Goal: Task Accomplishment & Management: Manage account settings

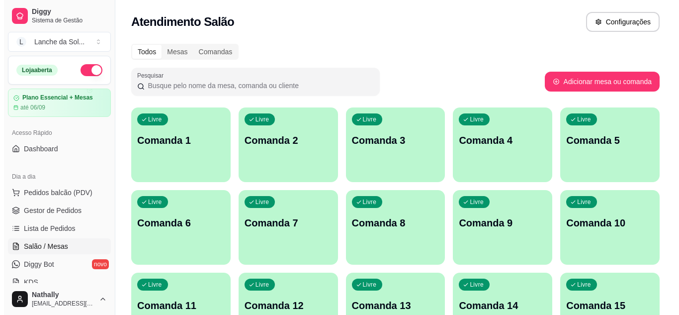
scroll to position [80, 0]
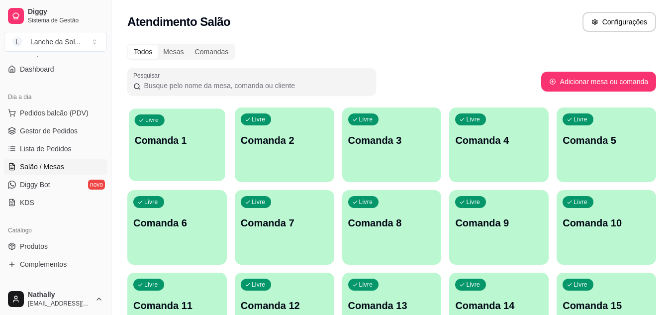
click at [172, 154] on div "Livre Comanda 1" at bounding box center [177, 138] width 96 height 61
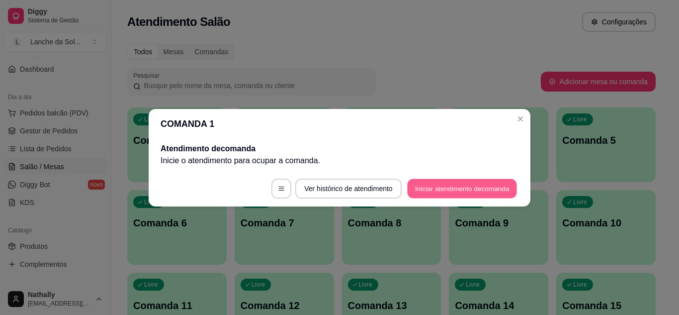
click at [430, 193] on button "Iniciar atendimento de comanda" at bounding box center [462, 187] width 110 height 19
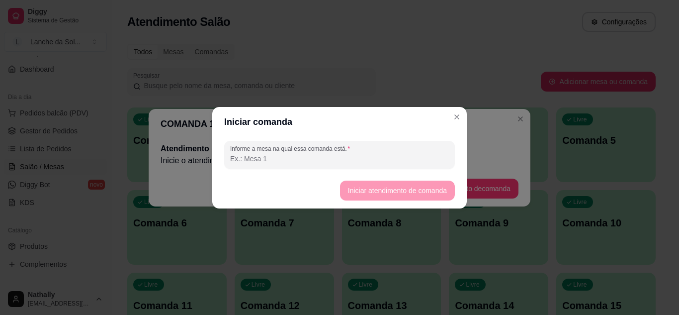
click at [392, 161] on input "Informe a mesa na qual essa comanda está." at bounding box center [339, 159] width 219 height 10
type input ","
type input "mesa 01"
click at [361, 185] on button "Iniciar atendimento de comanda" at bounding box center [397, 189] width 111 height 19
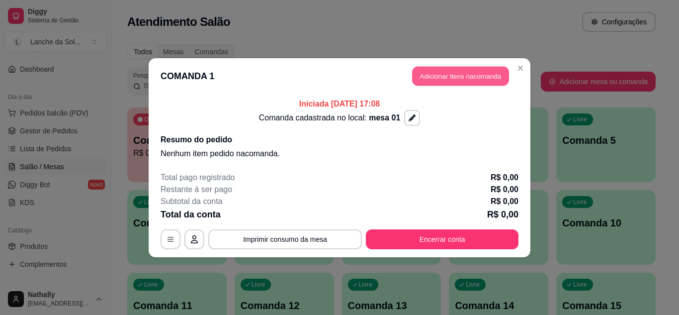
click at [443, 70] on button "Adicionar itens na comanda" at bounding box center [460, 75] width 97 height 19
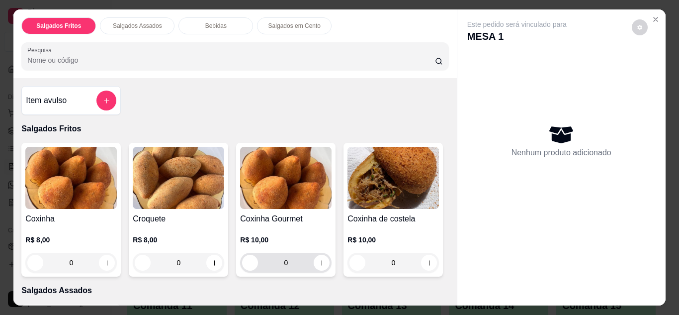
click at [318, 267] on div "0" at bounding box center [285, 263] width 87 height 20
click at [316, 263] on button "increase-product-quantity" at bounding box center [322, 263] width 16 height 16
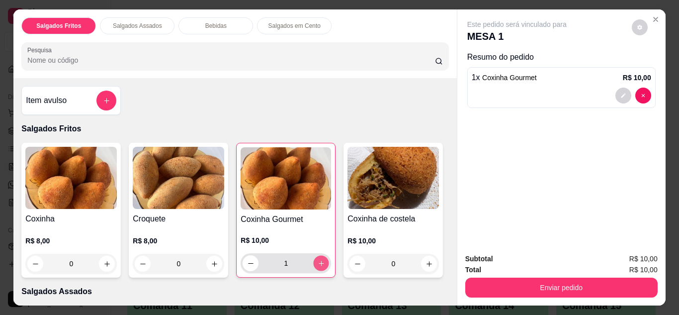
click at [316, 263] on button "increase-product-quantity" at bounding box center [321, 262] width 15 height 15
type input "2"
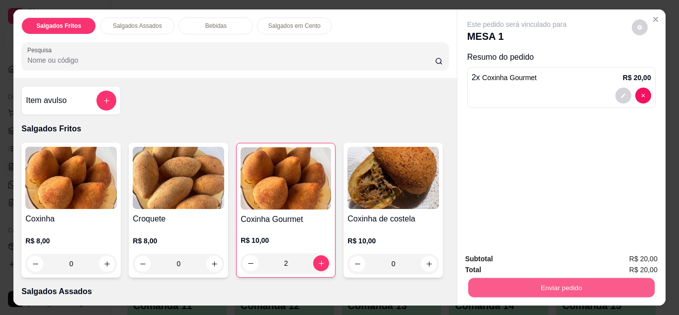
click at [475, 281] on button "Enviar pedido" at bounding box center [561, 287] width 186 height 19
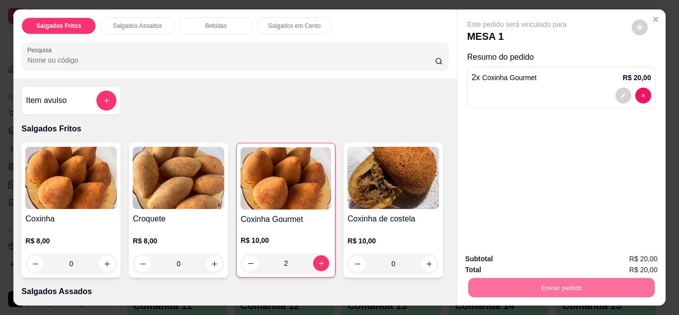
click at [482, 259] on button "Não registrar e enviar pedido" at bounding box center [528, 259] width 100 height 18
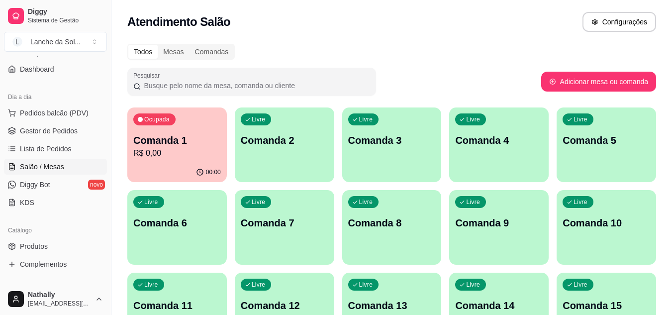
click at [72, 132] on span "Gestor de Pedidos" at bounding box center [49, 131] width 58 height 10
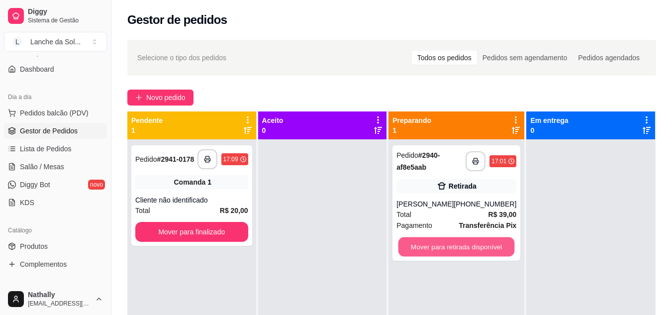
click at [426, 247] on button "Mover para retirada disponível" at bounding box center [456, 246] width 116 height 19
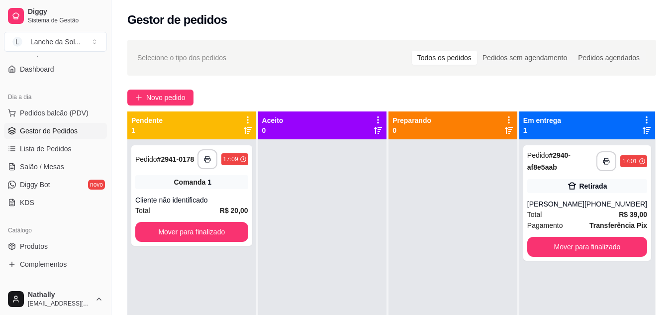
click at [60, 162] on span "Salão / Mesas" at bounding box center [42, 167] width 44 height 10
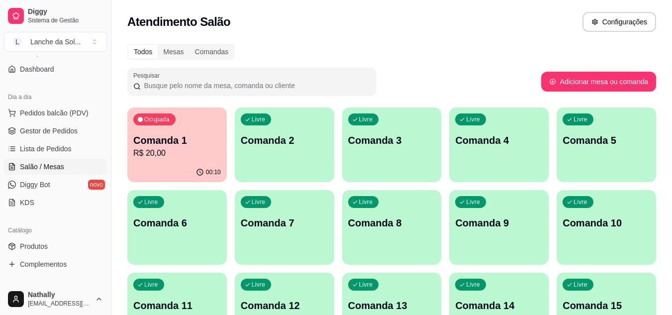
click at [294, 155] on div "Livre Comanda 2" at bounding box center [284, 138] width 99 height 63
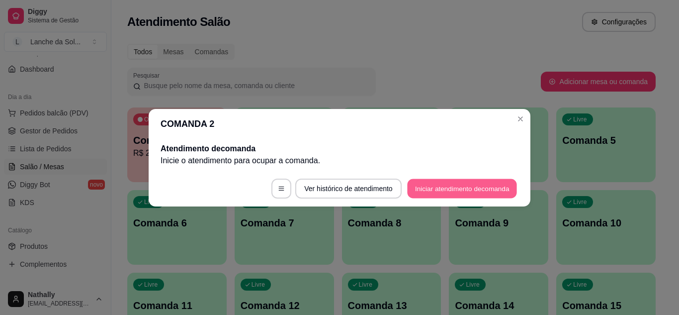
click at [435, 186] on button "Iniciar atendimento de comanda" at bounding box center [462, 187] width 110 height 19
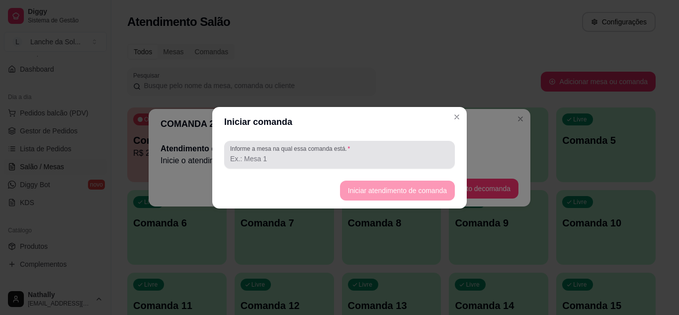
click at [407, 151] on div at bounding box center [339, 155] width 219 height 20
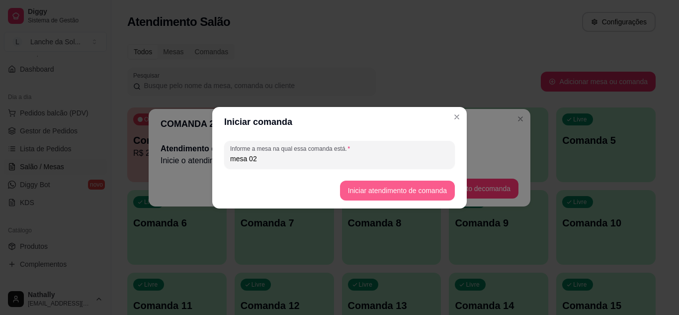
type input "mesa 02"
click at [355, 194] on button "Iniciar atendimento de comanda" at bounding box center [397, 189] width 111 height 19
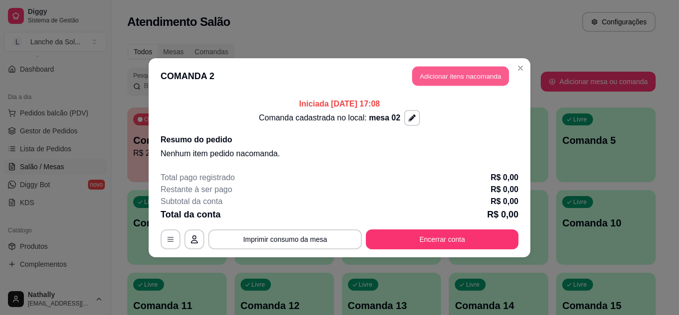
click at [445, 78] on button "Adicionar itens na comanda" at bounding box center [460, 75] width 97 height 19
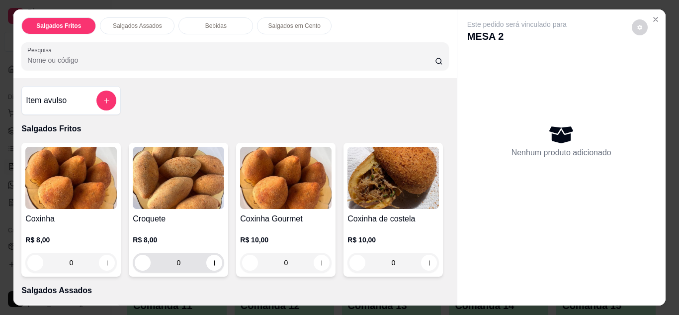
click at [217, 265] on div "0" at bounding box center [178, 263] width 87 height 20
drag, startPoint x: 215, startPoint y: 252, endPoint x: 210, endPoint y: 257, distance: 7.0
click at [210, 257] on div "0" at bounding box center [178, 263] width 87 height 20
click at [211, 259] on icon "increase-product-quantity" at bounding box center [214, 262] width 7 height 7
type input "1"
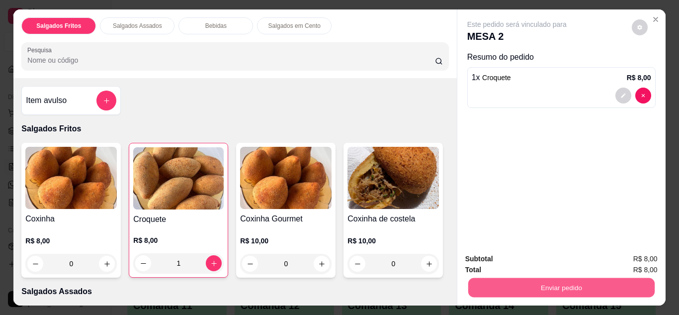
click at [598, 279] on button "Enviar pedido" at bounding box center [561, 287] width 186 height 19
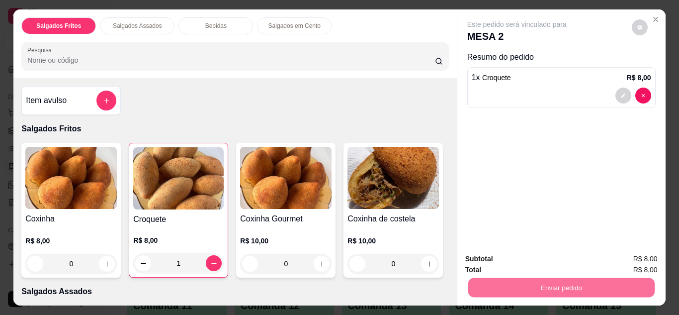
click at [558, 256] on button "Não registrar e enviar pedido" at bounding box center [528, 259] width 100 height 18
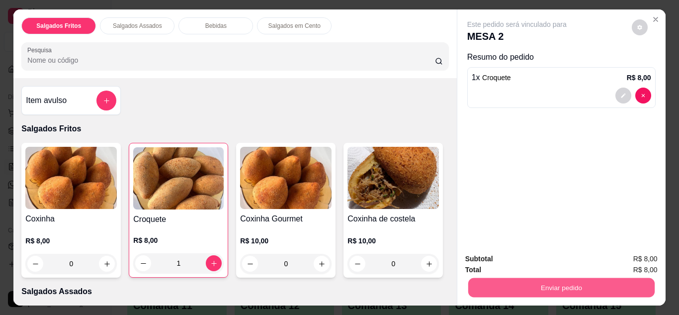
click at [557, 278] on button "Enviar pedido" at bounding box center [561, 287] width 186 height 19
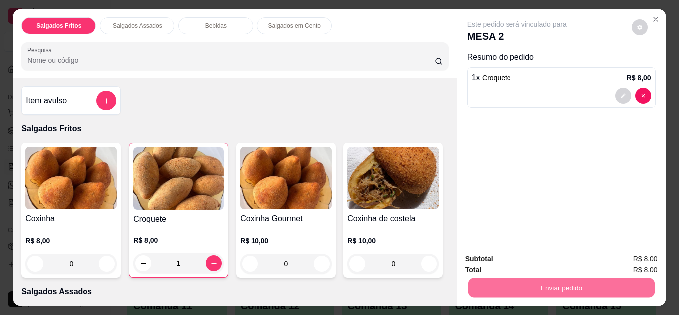
click at [546, 256] on button "Não registrar e enviar pedido" at bounding box center [528, 259] width 100 height 18
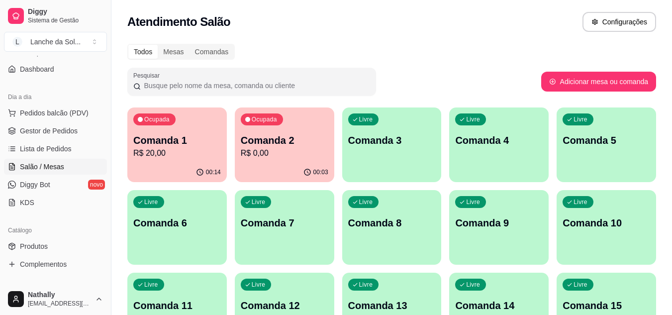
click at [76, 134] on link "Gestor de Pedidos" at bounding box center [55, 131] width 103 height 16
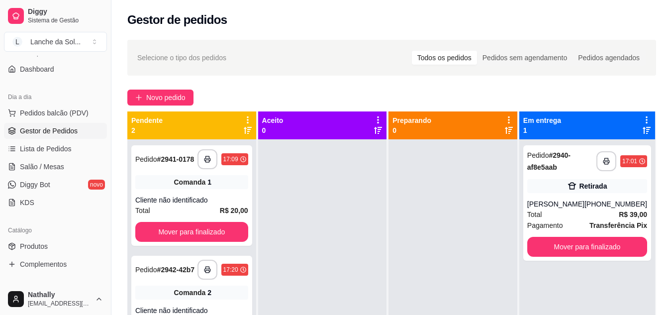
click at [451, 244] on div at bounding box center [452, 296] width 129 height 315
click at [71, 154] on link "Lista de Pedidos" at bounding box center [55, 149] width 103 height 16
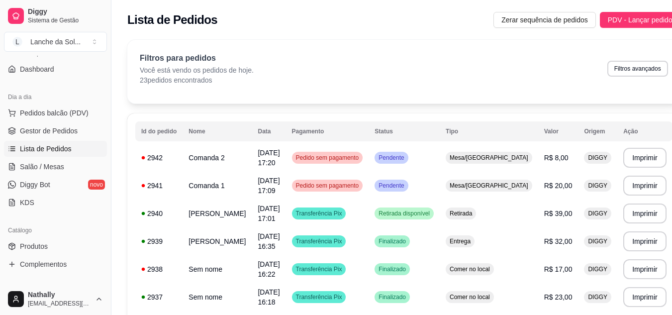
click at [62, 170] on span "Salão / Mesas" at bounding box center [42, 167] width 44 height 10
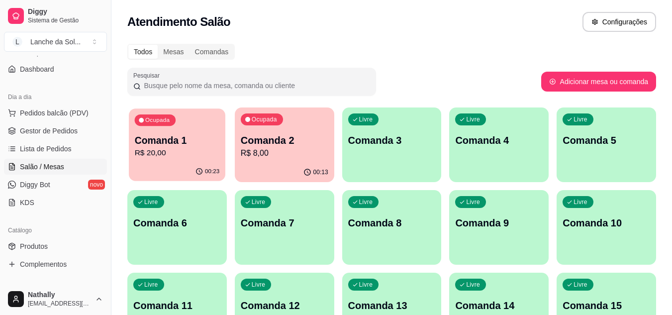
click at [198, 146] on p "Comanda 1" at bounding box center [177, 140] width 85 height 13
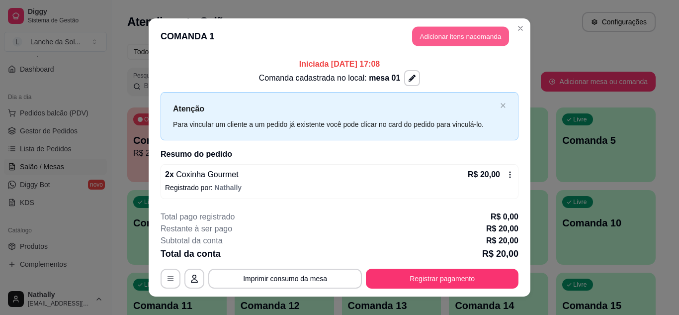
click at [444, 38] on button "Adicionar itens na comanda" at bounding box center [460, 36] width 97 height 19
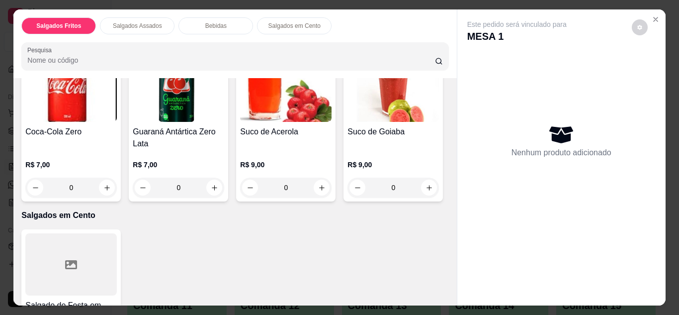
scroll to position [601, 0]
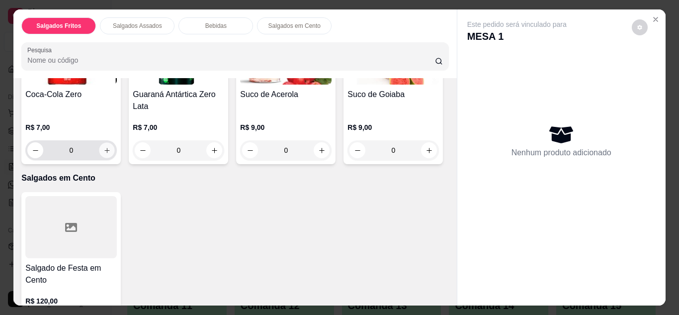
click at [111, 154] on icon "increase-product-quantity" at bounding box center [106, 150] width 7 height 7
type input "1"
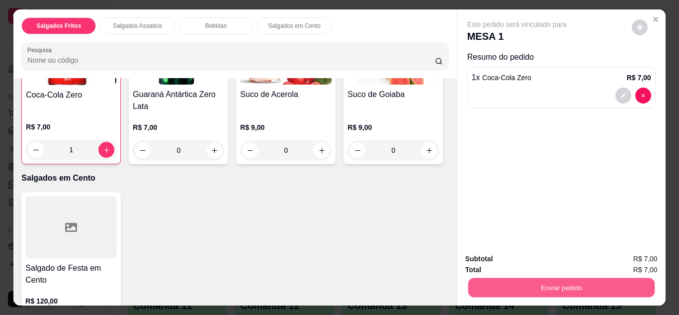
click at [494, 278] on button "Enviar pedido" at bounding box center [561, 287] width 186 height 19
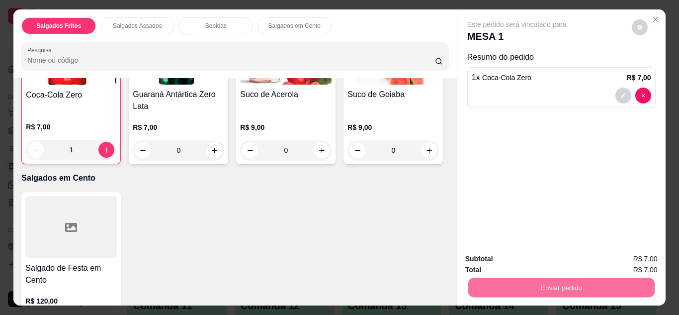
click at [498, 258] on button "Não registrar e enviar pedido" at bounding box center [528, 259] width 100 height 18
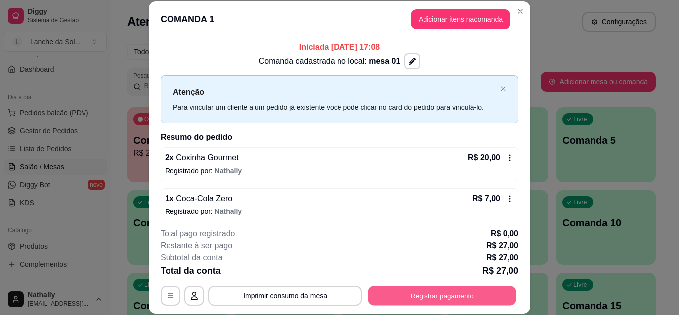
click at [449, 292] on button "Registrar pagamento" at bounding box center [442, 294] width 148 height 19
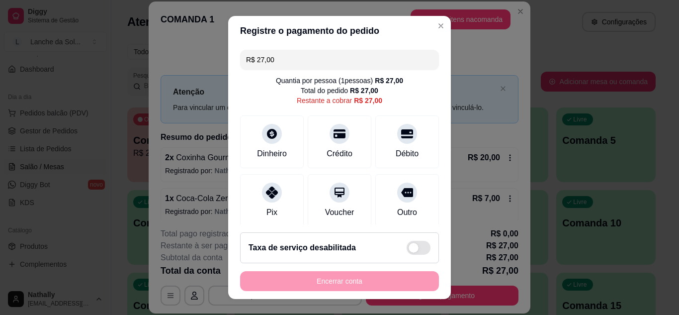
click at [262, 190] on div at bounding box center [272, 192] width 20 height 20
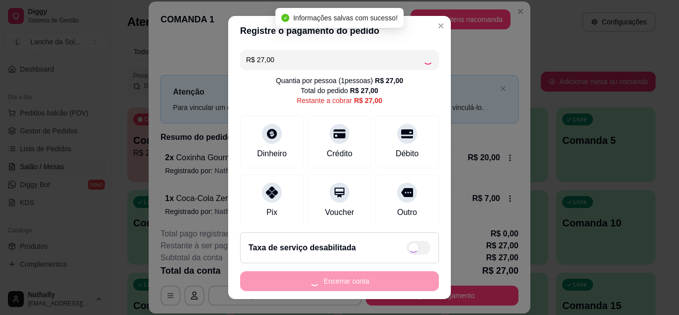
type input "R$ 0,00"
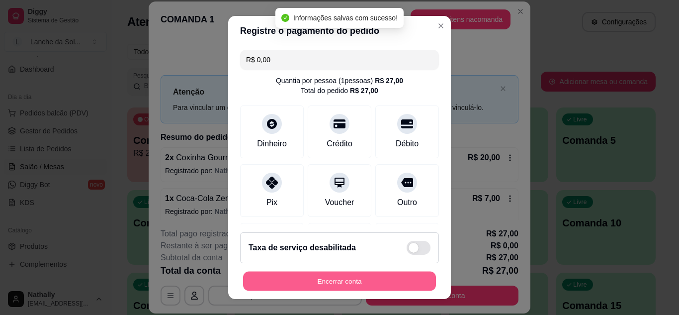
click at [318, 278] on button "Encerrar conta" at bounding box center [339, 280] width 193 height 19
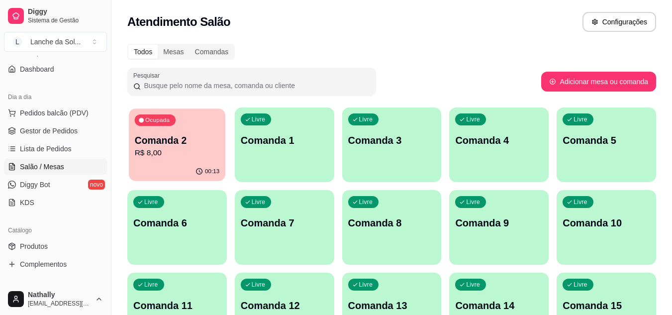
click at [213, 124] on div "Ocupada Comanda 2 R$ 8,00" at bounding box center [177, 135] width 96 height 54
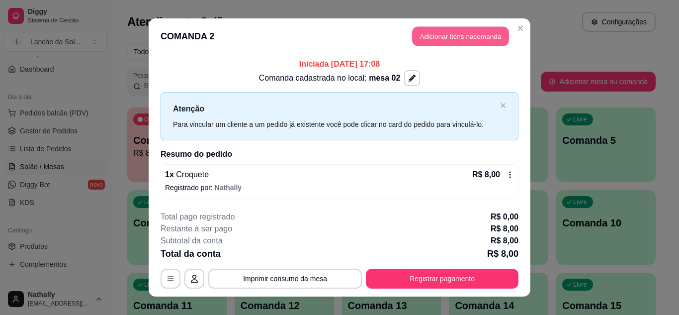
click at [469, 41] on button "Adicionar itens na comanda" at bounding box center [460, 36] width 97 height 19
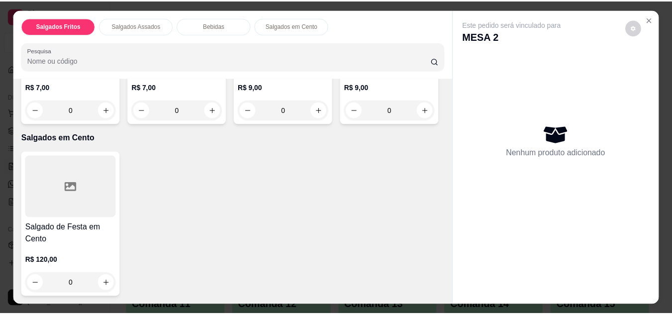
scroll to position [799, 0]
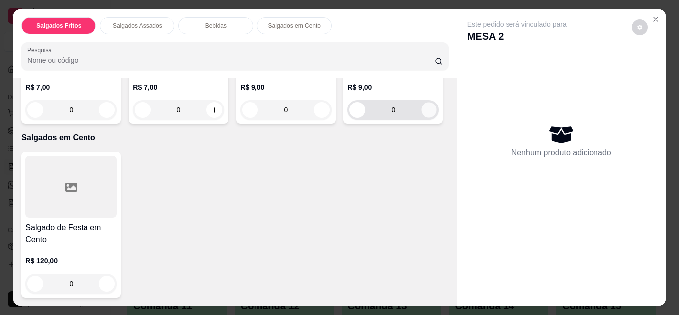
click at [422, 117] on button "increase-product-quantity" at bounding box center [429, 109] width 15 height 15
type input "1"
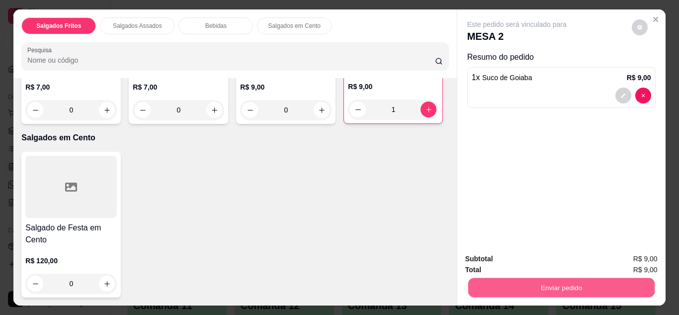
click at [515, 287] on button "Enviar pedido" at bounding box center [561, 287] width 186 height 19
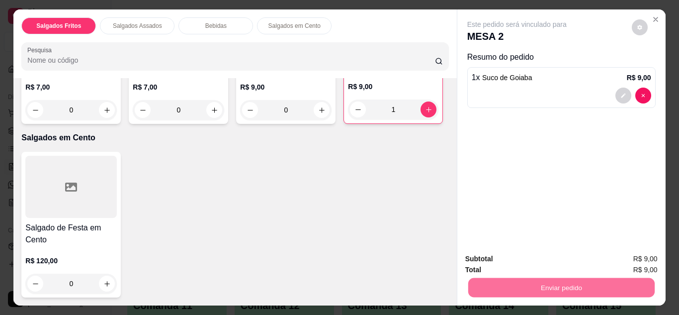
click at [484, 260] on button "Não registrar e enviar pedido" at bounding box center [528, 259] width 100 height 18
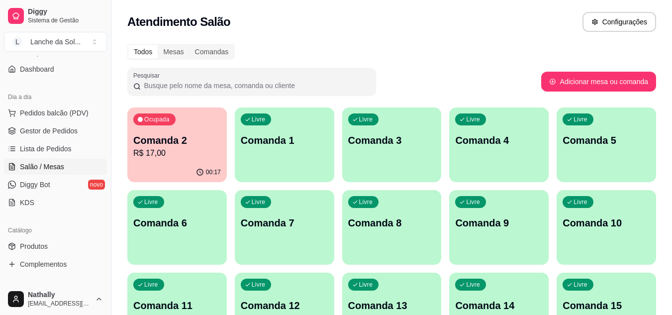
click at [49, 253] on link "Produtos" at bounding box center [55, 246] width 103 height 16
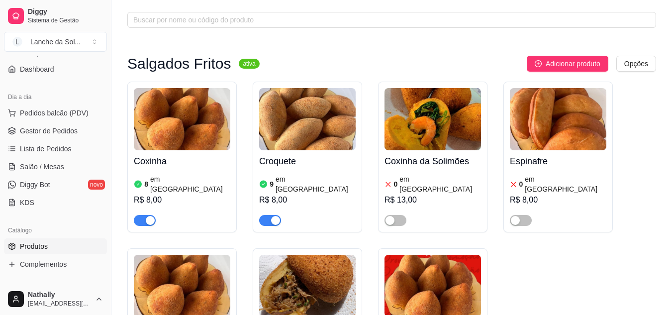
scroll to position [66, 0]
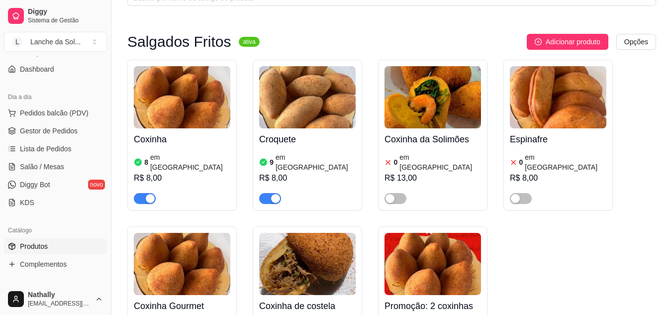
click at [77, 130] on link "Gestor de Pedidos" at bounding box center [55, 131] width 103 height 16
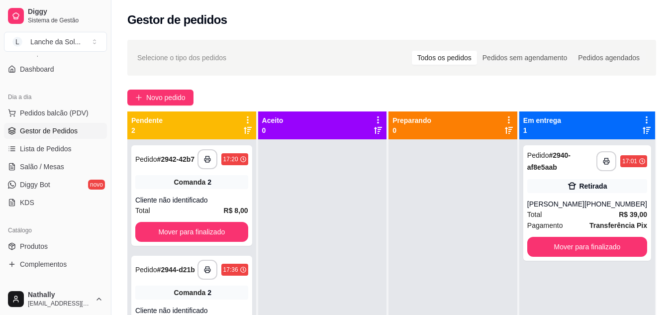
click at [578, 214] on div "Total R$ 39,00" at bounding box center [587, 214] width 120 height 11
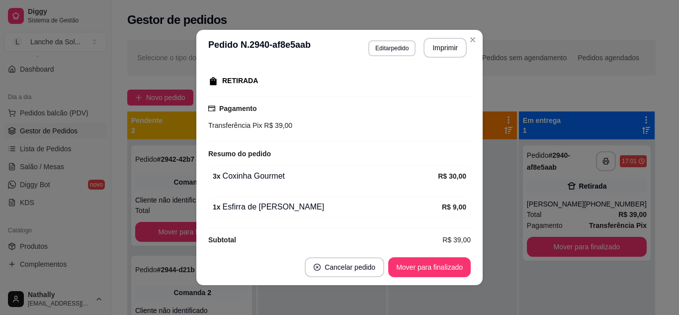
scroll to position [164, 0]
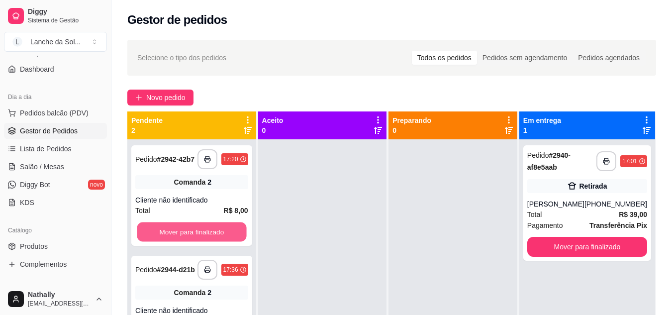
click at [189, 231] on button "Mover para finalizado" at bounding box center [191, 231] width 109 height 19
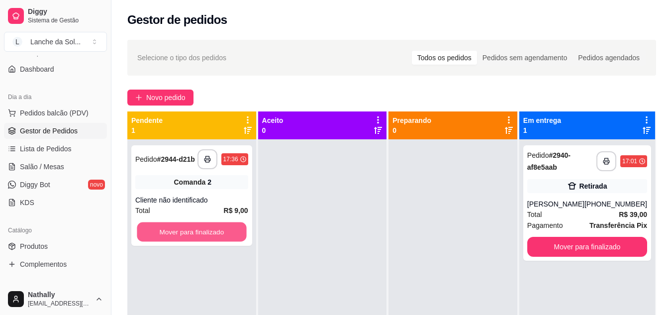
click at [189, 231] on button "Mover para finalizado" at bounding box center [191, 231] width 109 height 19
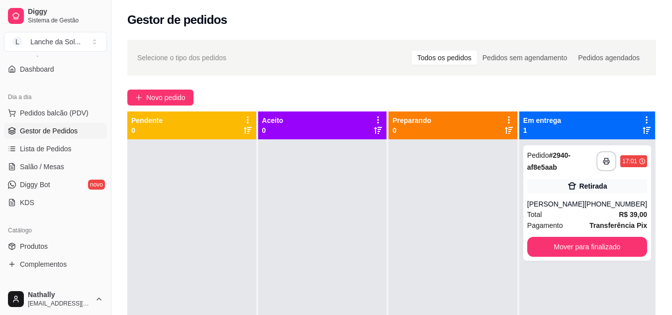
click at [60, 168] on span "Salão / Mesas" at bounding box center [42, 167] width 44 height 10
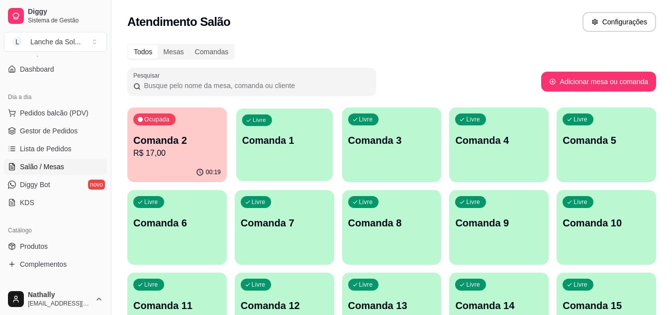
click at [300, 125] on div "Livre Comanda 1" at bounding box center [284, 138] width 96 height 61
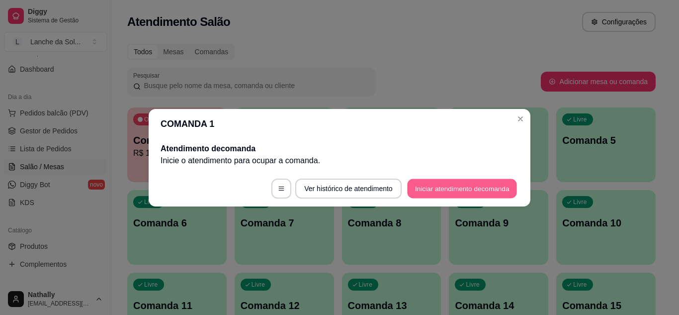
click at [433, 187] on button "Iniciar atendimento de comanda" at bounding box center [462, 187] width 110 height 19
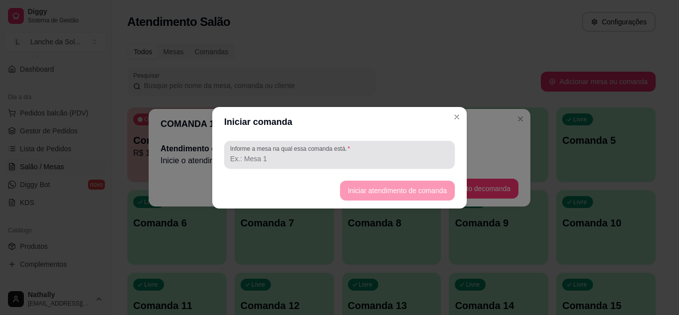
click at [331, 152] on label "Informe a mesa na qual essa comanda está." at bounding box center [291, 148] width 123 height 8
click at [331, 154] on input "Informe a mesa na qual essa comanda está." at bounding box center [339, 159] width 219 height 10
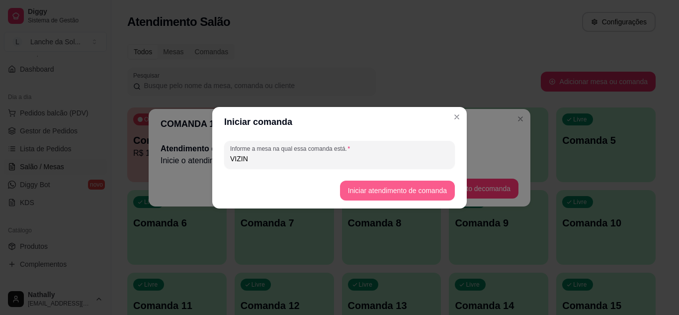
type input "VIZIN"
click at [378, 197] on button "Iniciar atendimento de comanda" at bounding box center [397, 189] width 111 height 19
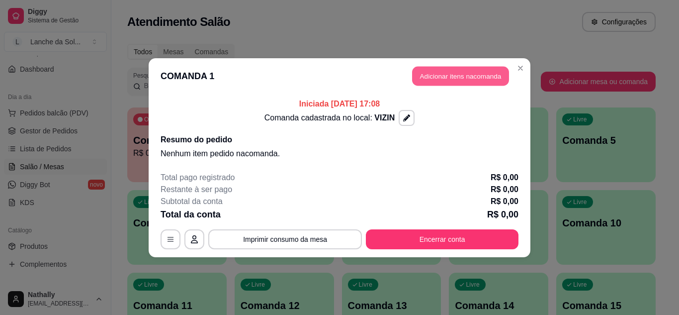
click at [478, 71] on button "Adicionar itens na comanda" at bounding box center [460, 75] width 97 height 19
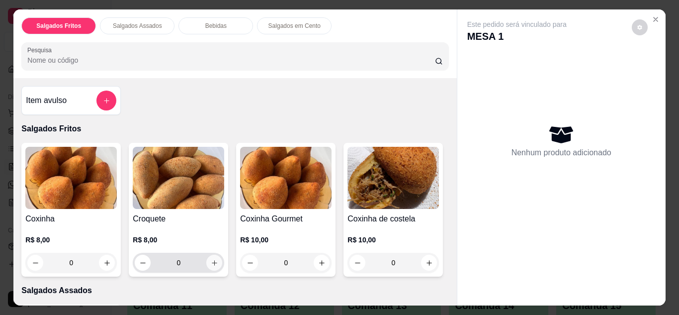
click at [208, 255] on button "increase-product-quantity" at bounding box center [214, 263] width 16 height 16
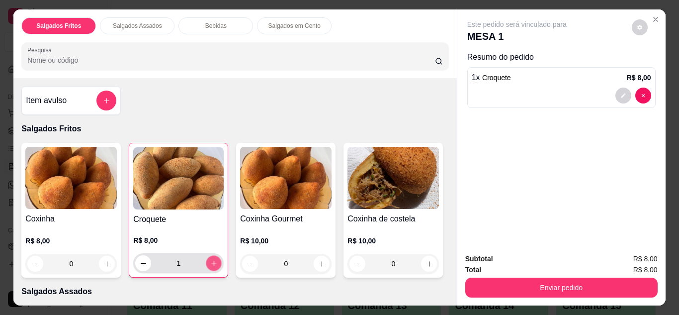
click at [208, 255] on button "increase-product-quantity" at bounding box center [213, 262] width 15 height 15
type input "2"
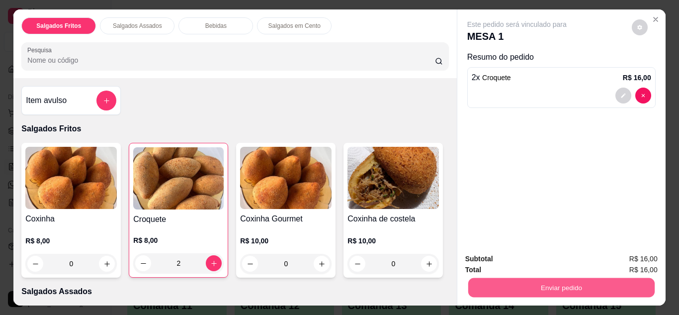
click at [492, 278] on button "Enviar pedido" at bounding box center [561, 287] width 186 height 19
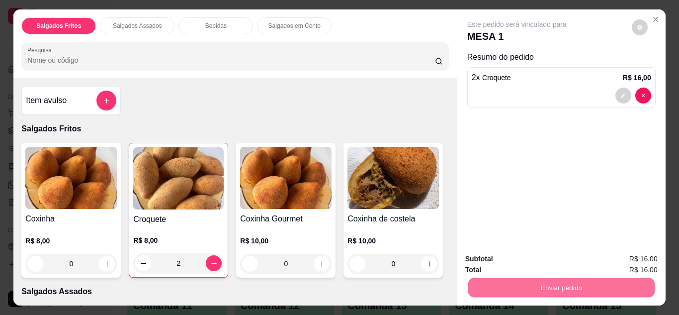
click at [493, 261] on button "Não registrar e enviar pedido" at bounding box center [528, 259] width 100 height 18
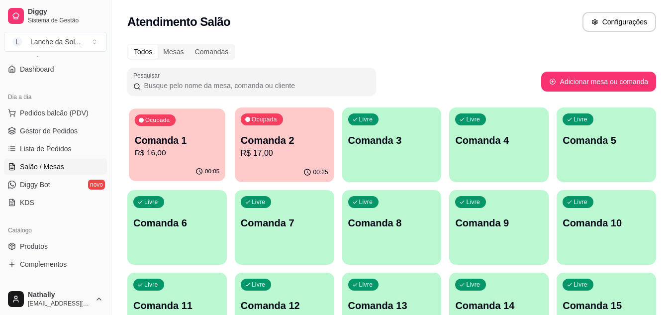
click at [195, 149] on p "R$ 16,00" at bounding box center [177, 152] width 85 height 11
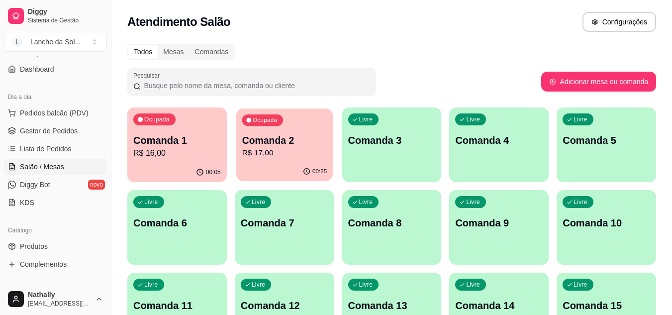
click at [307, 145] on p "Comanda 2" at bounding box center [284, 140] width 85 height 13
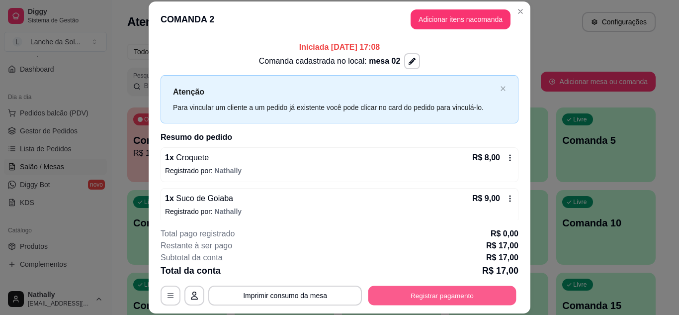
click at [456, 298] on button "Registrar pagamento" at bounding box center [442, 294] width 148 height 19
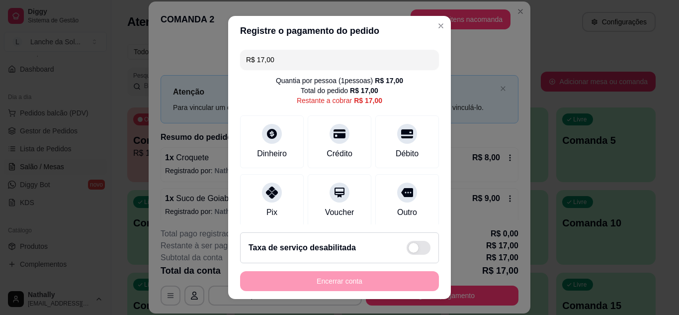
click at [288, 215] on div "Pix" at bounding box center [272, 200] width 64 height 53
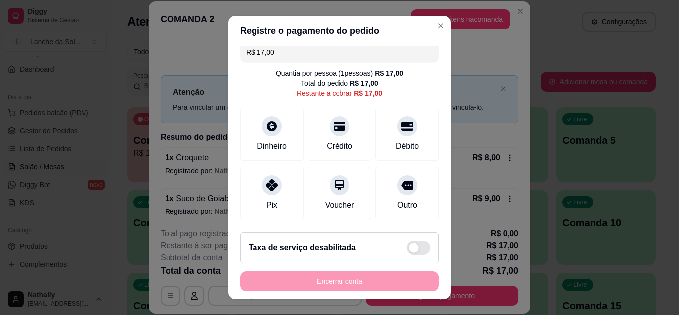
scroll to position [18, 0]
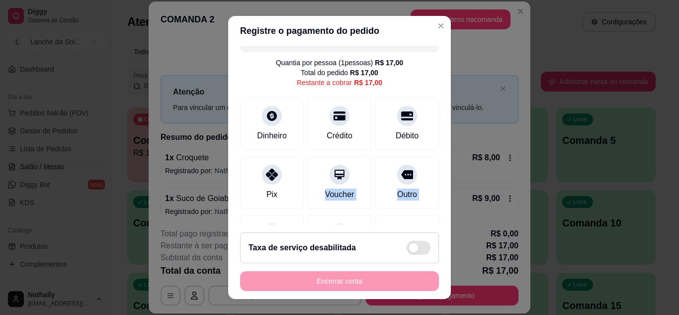
click at [288, 215] on div "R$ 17,00 Quantia por pessoa ( 1 pessoas) R$ 17,00 Total do pedido R$ 17,00 Rest…" at bounding box center [339, 135] width 223 height 179
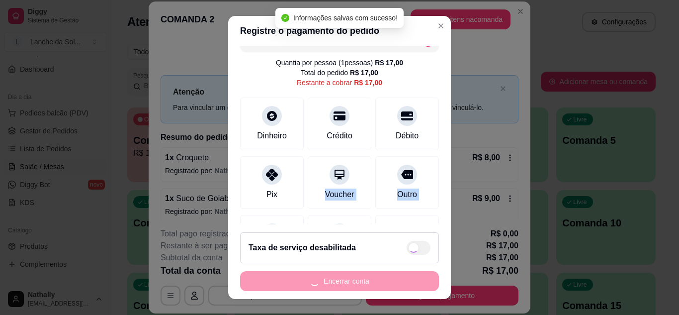
type input "R$ 0,00"
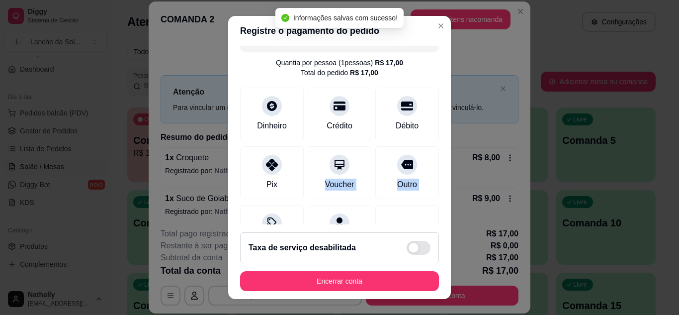
click at [272, 205] on div "Desconto" at bounding box center [272, 231] width 64 height 53
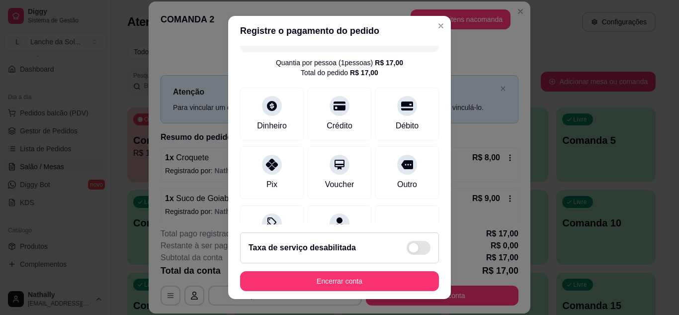
click at [289, 173] on div "Pix" at bounding box center [272, 172] width 64 height 53
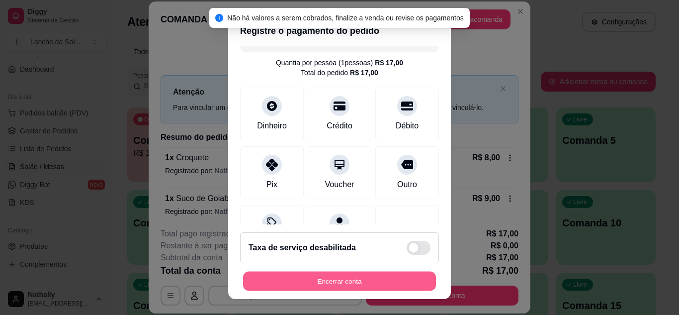
click at [342, 275] on button "Encerrar conta" at bounding box center [339, 280] width 193 height 19
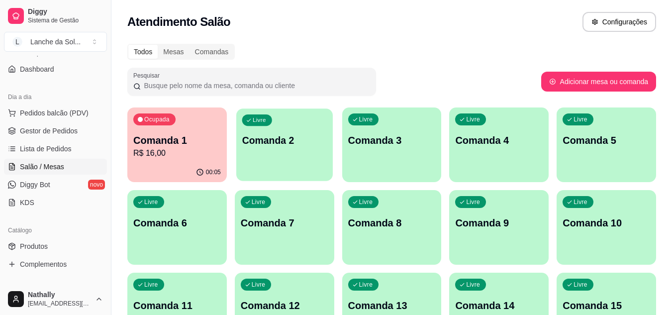
click at [307, 145] on p "Comanda 2" at bounding box center [284, 140] width 85 height 13
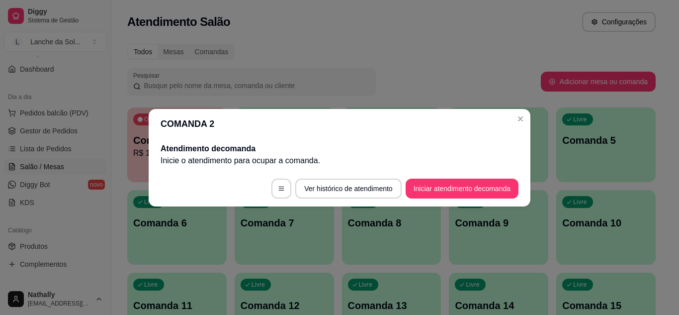
click at [390, 168] on div "Atendimento de comanda Inicie o atendimento para ocupar a comanda ." at bounding box center [340, 155] width 382 height 32
click at [425, 181] on button "Iniciar atendimento de comanda" at bounding box center [462, 187] width 110 height 19
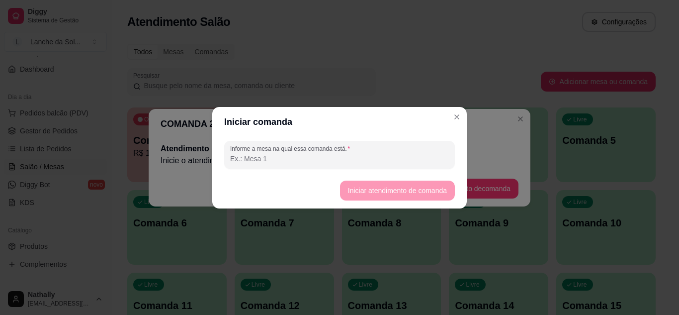
click at [350, 155] on input "Informe a mesa na qual essa comanda está." at bounding box center [339, 159] width 219 height 10
type input "2"
click at [346, 190] on button "Iniciar atendimento de comanda" at bounding box center [397, 189] width 111 height 19
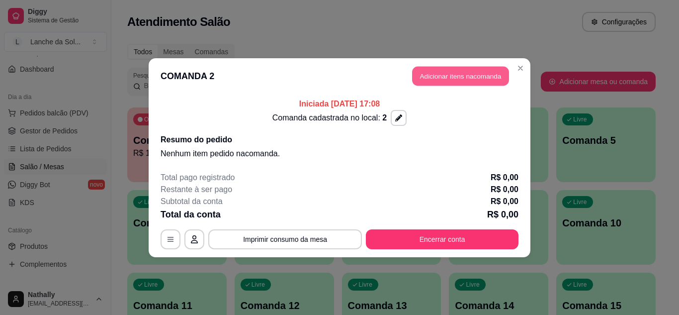
click at [468, 75] on button "Adicionar itens na comanda" at bounding box center [460, 75] width 97 height 19
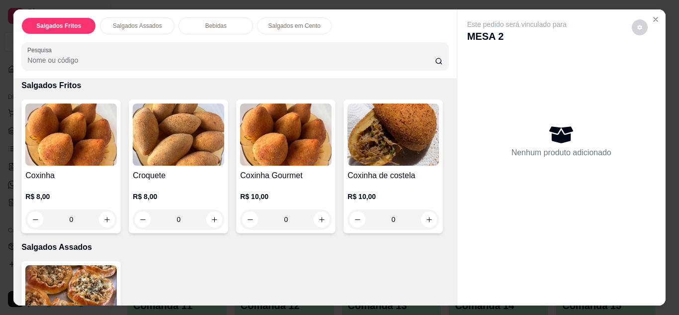
scroll to position [79, 0]
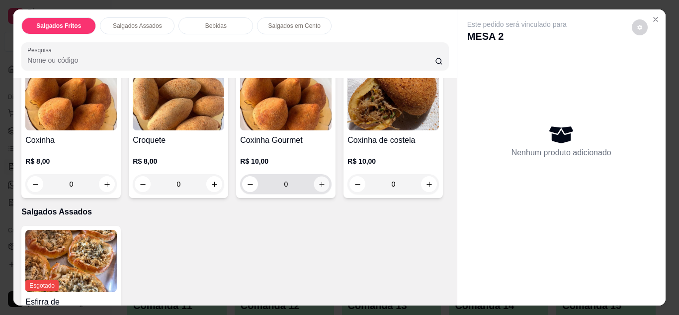
click at [321, 183] on icon "increase-product-quantity" at bounding box center [321, 183] width 7 height 7
type input "1"
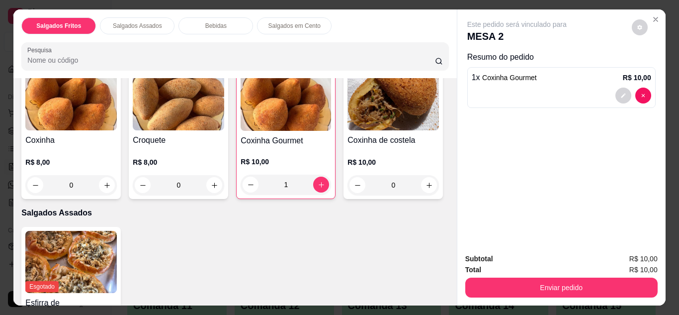
click at [465, 143] on div "Salgados Fritos Salgados Assados Bebidas Salgados em Cento Pesquisa Item avulso…" at bounding box center [339, 157] width 652 height 296
click at [103, 181] on icon "increase-product-quantity" at bounding box center [106, 184] width 7 height 7
type input "1"
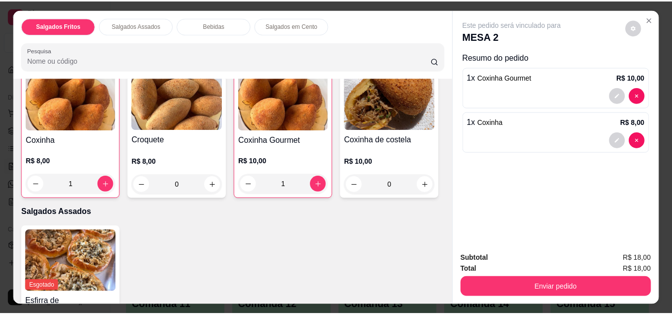
scroll to position [174, 0]
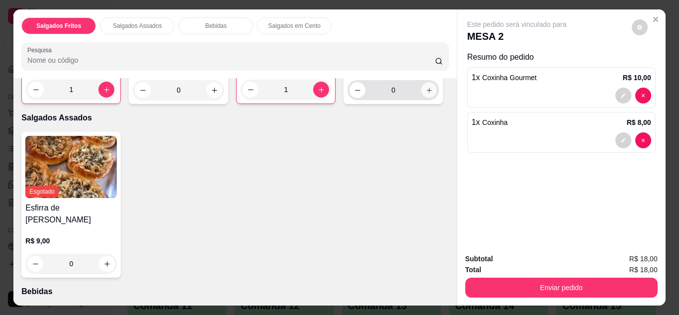
click at [426, 94] on icon "increase-product-quantity" at bounding box center [429, 90] width 7 height 7
type input "1"
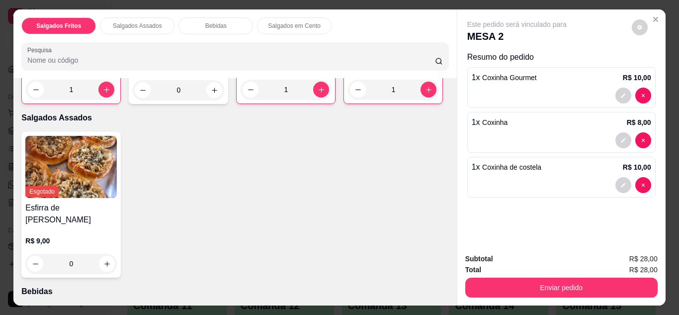
click at [471, 267] on strong "Total" at bounding box center [473, 269] width 16 height 8
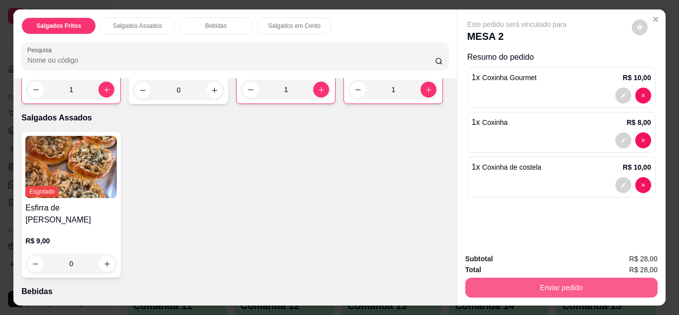
click at [491, 280] on button "Enviar pedido" at bounding box center [561, 287] width 192 height 20
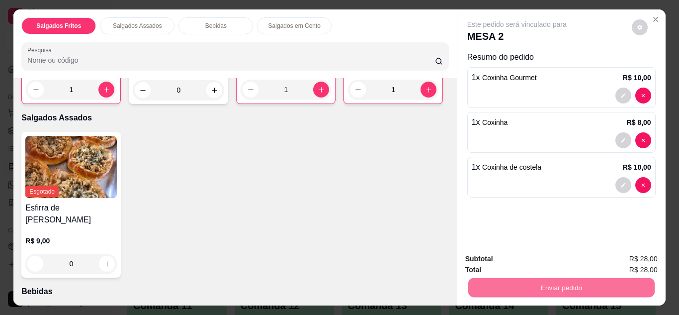
click at [494, 267] on button "Não registrar e enviar pedido" at bounding box center [528, 259] width 103 height 19
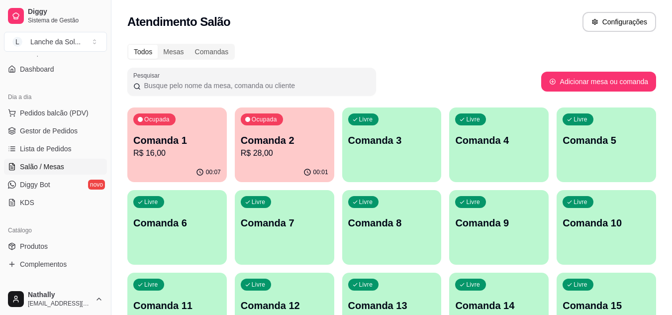
click at [58, 42] on div "Lanche da Sol ..." at bounding box center [55, 42] width 50 height 10
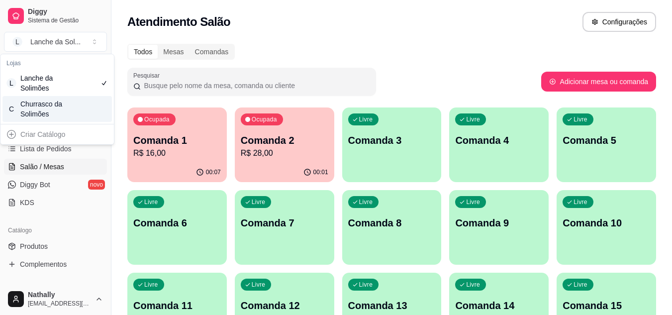
click at [64, 102] on div "Churrasco da Solimões" at bounding box center [42, 109] width 45 height 20
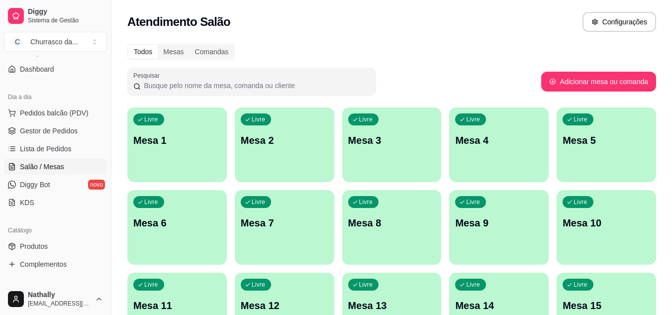
click at [76, 243] on link "Produtos" at bounding box center [55, 246] width 103 height 16
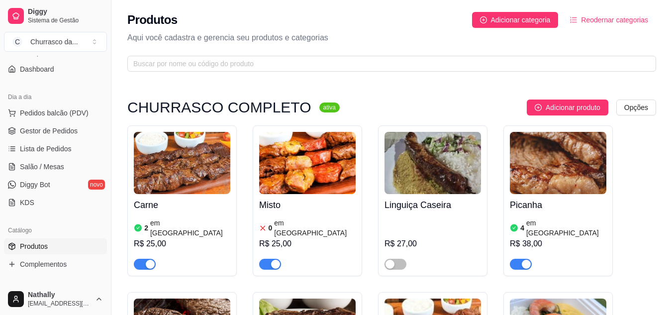
click at [172, 180] on img at bounding box center [182, 163] width 96 height 62
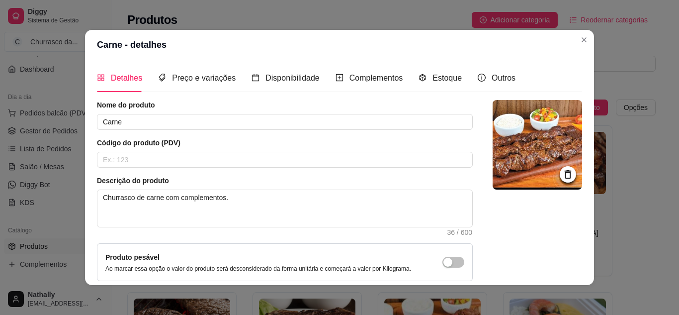
click at [449, 86] on div "Estoque" at bounding box center [440, 78] width 43 height 28
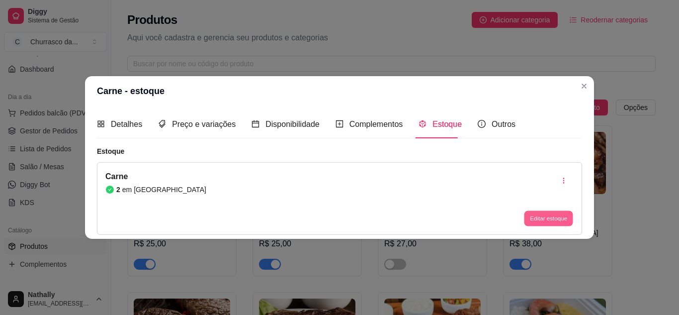
click at [540, 217] on button "Editar estoque" at bounding box center [548, 218] width 49 height 15
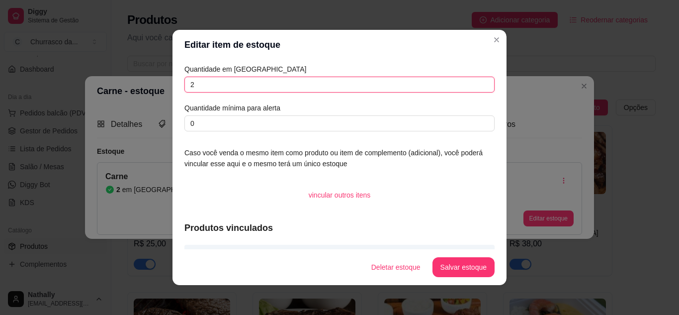
click at [471, 87] on input "2" at bounding box center [339, 85] width 310 height 16
type input "10"
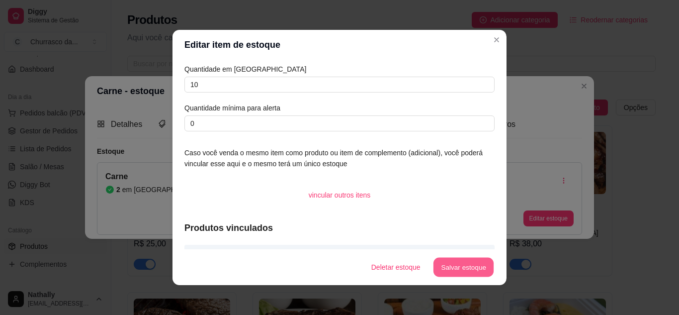
click at [443, 267] on button "Salvar estoque" at bounding box center [463, 267] width 61 height 19
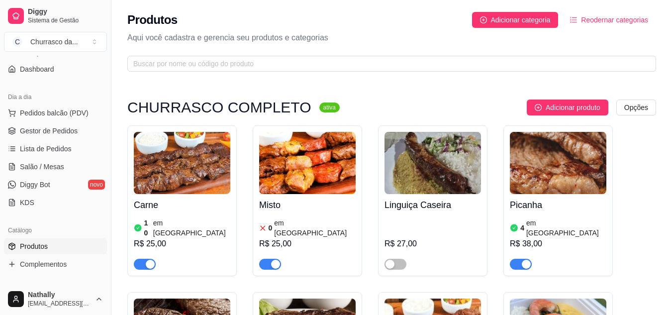
click at [306, 186] on img at bounding box center [307, 163] width 96 height 62
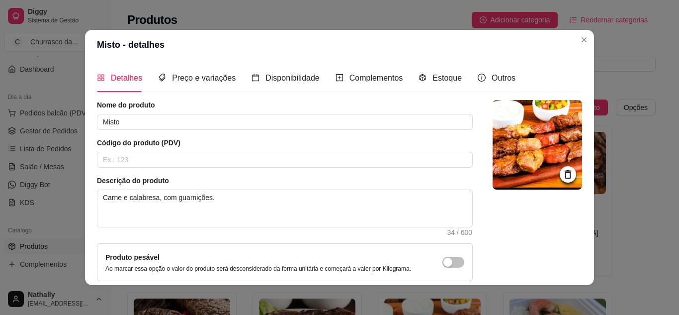
click at [432, 85] on div "Estoque" at bounding box center [440, 78] width 43 height 28
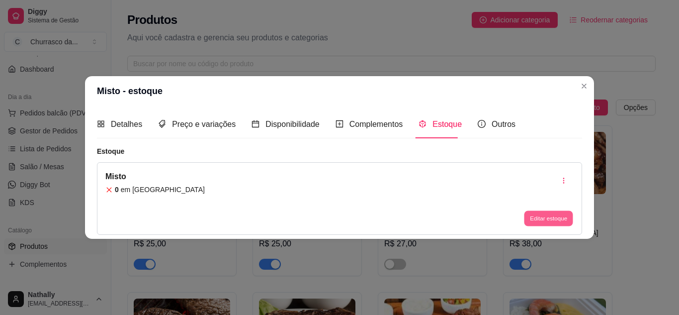
click at [536, 213] on button "Editar estoque" at bounding box center [548, 218] width 49 height 15
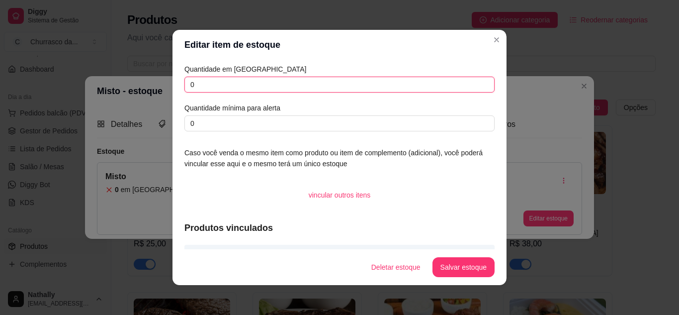
click at [458, 88] on input "0" at bounding box center [339, 85] width 310 height 16
type input "10"
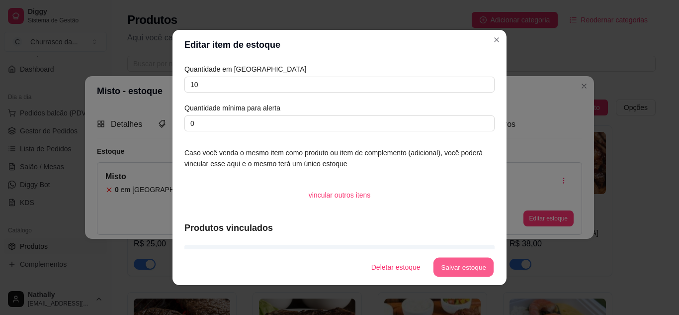
click at [444, 268] on button "Salvar estoque" at bounding box center [463, 267] width 61 height 19
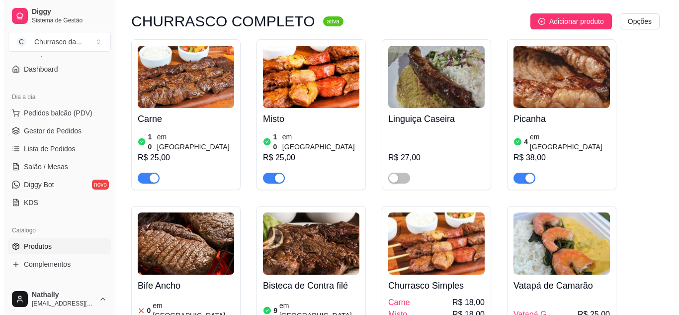
scroll to position [66, 0]
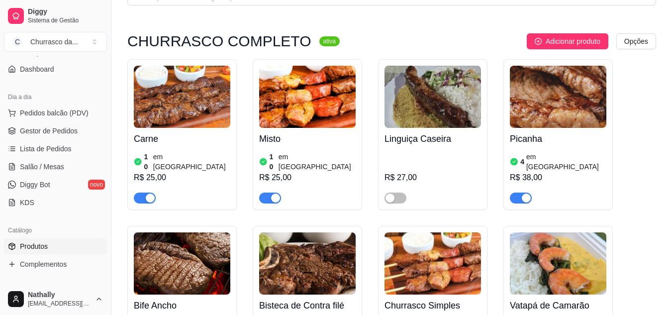
click at [556, 37] on span "Adicionar produto" at bounding box center [572, 41] width 55 height 11
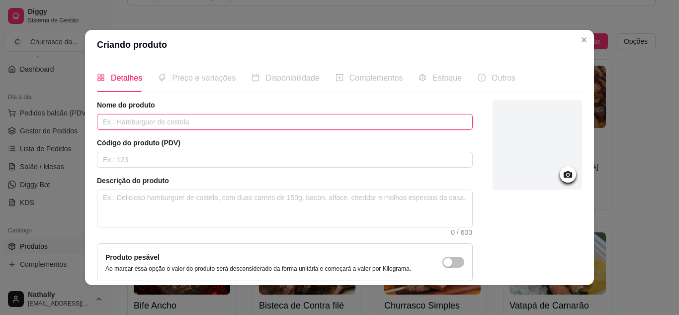
click at [363, 116] on input "text" at bounding box center [285, 122] width 376 height 16
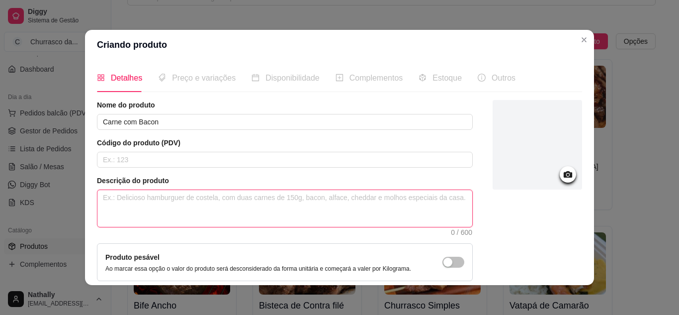
click at [407, 199] on textarea at bounding box center [284, 208] width 375 height 37
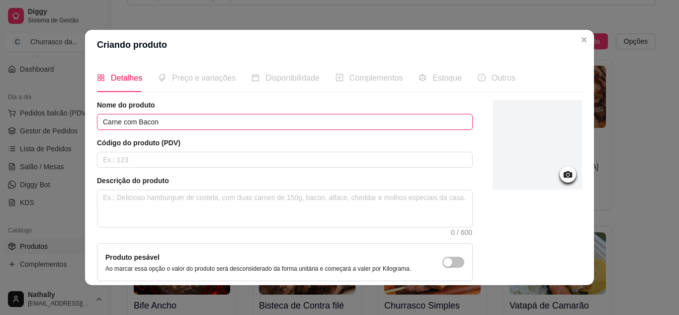
click at [103, 123] on input "Carne com Bacon" at bounding box center [285, 122] width 376 height 16
click at [188, 126] on input "Lí com Bacon" at bounding box center [285, 122] width 376 height 16
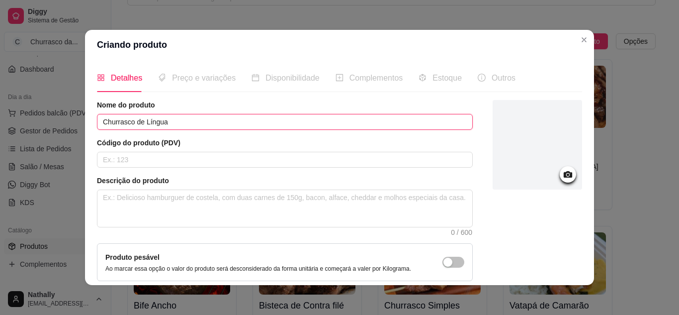
type input "Churrasco de Língua"
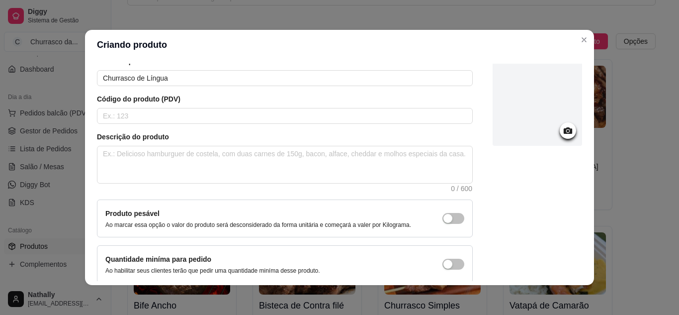
scroll to position [90, 0]
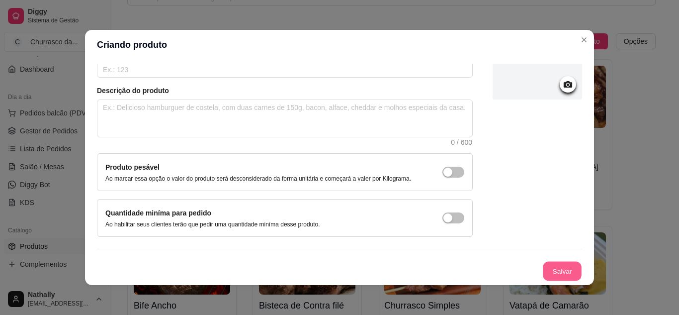
click at [550, 269] on button "Salvar" at bounding box center [562, 270] width 39 height 19
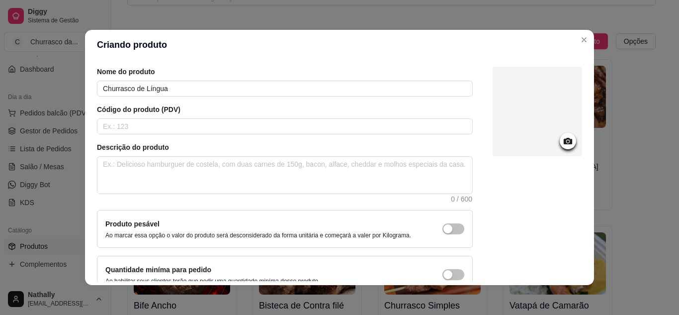
scroll to position [0, 0]
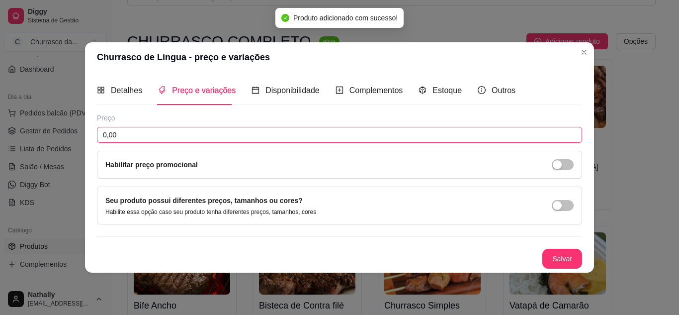
click at [185, 138] on input "0,00" at bounding box center [339, 135] width 485 height 16
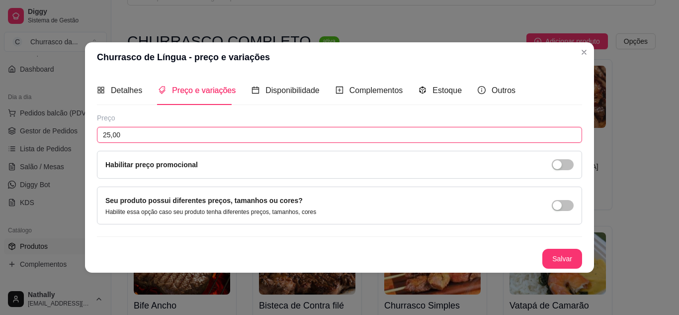
type input "25,00"
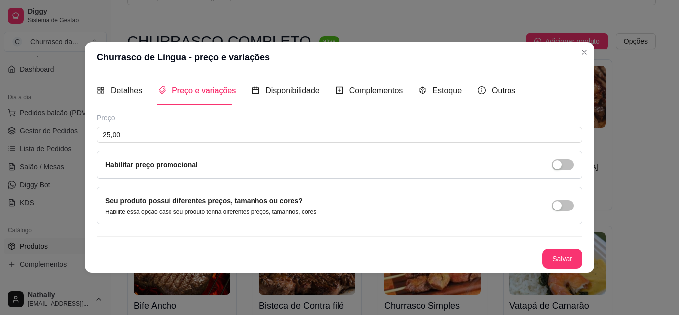
click at [563, 209] on span "button" at bounding box center [563, 205] width 22 height 11
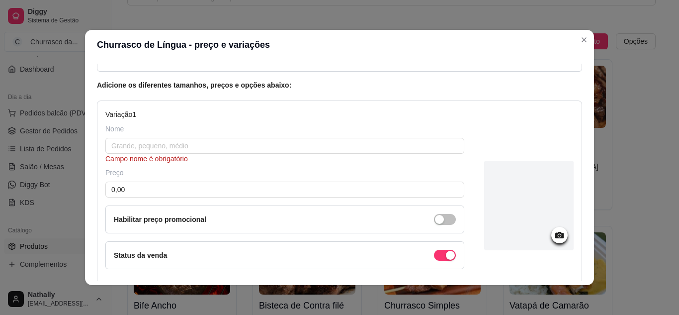
scroll to position [75, 0]
click at [216, 139] on div "Nome Campo nome é obrigatório" at bounding box center [284, 143] width 359 height 40
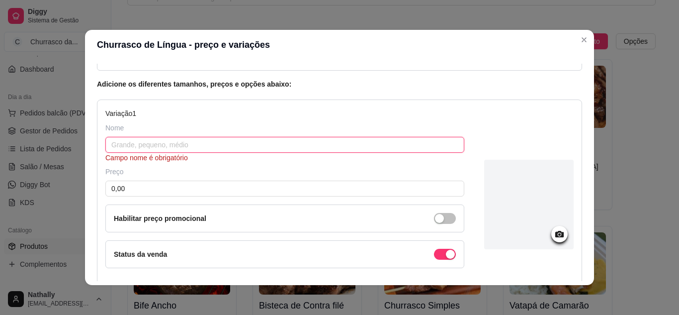
click at [216, 139] on input "text" at bounding box center [284, 145] width 359 height 16
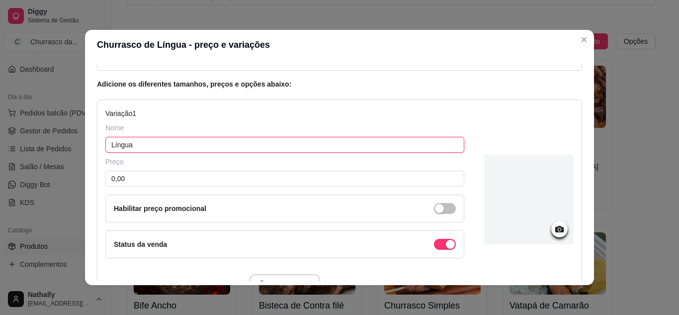
type input "Língua"
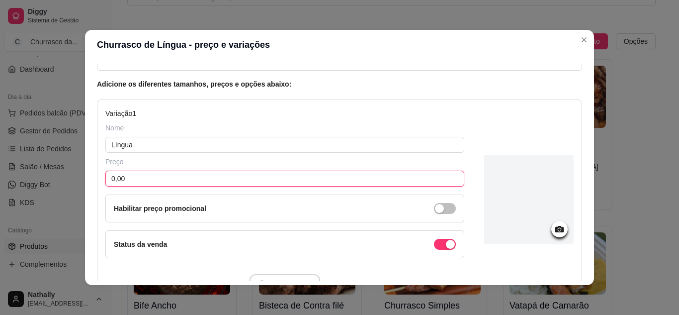
click at [178, 183] on input "0,00" at bounding box center [284, 179] width 359 height 16
type input "25,00"
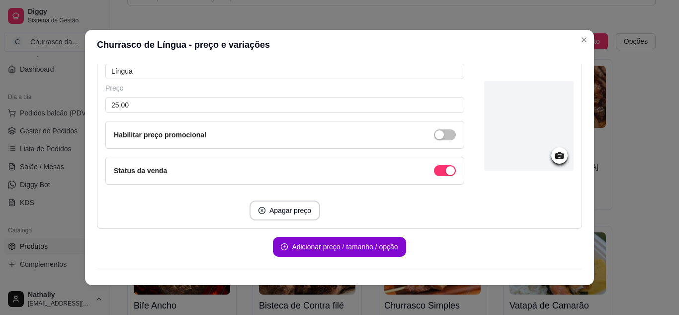
scroll to position [161, 0]
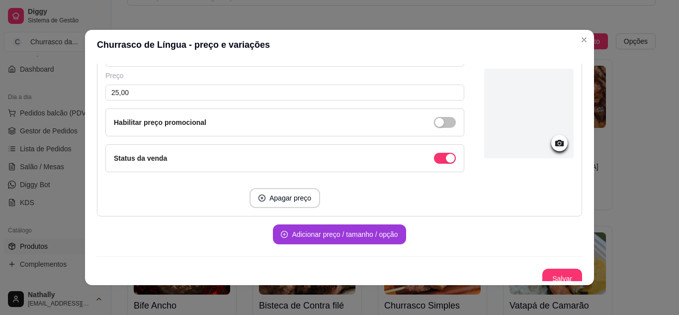
click at [321, 232] on button "Adicionar preço / tamanho / opção" at bounding box center [339, 234] width 133 height 20
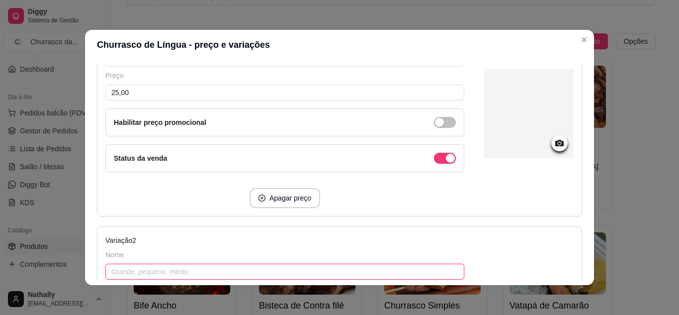
click at [147, 265] on input "text" at bounding box center [284, 271] width 359 height 16
type input "Língua com Bacon"
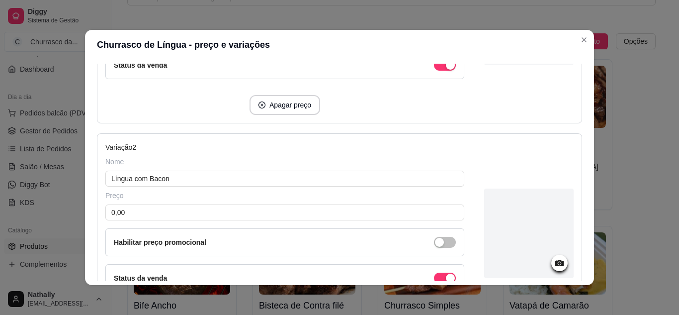
scroll to position [257, 0]
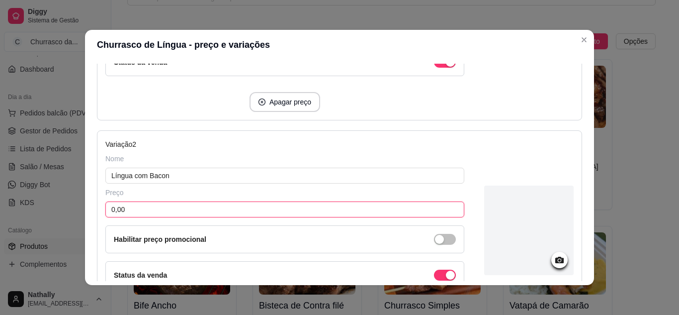
click at [224, 215] on input "0,00" at bounding box center [284, 209] width 359 height 16
drag, startPoint x: 579, startPoint y: 168, endPoint x: 575, endPoint y: 174, distance: 7.1
click at [575, 174] on div "Detalhes Preço e variações Disponibilidade Complementos Estoque Outros Nome do …" at bounding box center [339, 172] width 509 height 225
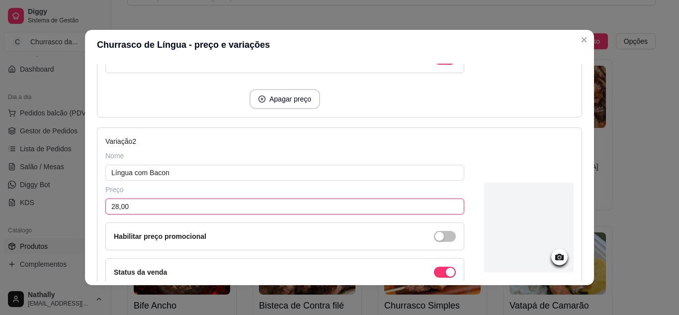
click at [113, 206] on input "28,00" at bounding box center [284, 206] width 359 height 16
type input "27,00"
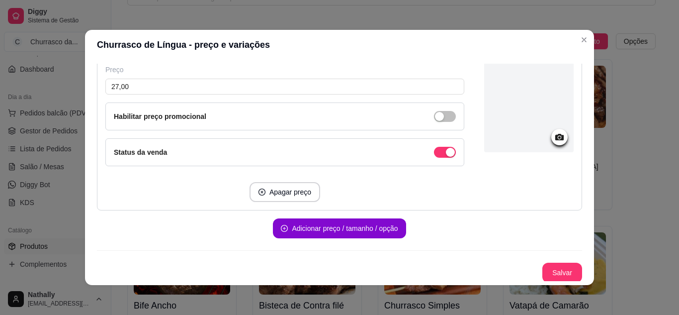
scroll to position [381, 0]
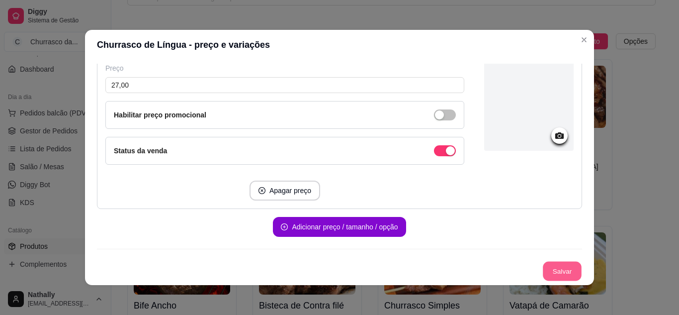
click at [545, 266] on button "Salvar" at bounding box center [562, 270] width 39 height 19
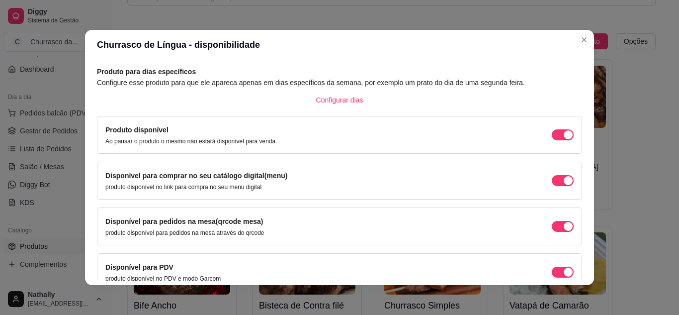
scroll to position [94, 0]
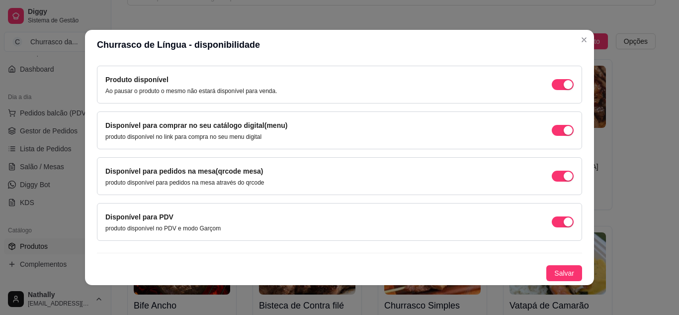
click at [554, 270] on span "Salvar" at bounding box center [564, 272] width 20 height 11
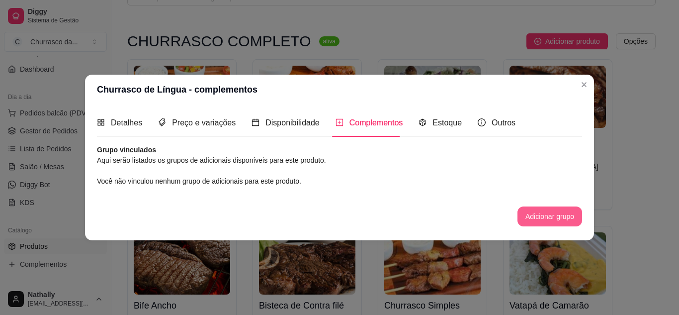
scroll to position [0, 0]
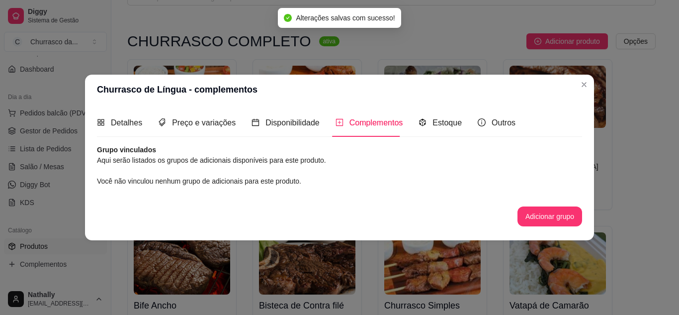
drag, startPoint x: 573, startPoint y: 225, endPoint x: 444, endPoint y: 98, distance: 180.3
click at [444, 98] on section "Churrasco de Língua - complementos Detalhes Preço e variações Disponibilidade C…" at bounding box center [339, 158] width 509 height 166
click at [560, 218] on button "Adicionar grupo" at bounding box center [550, 216] width 63 height 19
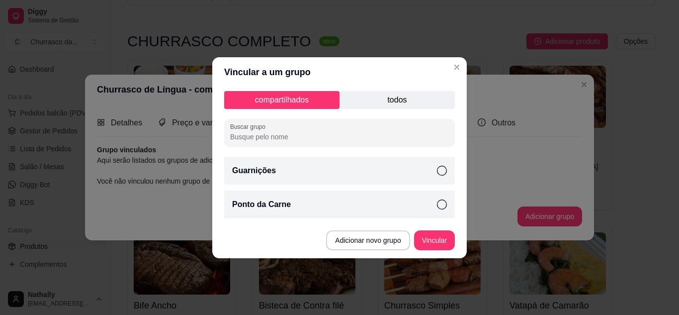
click at [441, 166] on icon at bounding box center [442, 171] width 10 height 10
click at [445, 208] on icon at bounding box center [442, 204] width 10 height 10
drag, startPoint x: 466, startPoint y: 153, endPoint x: 466, endPoint y: 165, distance: 11.9
click at [466, 165] on div "compartilhados todos Buscar grupo Guarnições Ponto da Carne" at bounding box center [339, 154] width 255 height 135
click at [441, 201] on icon at bounding box center [441, 204] width 10 height 10
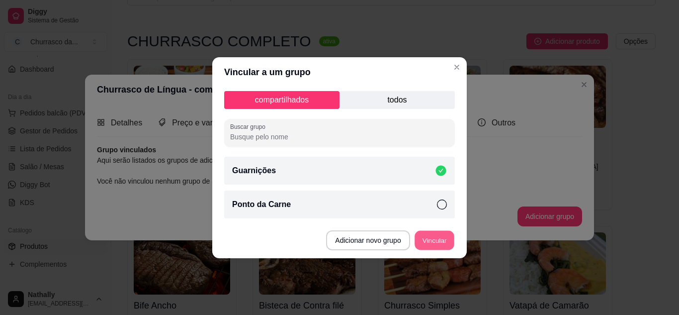
click at [428, 238] on button "Vincular" at bounding box center [435, 239] width 40 height 19
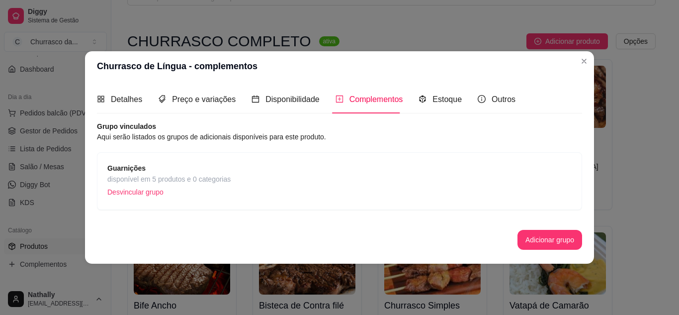
click at [439, 106] on div "Estoque" at bounding box center [440, 99] width 43 height 28
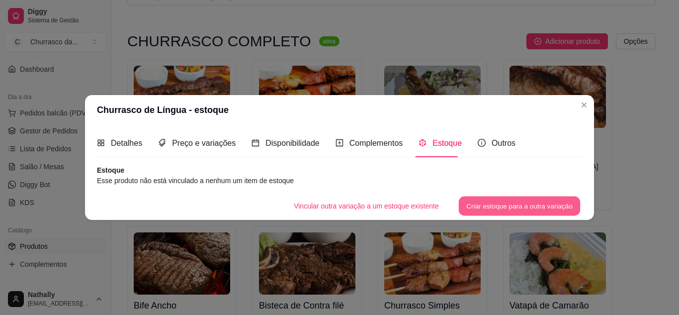
click at [493, 205] on button "Criar estoque para a outra variação" at bounding box center [520, 205] width 122 height 19
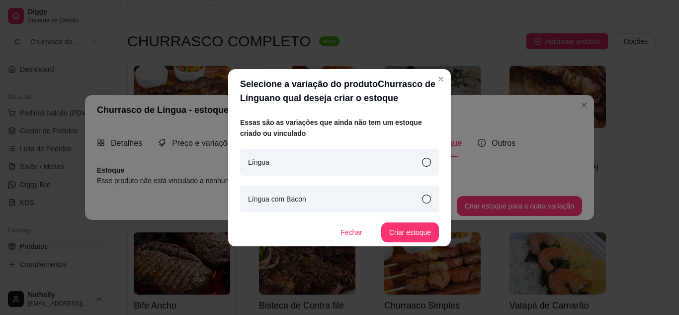
click at [409, 198] on div "Língua com Bacon" at bounding box center [339, 198] width 199 height 27
click at [407, 234] on button "Criar estoque" at bounding box center [410, 231] width 56 height 19
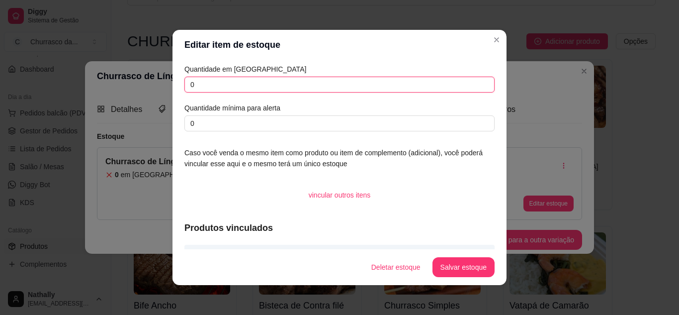
click at [198, 88] on input "0" at bounding box center [339, 85] width 310 height 16
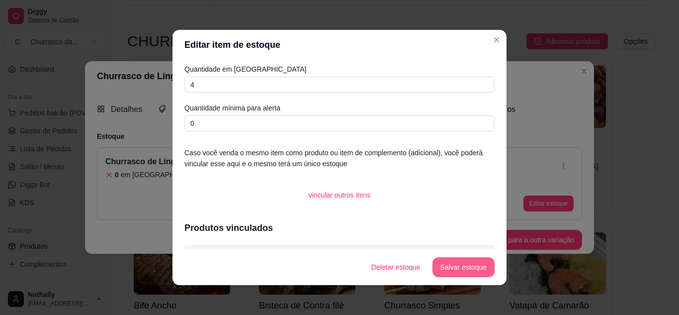
click at [462, 271] on button "Salvar estoque" at bounding box center [464, 267] width 62 height 20
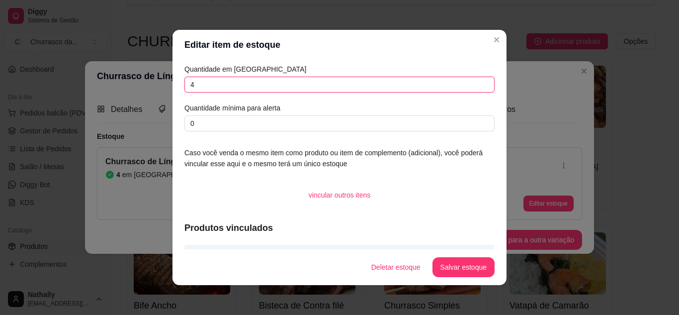
click at [253, 80] on input "4" at bounding box center [339, 85] width 310 height 16
click at [253, 80] on input "3" at bounding box center [339, 85] width 310 height 16
type input "3"
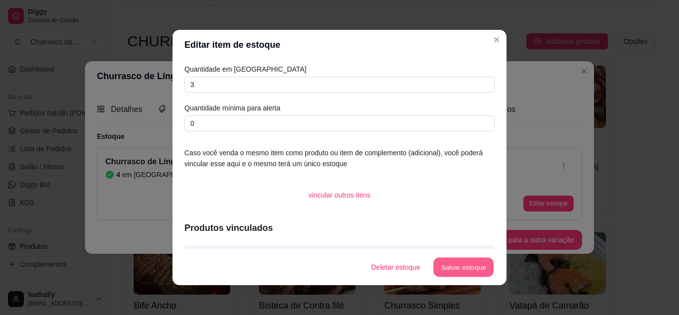
click at [468, 267] on button "Salvar estoque" at bounding box center [463, 267] width 61 height 19
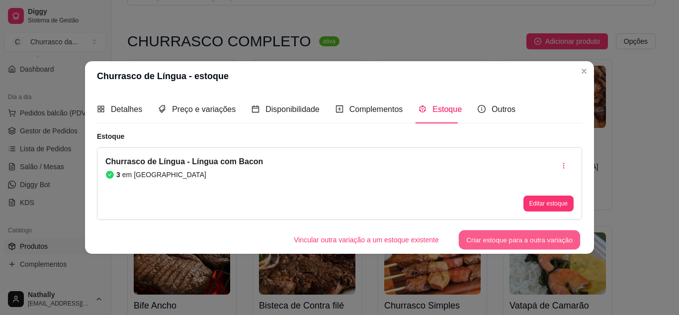
click at [532, 250] on div "Vincular outra variação a um estoque existente Criar estoque para a outra varia…" at bounding box center [434, 240] width 296 height 20
click at [506, 240] on button "Criar estoque para a outra variação" at bounding box center [520, 239] width 122 height 19
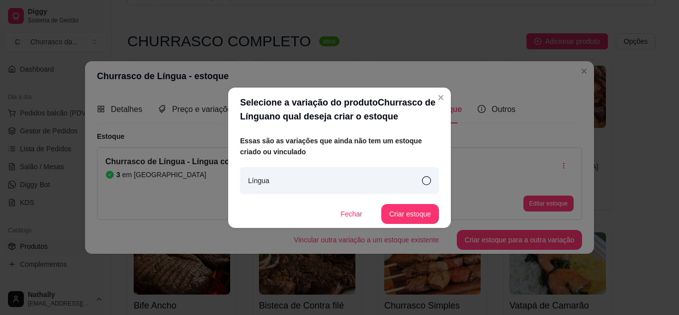
click at [376, 186] on div "Língua" at bounding box center [339, 180] width 199 height 27
click at [414, 214] on button "Criar estoque" at bounding box center [410, 213] width 56 height 19
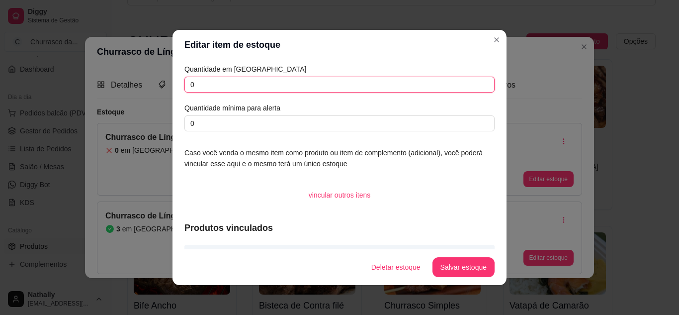
click at [291, 82] on input "0" at bounding box center [339, 85] width 310 height 16
click at [291, 82] on input "3" at bounding box center [339, 85] width 310 height 16
type input "3"
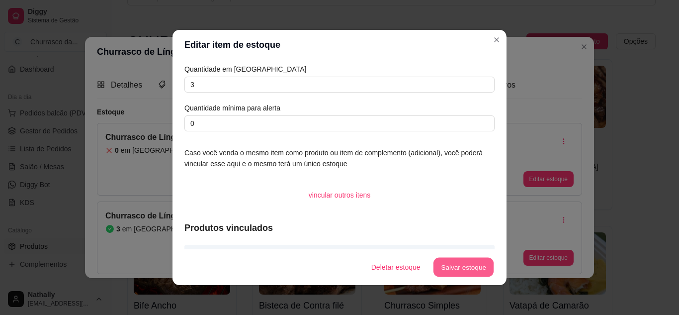
click at [463, 270] on button "Salvar estoque" at bounding box center [463, 267] width 61 height 19
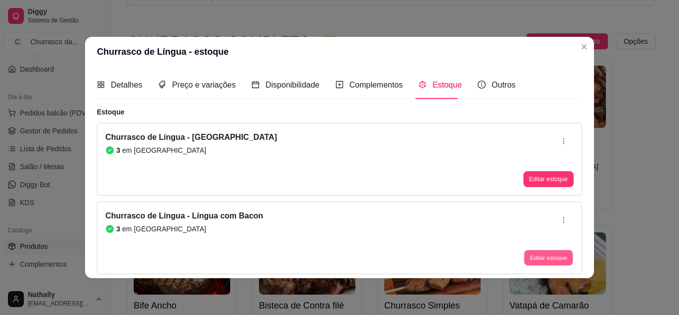
click at [533, 255] on button "Editar estoque" at bounding box center [548, 257] width 49 height 15
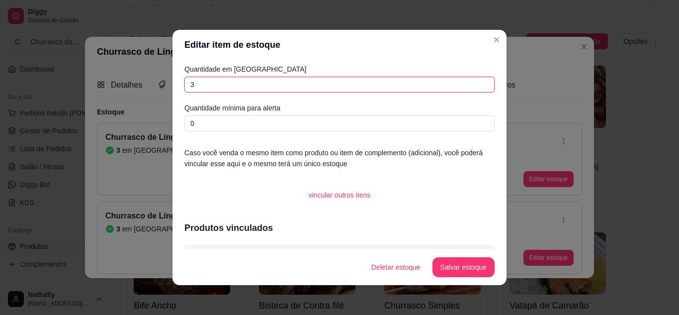
click at [204, 89] on input "3" at bounding box center [339, 85] width 310 height 16
click at [204, 89] on input "4" at bounding box center [339, 85] width 310 height 16
type input "4"
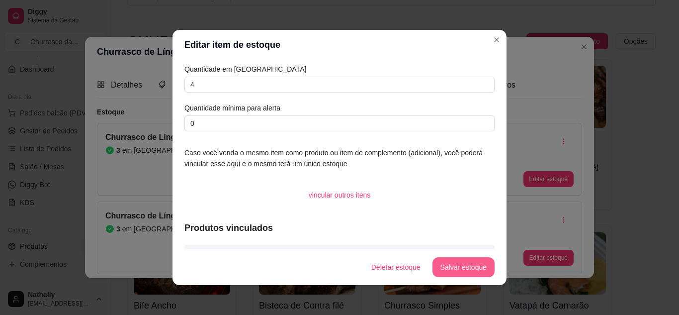
click at [470, 265] on button "Salvar estoque" at bounding box center [464, 267] width 62 height 20
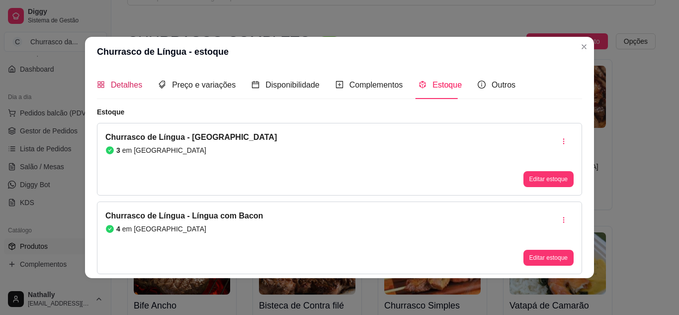
click at [117, 91] on div "Detalhes" at bounding box center [119, 85] width 45 height 12
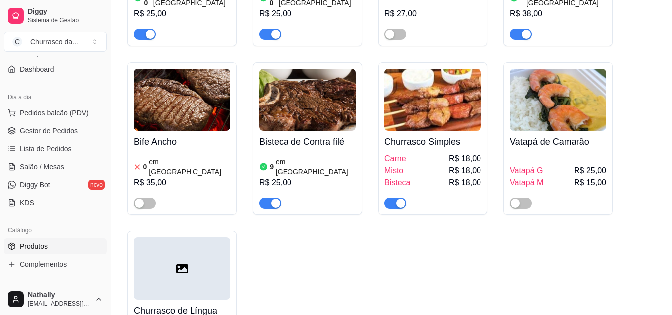
scroll to position [244, 0]
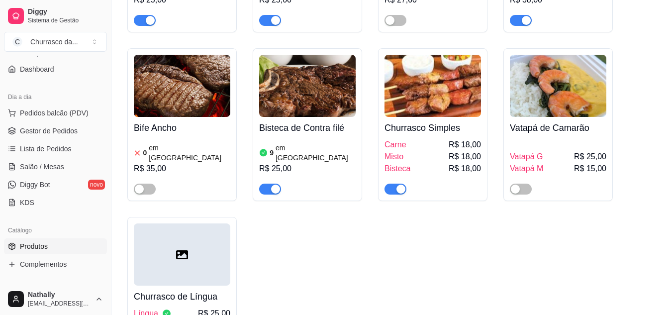
click at [522, 183] on span "button" at bounding box center [521, 188] width 22 height 11
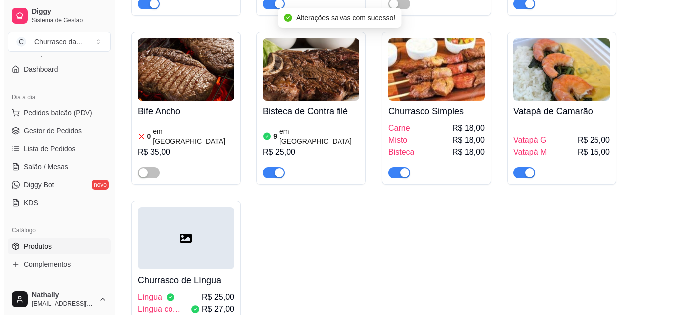
scroll to position [262, 0]
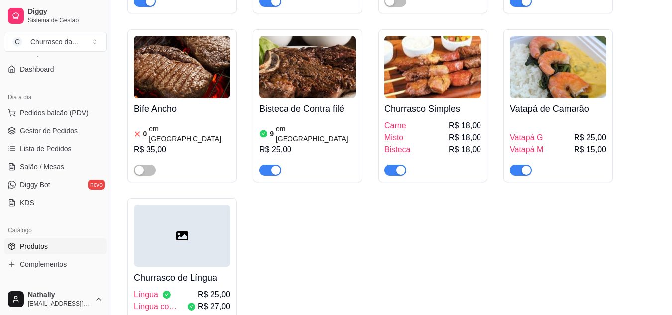
click at [542, 132] on div "Vatapá G R$ 25,00" at bounding box center [558, 138] width 96 height 12
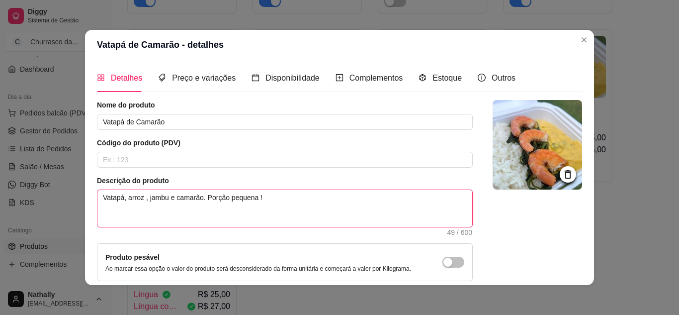
drag, startPoint x: 259, startPoint y: 201, endPoint x: 77, endPoint y: 196, distance: 182.5
click at [77, 196] on div "Vatapá de Camarão - detalhes Detalhes Preço e variações Disponibilidade Complem…" at bounding box center [339, 157] width 679 height 315
type textarea "A"
type textarea "Ac"
type textarea "Aco"
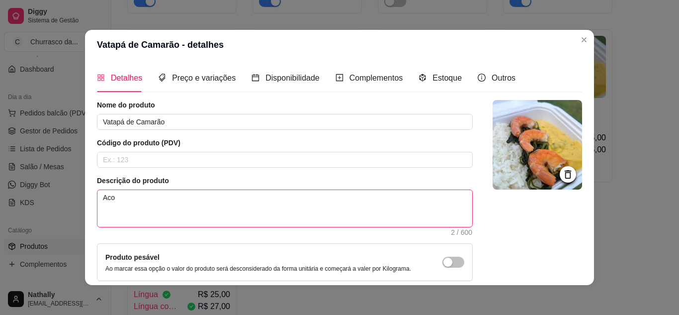
type textarea "Acom"
type textarea "Acomp"
type textarea "Acompn"
type textarea "Acomp"
type textarea "Acom"
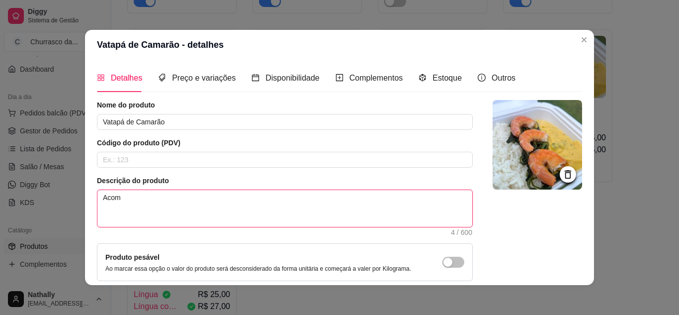
type textarea "Acomp"
type textarea "Acompa"
type textarea "Acompan"
type textarea "Acompanh"
type textarea "Acompanha"
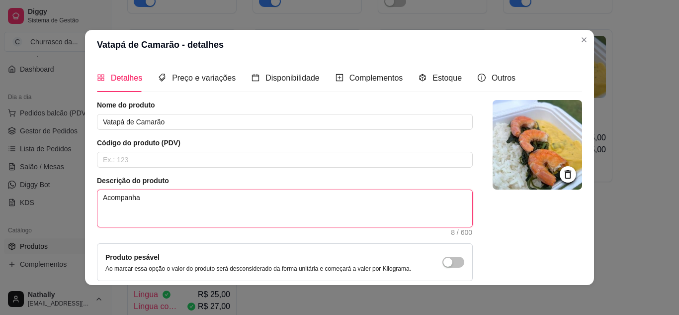
type textarea "Acompanha"
type textarea "Acompanha a"
type textarea "Acompanha ar"
type textarea "Acompanha arr"
type textarea "Acompanha arro"
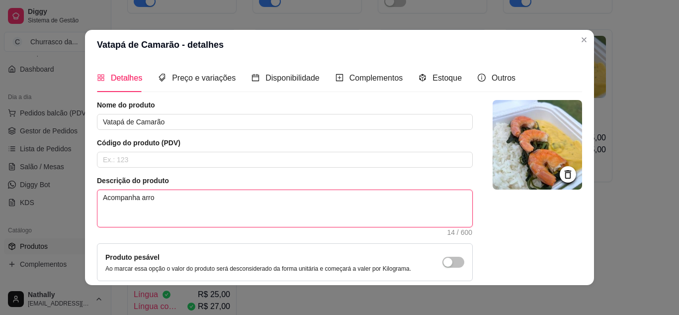
type textarea "Acompanha arro\"
type textarea "Acompanha arro"
type textarea "Acompanha arroz"
type textarea "Acompanha arroz."
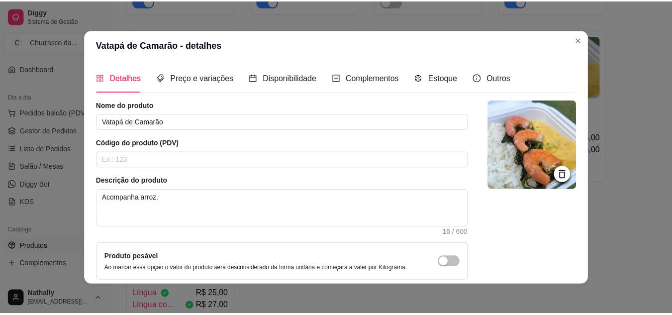
scroll to position [90, 0]
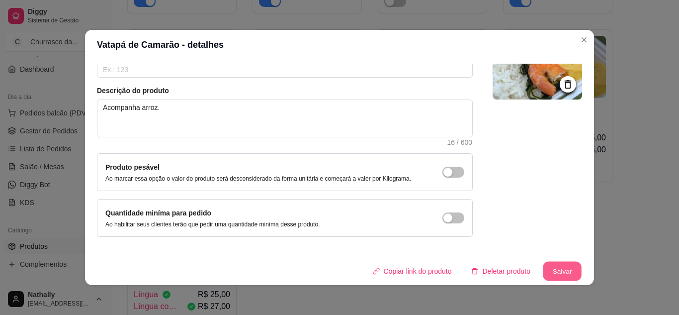
click at [548, 271] on button "Salvar" at bounding box center [562, 270] width 39 height 19
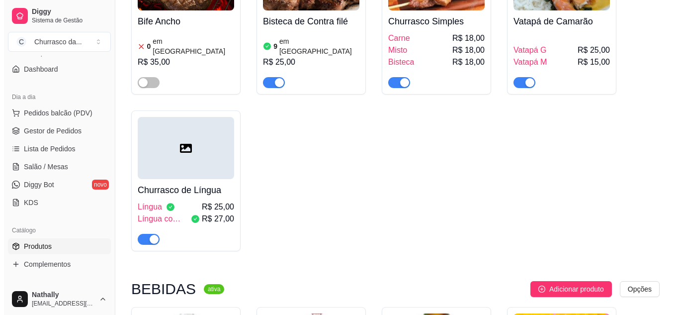
scroll to position [357, 0]
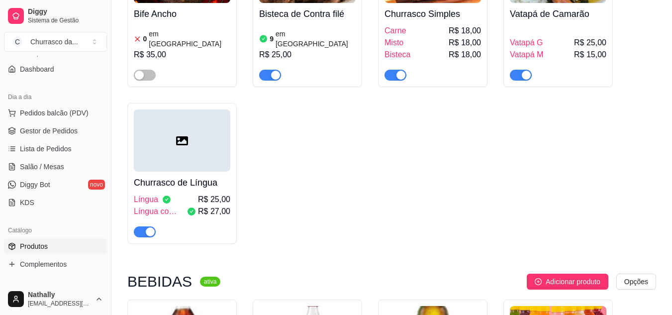
click at [188, 141] on div at bounding box center [182, 140] width 96 height 62
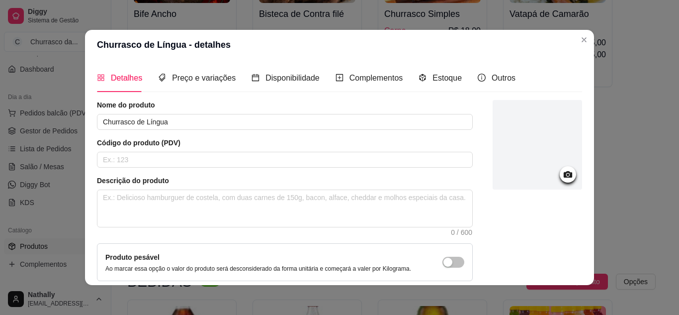
click at [493, 134] on div at bounding box center [537, 144] width 89 height 89
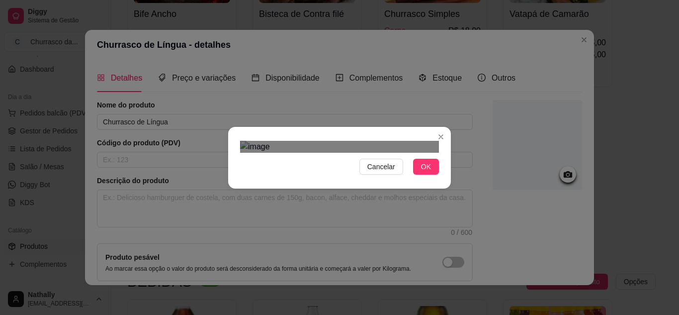
click at [295, 174] on div "Use the arrow keys to move the crop selection area" at bounding box center [329, 211] width 179 height 75
click at [319, 163] on div "Use the arrow keys to move the north east drag handle to change the crop select…" at bounding box center [318, 169] width 12 height 12
click at [323, 240] on div "Use the arrow keys to move the south east drag handle to change the crop select…" at bounding box center [321, 246] width 12 height 12
click at [420, 174] on button "OK" at bounding box center [426, 167] width 26 height 16
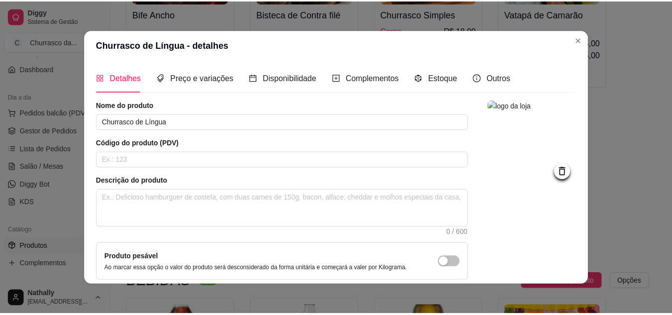
scroll to position [90, 0]
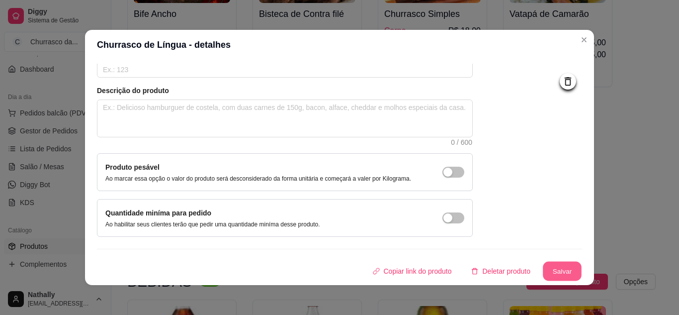
click at [549, 263] on button "Salvar" at bounding box center [562, 270] width 39 height 19
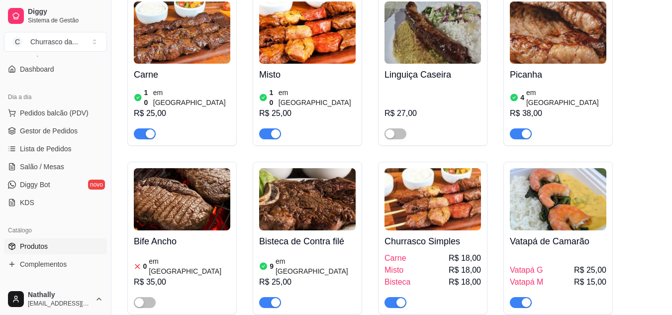
scroll to position [111, 0]
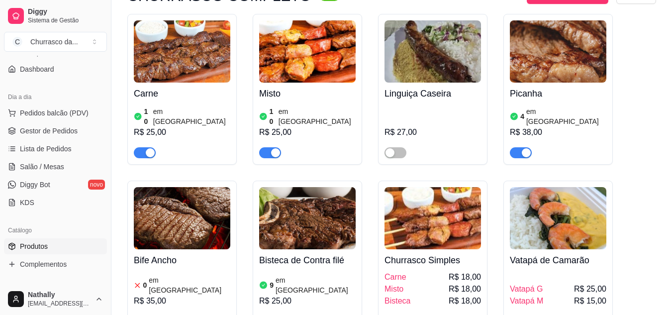
click at [549, 102] on div "Picanha 4 em estoque R$ 38,00" at bounding box center [558, 121] width 96 height 76
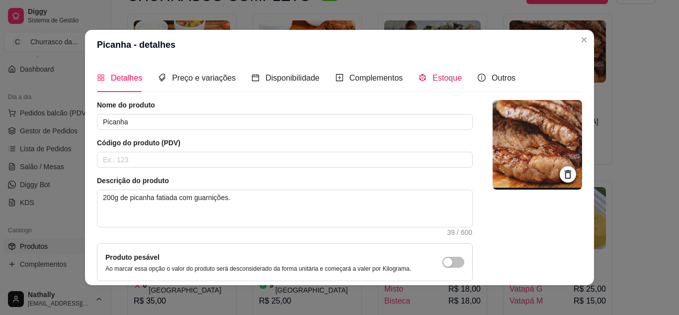
click at [452, 76] on span "Estoque" at bounding box center [447, 78] width 29 height 8
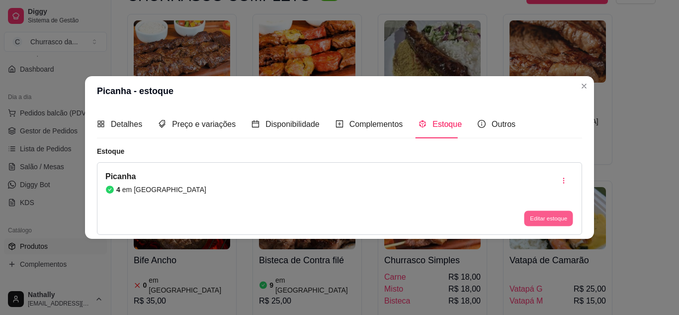
click at [560, 222] on button "Editar estoque" at bounding box center [548, 218] width 49 height 15
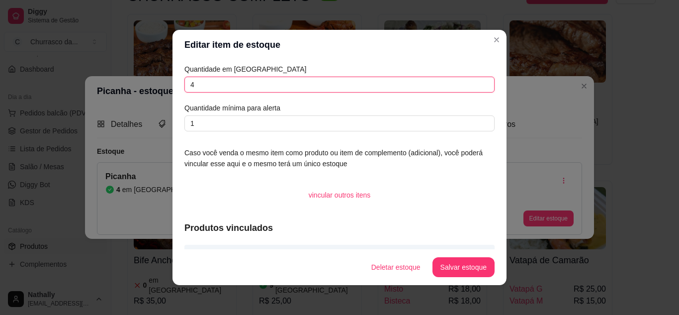
click at [283, 86] on input "4" at bounding box center [339, 85] width 310 height 16
type input "10"
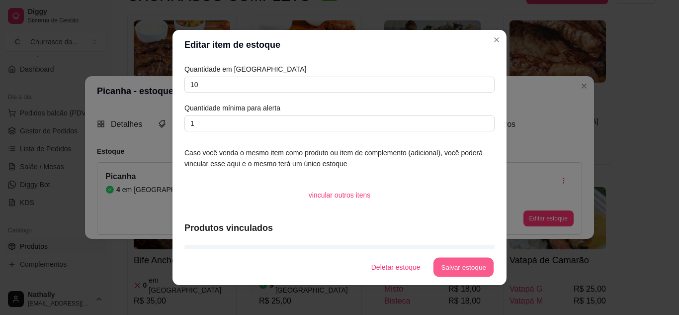
click at [463, 261] on button "Salvar estoque" at bounding box center [463, 267] width 61 height 19
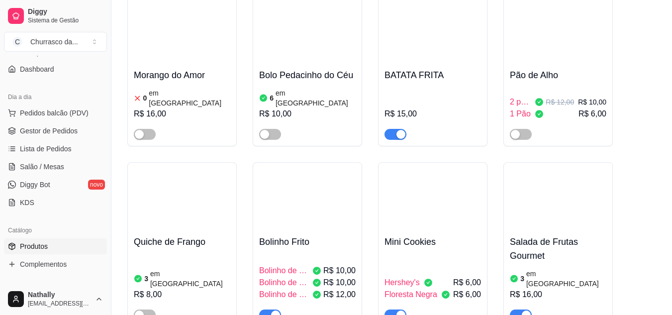
scroll to position [1098, 0]
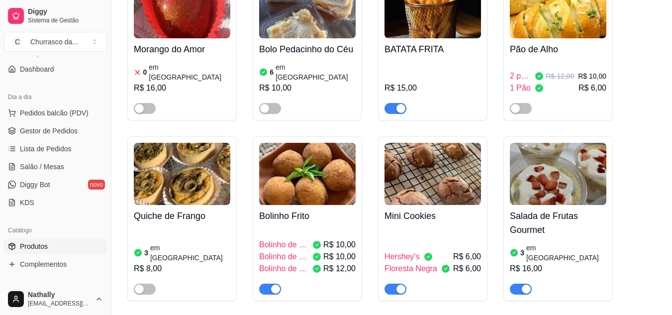
click at [526, 103] on span "button" at bounding box center [521, 108] width 22 height 11
click at [527, 284] on div "button" at bounding box center [526, 288] width 9 height 9
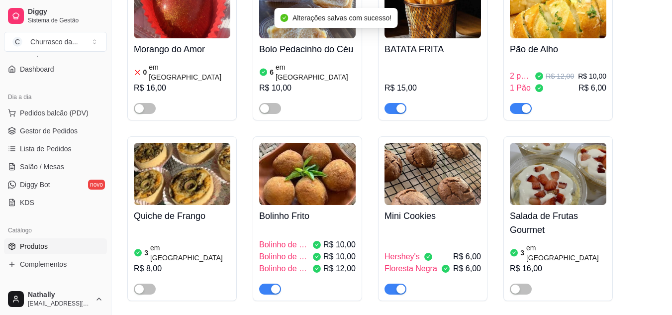
click at [407, 274] on div at bounding box center [432, 284] width 96 height 20
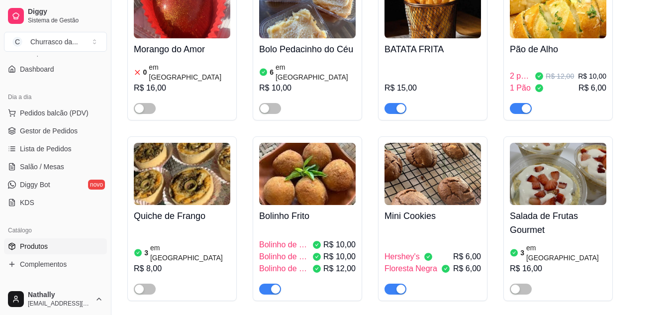
click at [397, 283] on span "button" at bounding box center [395, 288] width 22 height 11
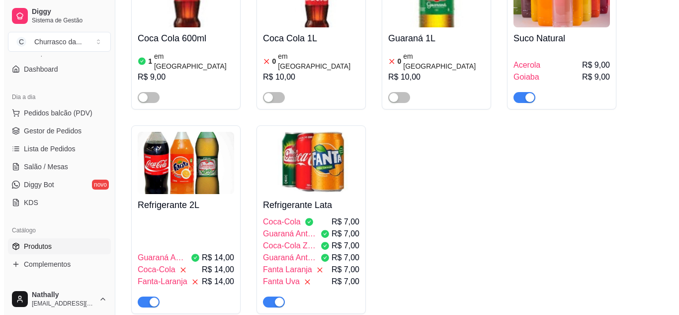
scroll to position [693, 0]
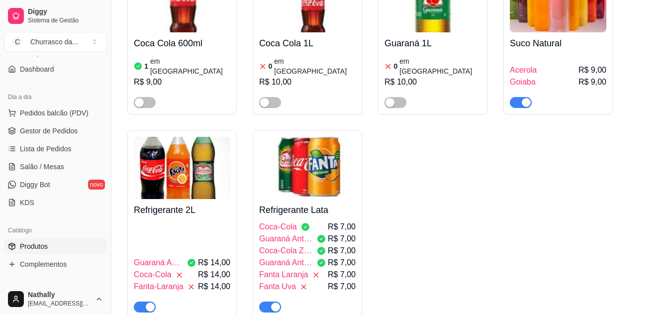
click at [202, 221] on div "Guaraná Antártica R$ 14,00 Coca-Cola R$ 14,00 Fanta-Laranja R$ 14,00" at bounding box center [182, 266] width 96 height 91
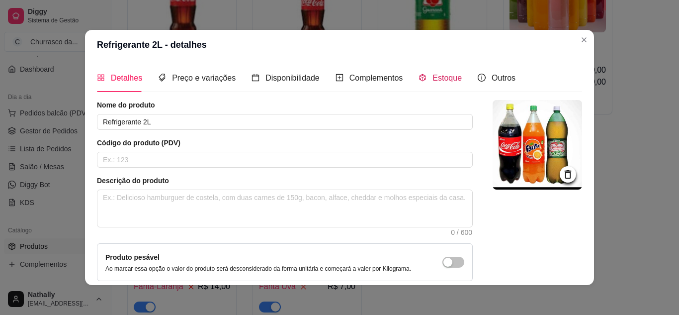
click at [423, 81] on div "Estoque" at bounding box center [440, 78] width 43 height 12
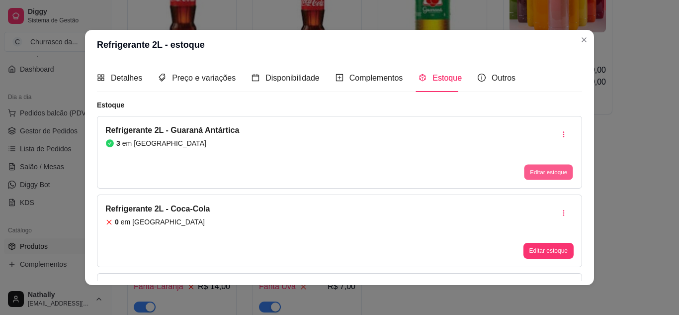
click at [527, 170] on button "Editar estoque" at bounding box center [548, 172] width 49 height 15
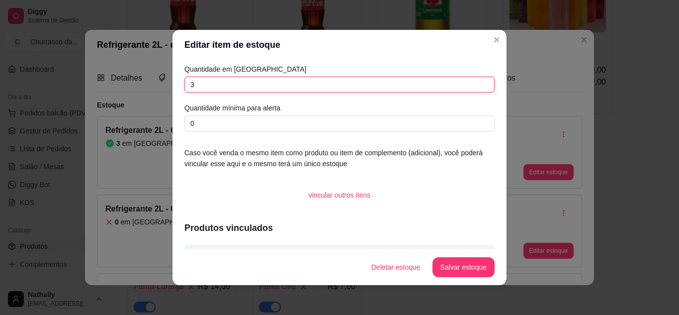
click at [260, 85] on input "3" at bounding box center [339, 85] width 310 height 16
type input "0"
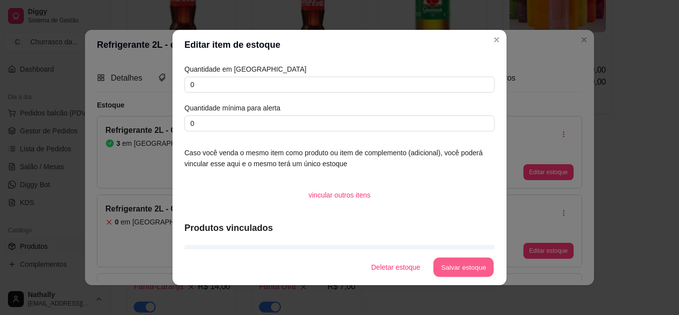
click at [472, 264] on button "Salvar estoque" at bounding box center [463, 267] width 61 height 19
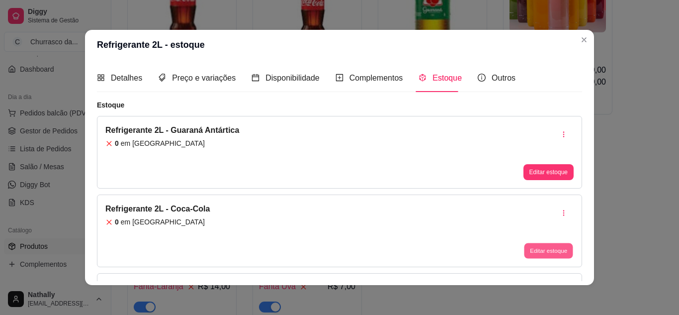
click at [534, 255] on button "Editar estoque" at bounding box center [548, 250] width 49 height 15
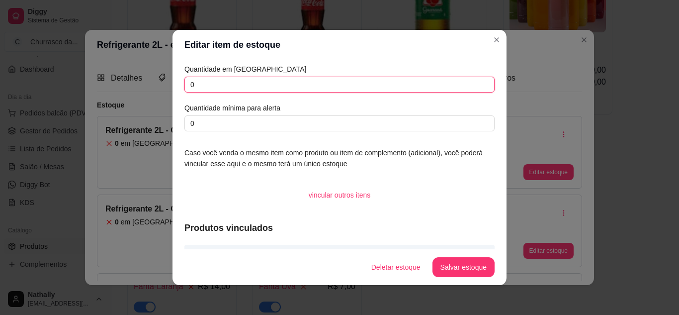
click at [242, 89] on input "0" at bounding box center [339, 85] width 310 height 16
type input "1"
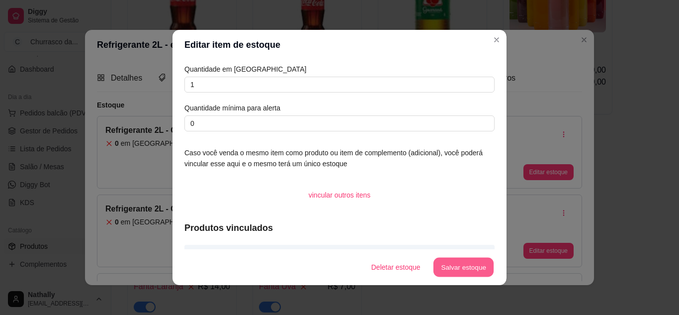
click at [485, 271] on button "Salvar estoque" at bounding box center [463, 267] width 61 height 19
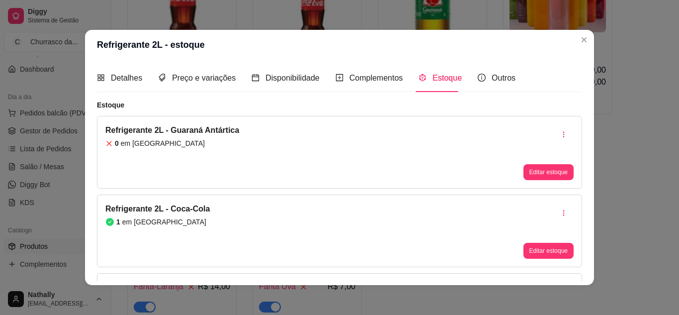
click at [479, 71] on div "Outros" at bounding box center [497, 78] width 38 height 28
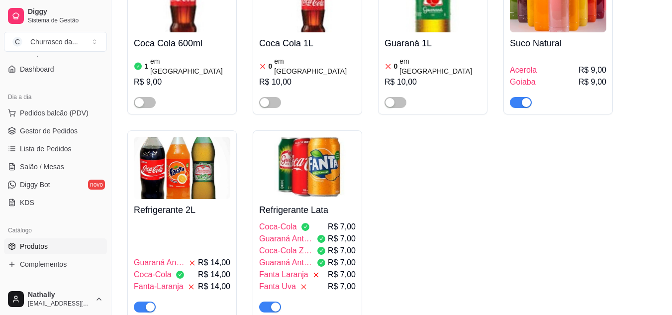
click at [342, 167] on img at bounding box center [307, 168] width 96 height 62
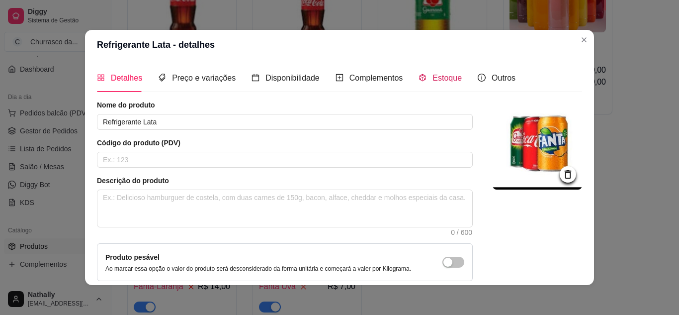
click at [423, 77] on div "Estoque" at bounding box center [440, 78] width 43 height 12
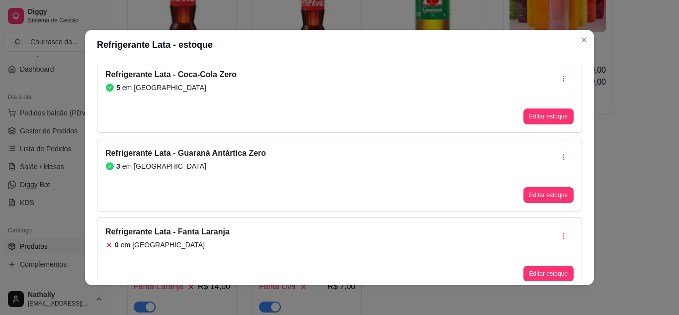
scroll to position [223, 0]
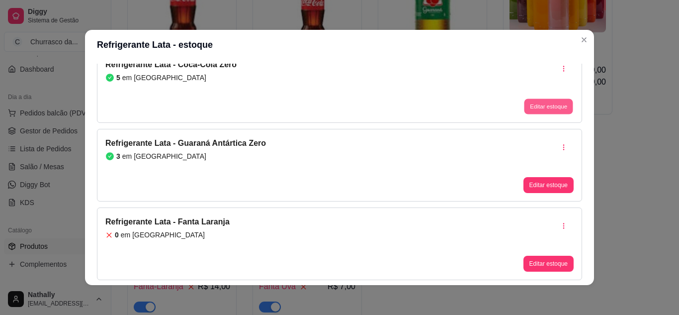
click at [553, 111] on button "Editar estoque" at bounding box center [548, 106] width 49 height 15
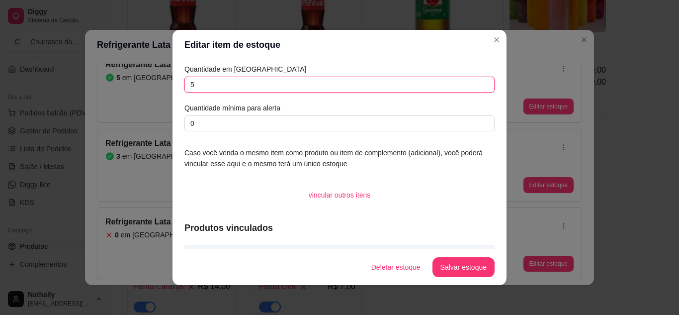
click at [231, 82] on input "5" at bounding box center [339, 85] width 310 height 16
click at [231, 82] on input "2" at bounding box center [339, 85] width 310 height 16
type input "2"
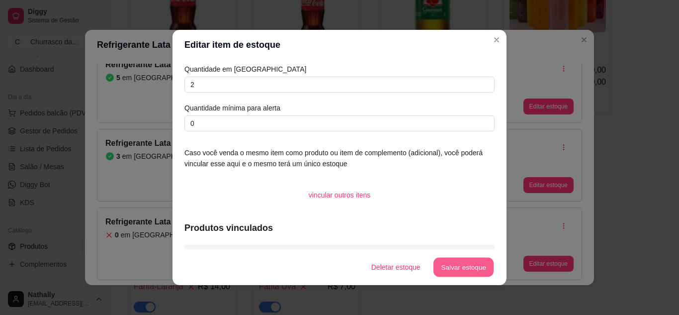
click at [457, 262] on button "Salvar estoque" at bounding box center [463, 267] width 61 height 19
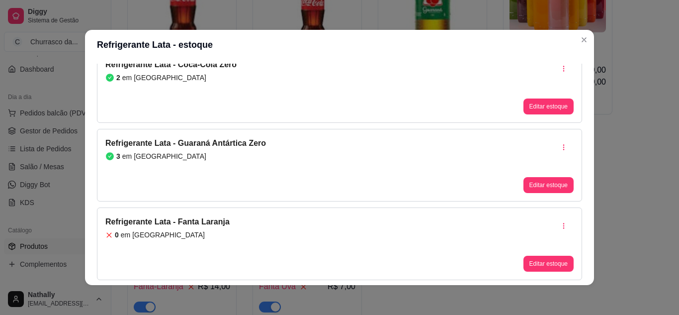
scroll to position [300, 0]
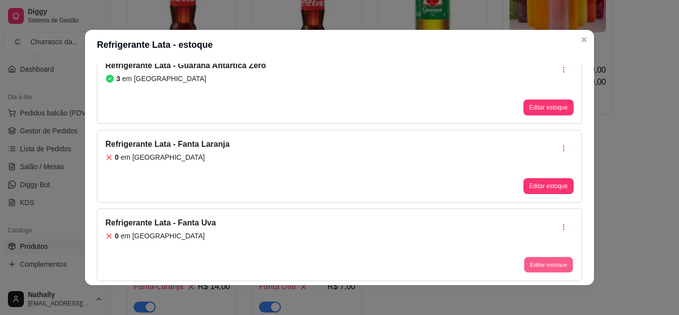
click at [541, 267] on button "Editar estoque" at bounding box center [548, 264] width 49 height 15
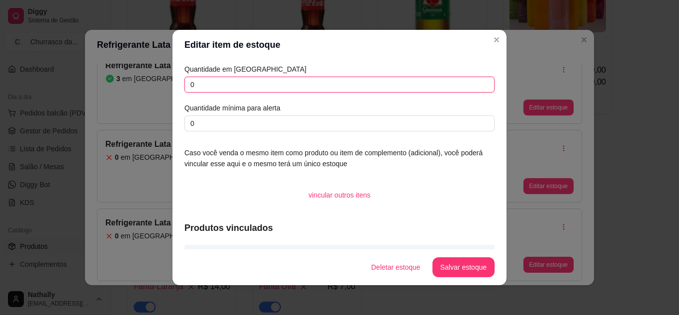
click at [250, 79] on input "0" at bounding box center [339, 85] width 310 height 16
click at [250, 79] on input "2" at bounding box center [339, 85] width 310 height 16
type input "2"
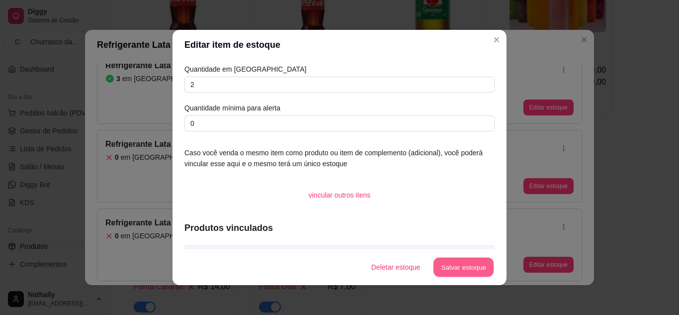
click at [447, 264] on button "Salvar estoque" at bounding box center [463, 267] width 61 height 19
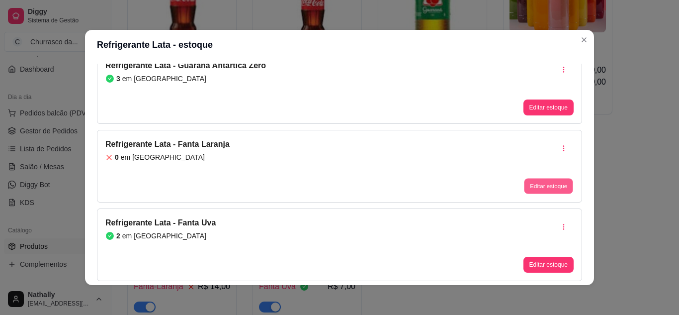
click at [549, 187] on button "Editar estoque" at bounding box center [548, 185] width 49 height 15
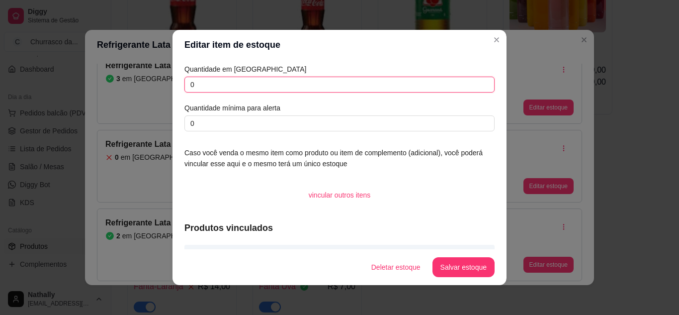
click at [273, 79] on input "0" at bounding box center [339, 85] width 310 height 16
click at [273, 79] on input "2" at bounding box center [339, 85] width 310 height 16
type input "2"
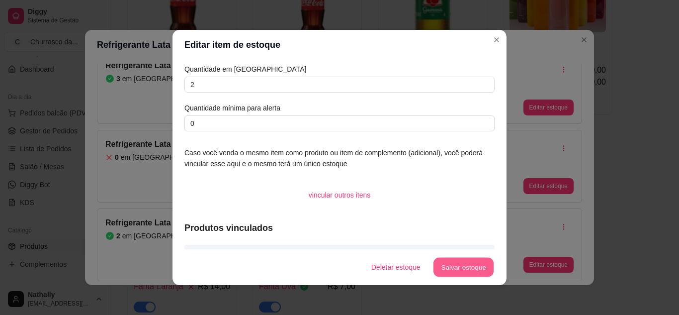
click at [455, 262] on button "Salvar estoque" at bounding box center [463, 267] width 61 height 19
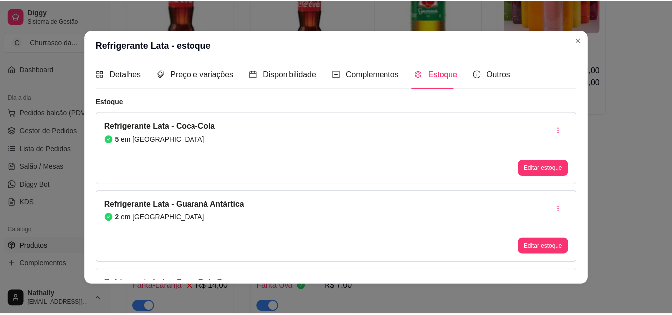
scroll to position [0, 0]
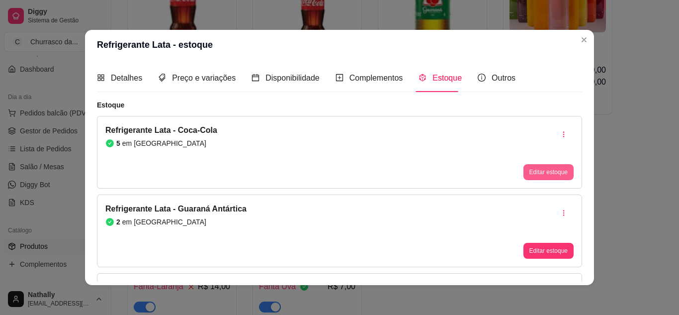
click at [547, 175] on button "Editar estoque" at bounding box center [548, 172] width 50 height 16
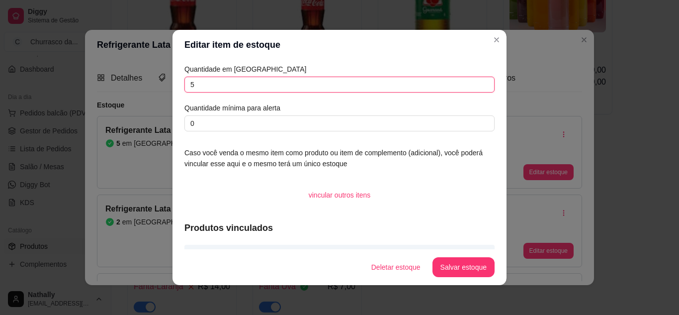
click at [338, 82] on input "5" at bounding box center [339, 85] width 310 height 16
type input "0"
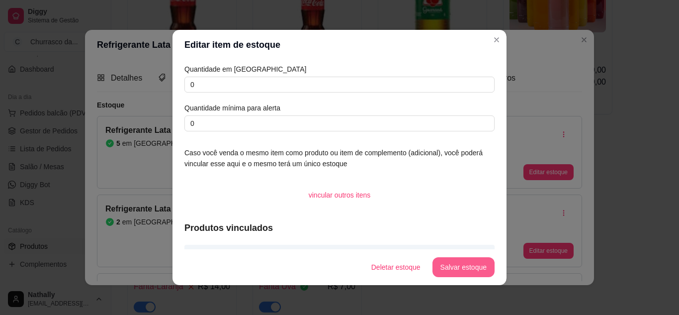
click at [465, 266] on button "Salvar estoque" at bounding box center [464, 267] width 62 height 20
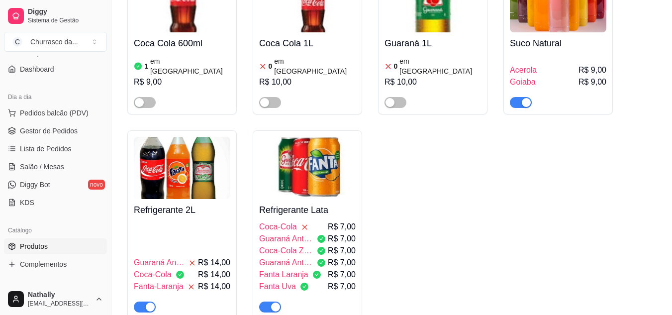
drag, startPoint x: 654, startPoint y: 176, endPoint x: 671, endPoint y: 180, distance: 17.4
click at [671, 180] on div "CHURRASCO COMPLETO ativa Adicionar produto Opções Carne 10 em estoque R$ 25,00 …" at bounding box center [391, 56] width 560 height 1343
drag, startPoint x: 671, startPoint y: 180, endPoint x: 679, endPoint y: 200, distance: 21.0
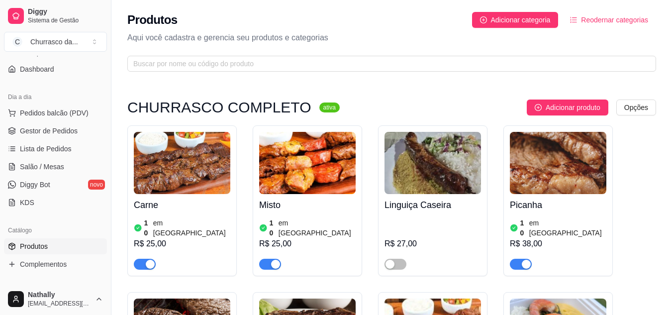
click at [88, 42] on button "C Churrasco da ..." at bounding box center [55, 42] width 103 height 20
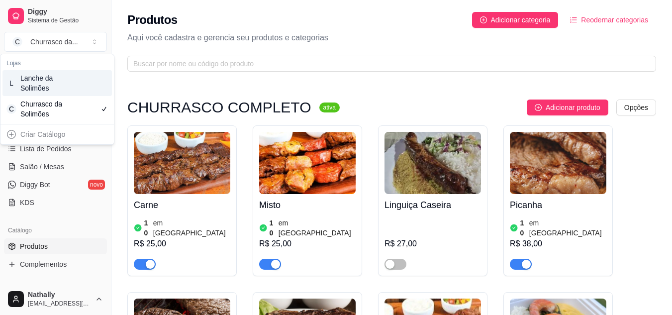
click at [72, 95] on div "L Lanche da Solimões" at bounding box center [56, 83] width 109 height 26
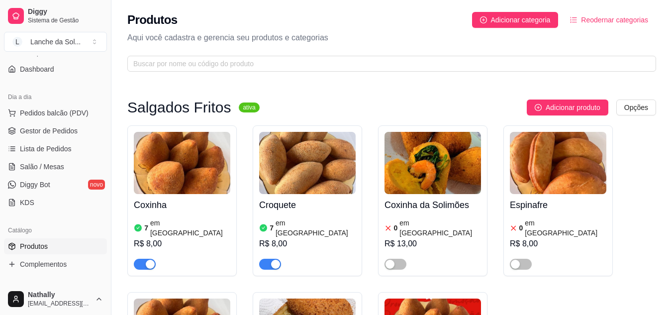
click at [66, 146] on span "Lista de Pedidos" at bounding box center [46, 149] width 52 height 10
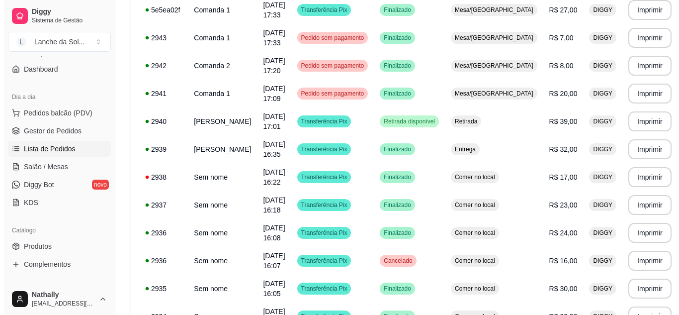
scroll to position [274, 0]
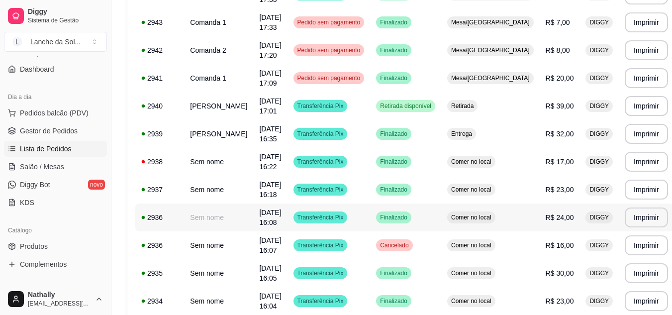
click at [394, 211] on td "Finalizado" at bounding box center [405, 217] width 71 height 28
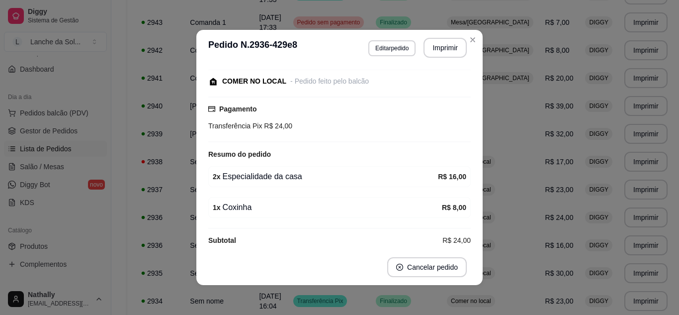
scroll to position [82, 0]
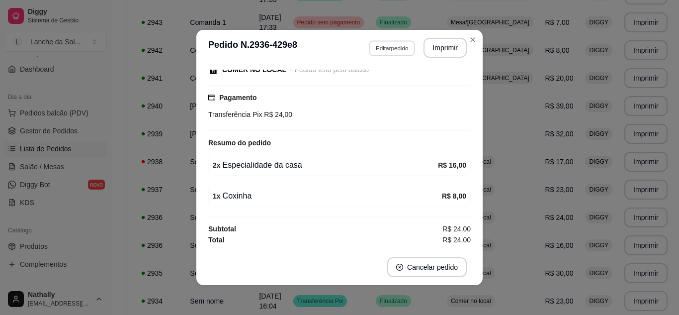
click at [392, 53] on button "Editar pedido" at bounding box center [392, 47] width 46 height 15
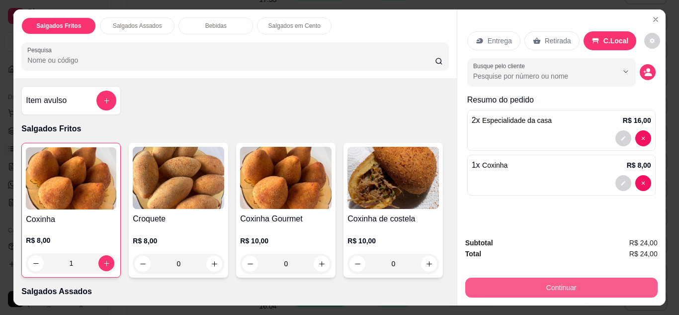
click at [540, 292] on button "Continuar" at bounding box center [561, 287] width 192 height 20
click at [501, 278] on button "Continuar" at bounding box center [561, 287] width 186 height 19
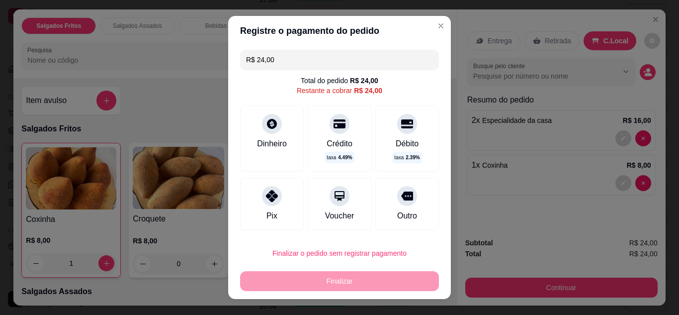
click at [258, 141] on div "Dinheiro" at bounding box center [272, 144] width 30 height 12
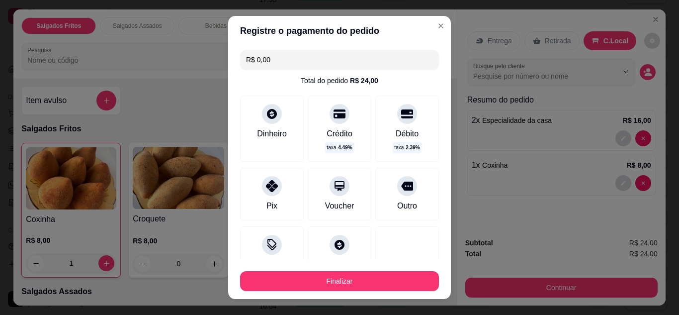
type input "R$ 0,00"
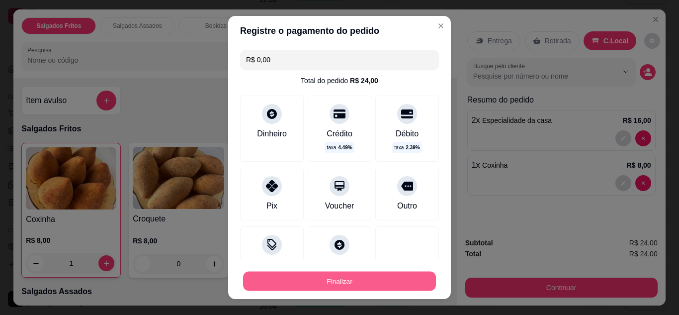
click at [390, 280] on button "Finalizar" at bounding box center [339, 280] width 193 height 19
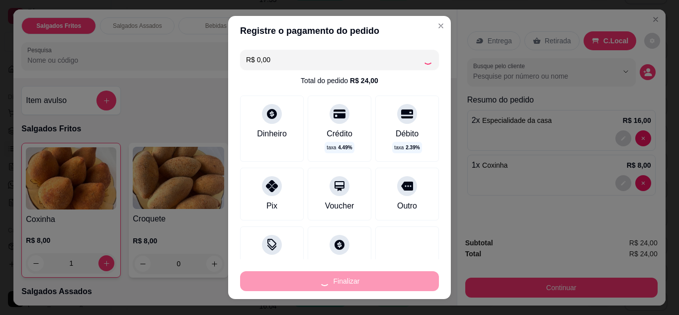
type input "0"
type input "-R$ 24,00"
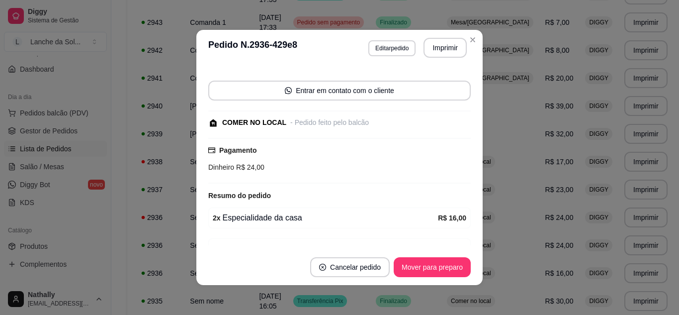
scroll to position [134, 0]
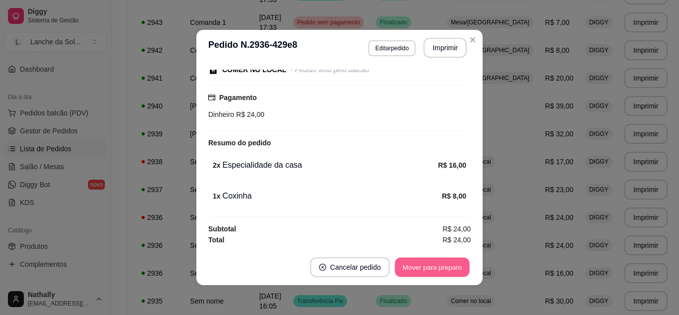
click at [397, 272] on button "Mover para preparo" at bounding box center [432, 267] width 75 height 19
click at [397, 272] on button "Mover para retirada disponível" at bounding box center [415, 267] width 106 height 19
click at [397, 272] on button "Mover para finalizado" at bounding box center [430, 267] width 80 height 19
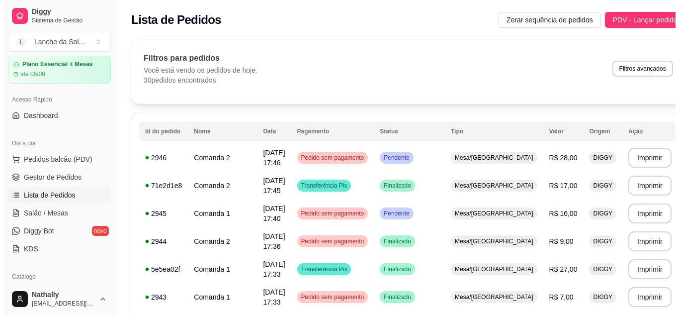
scroll to position [32, 0]
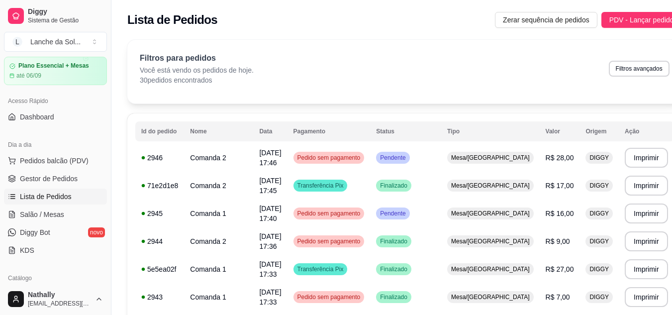
click at [56, 157] on span "Pedidos balcão (PDV)" at bounding box center [54, 161] width 69 height 10
click at [67, 176] on span "Gestor de Pedidos" at bounding box center [49, 179] width 58 height 10
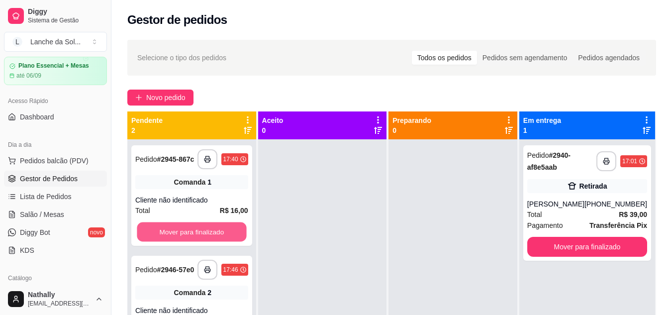
click at [229, 228] on button "Mover para finalizado" at bounding box center [191, 231] width 109 height 19
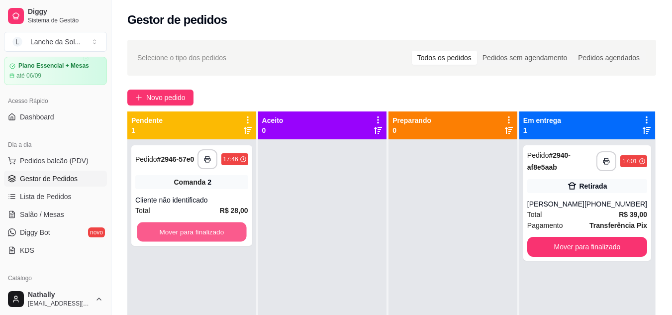
click at [229, 228] on button "Mover para finalizado" at bounding box center [191, 231] width 109 height 19
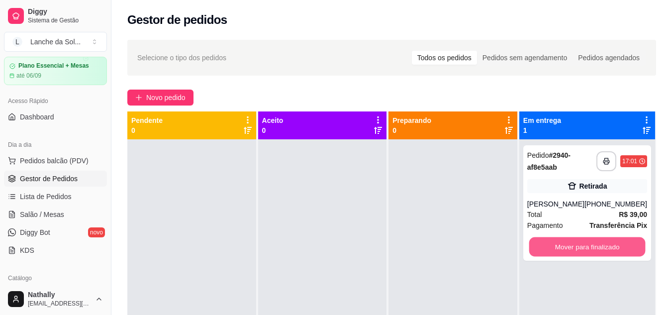
click at [611, 252] on button "Mover para finalizado" at bounding box center [586, 246] width 116 height 19
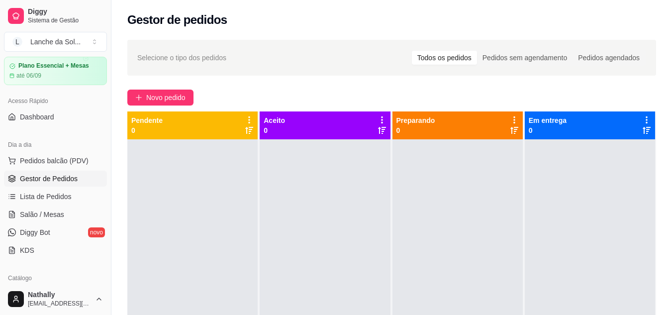
click at [76, 197] on link "Lista de Pedidos" at bounding box center [55, 196] width 103 height 16
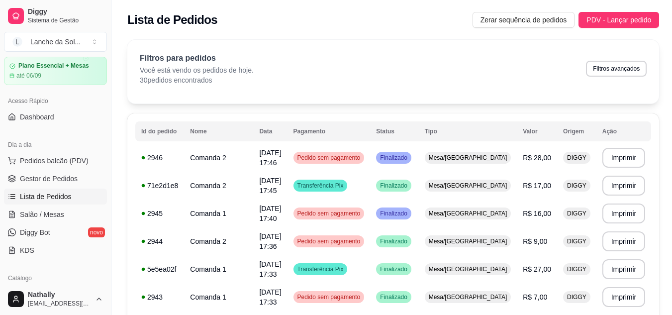
click at [57, 218] on span "Salão / Mesas" at bounding box center [42, 214] width 44 height 10
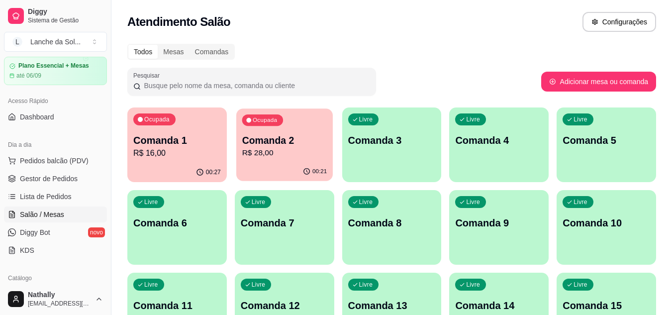
click at [257, 151] on p "R$ 28,00" at bounding box center [284, 152] width 85 height 11
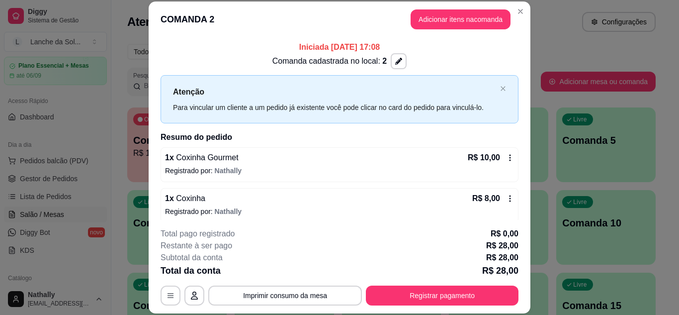
scroll to position [48, 0]
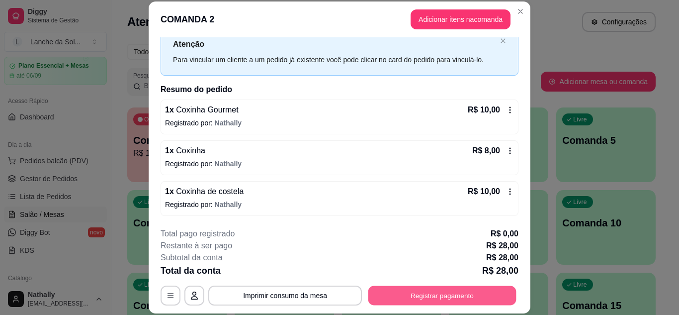
click at [417, 292] on button "Registrar pagamento" at bounding box center [442, 294] width 148 height 19
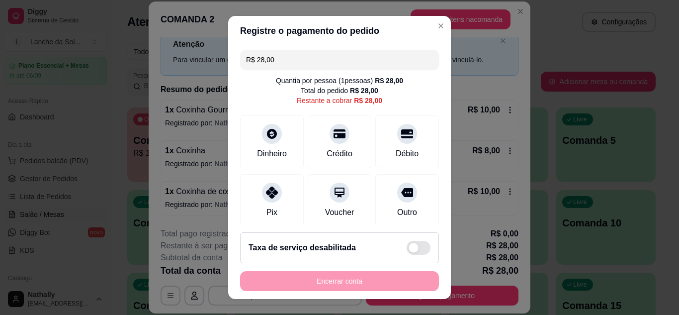
click at [271, 191] on icon at bounding box center [272, 192] width 12 height 12
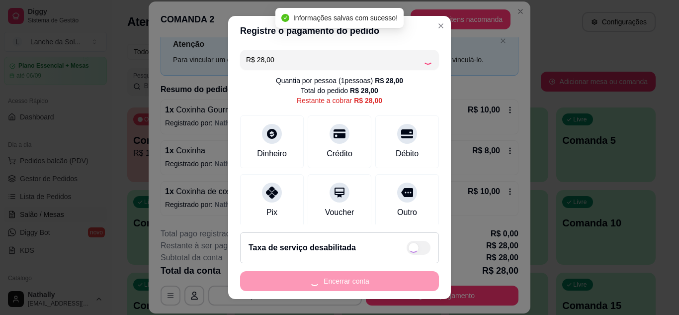
type input "R$ 0,00"
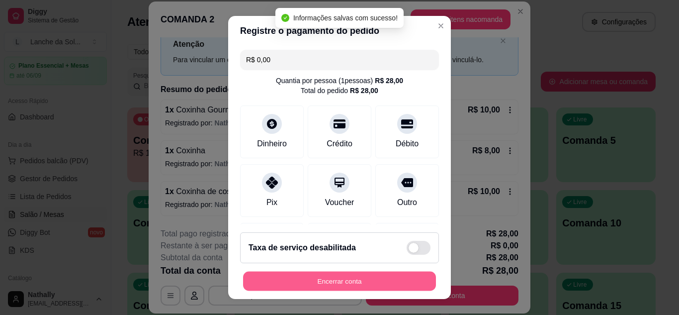
click at [363, 283] on button "Encerrar conta" at bounding box center [339, 280] width 193 height 19
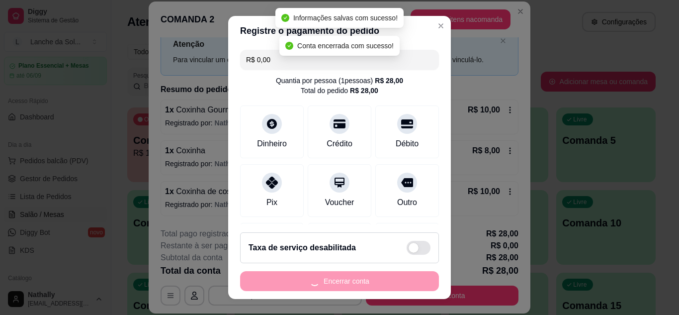
scroll to position [0, 0]
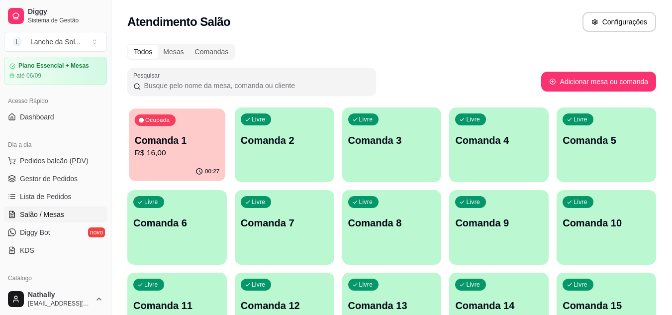
click at [190, 134] on p "Comanda 1" at bounding box center [177, 140] width 85 height 13
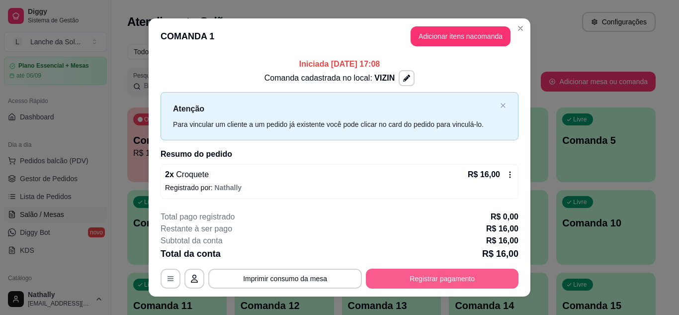
click at [431, 283] on button "Registrar pagamento" at bounding box center [442, 278] width 153 height 20
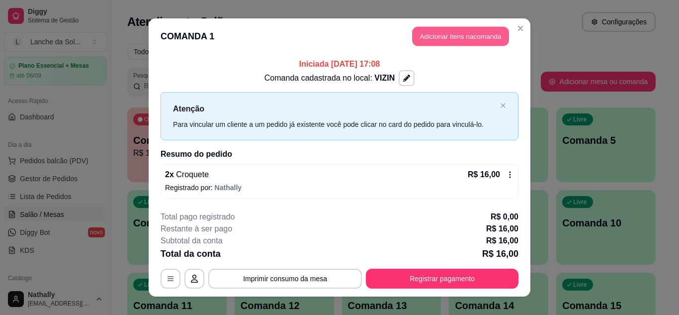
click at [446, 37] on button "Adicionar itens na comanda" at bounding box center [460, 36] width 97 height 19
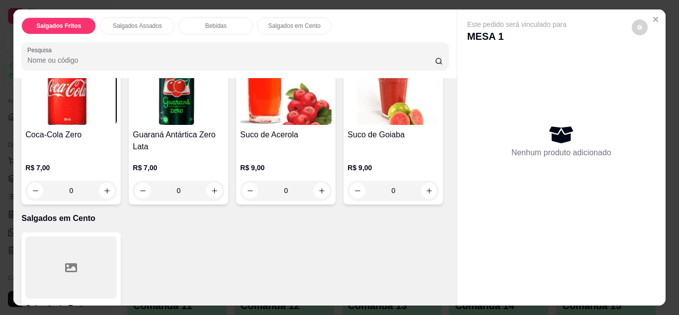
scroll to position [591, 0]
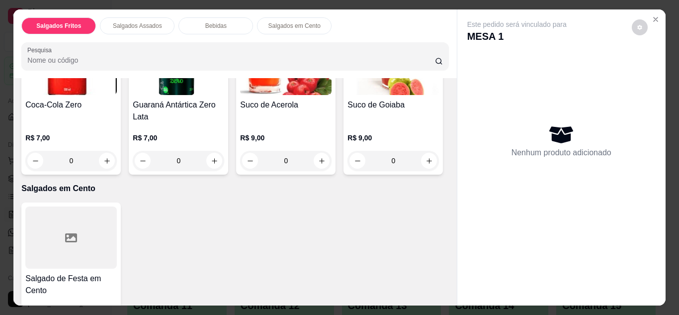
click at [426, 11] on icon "increase-product-quantity" at bounding box center [429, 6] width 7 height 7
type input "1"
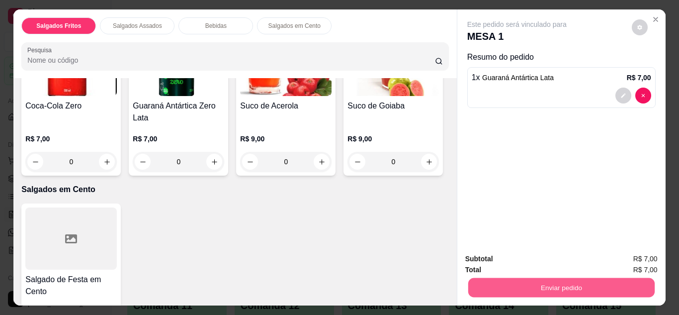
click at [564, 278] on button "Enviar pedido" at bounding box center [561, 287] width 186 height 19
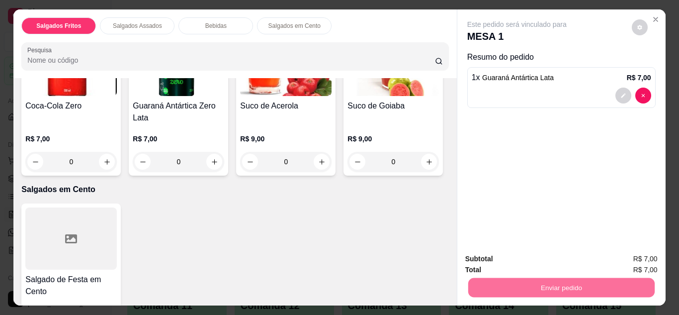
click at [540, 261] on button "Não registrar e enviar pedido" at bounding box center [528, 259] width 100 height 18
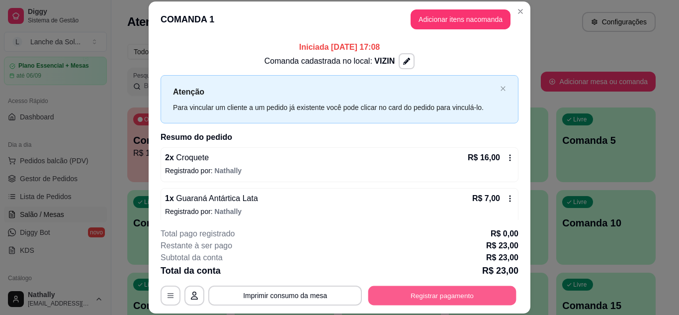
click at [462, 295] on button "Registrar pagamento" at bounding box center [442, 294] width 148 height 19
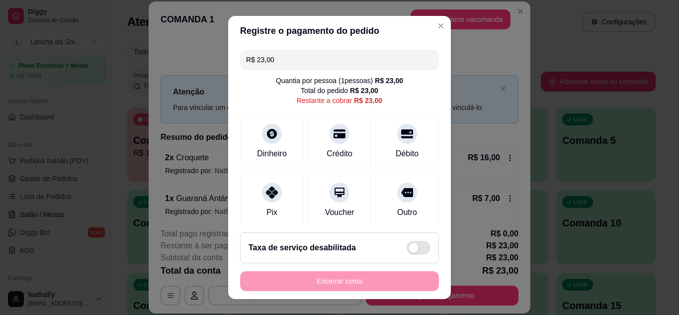
click at [269, 214] on div "Pix" at bounding box center [271, 212] width 11 height 12
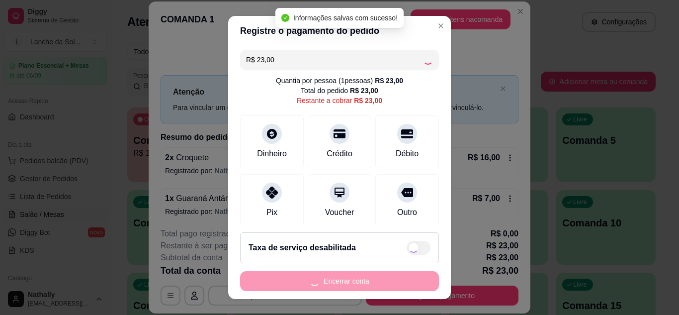
type input "R$ 0,00"
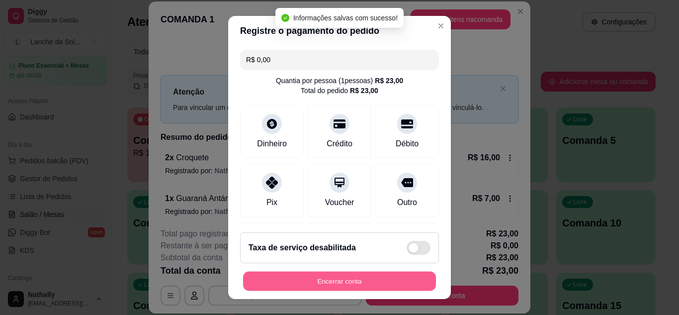
click at [371, 283] on button "Encerrar conta" at bounding box center [339, 280] width 193 height 19
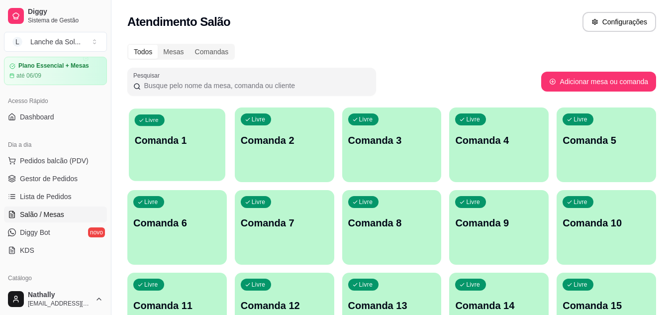
click at [167, 146] on p "Comanda 1" at bounding box center [177, 140] width 85 height 13
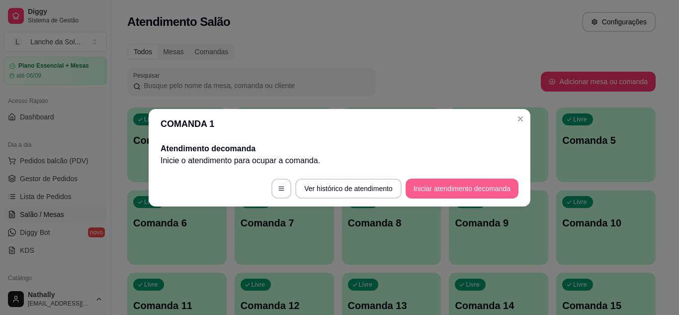
click at [435, 183] on button "Iniciar atendimento de comanda" at bounding box center [462, 188] width 113 height 20
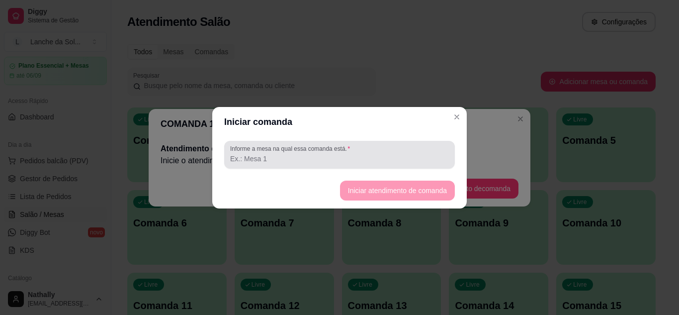
click at [365, 167] on div "Informe a mesa na qual essa comanda está." at bounding box center [339, 155] width 231 height 28
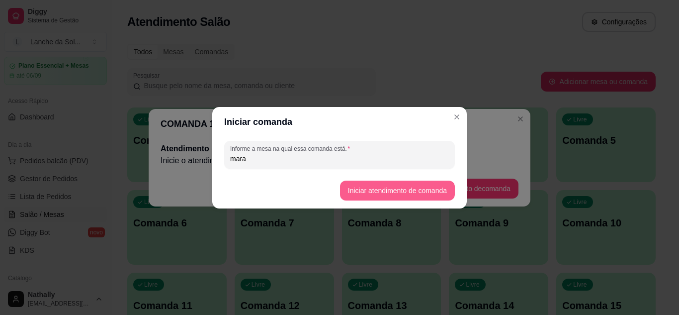
type input "mara"
click at [406, 194] on button "Iniciar atendimento de comanda" at bounding box center [397, 189] width 111 height 19
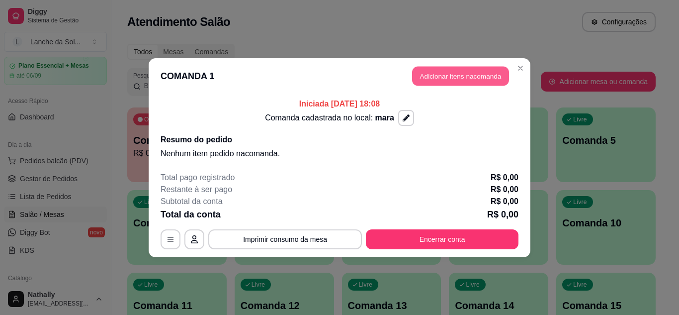
click at [468, 81] on button "Adicionar itens na comanda" at bounding box center [460, 75] width 97 height 19
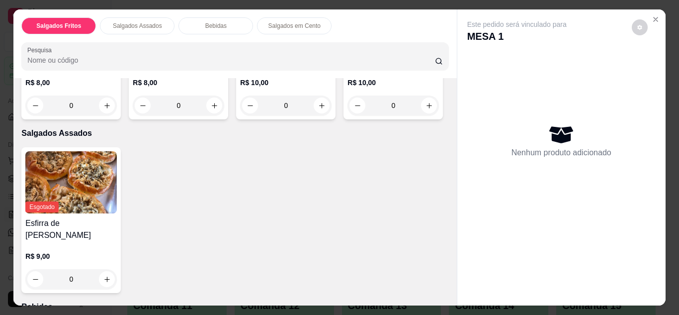
scroll to position [163, 0]
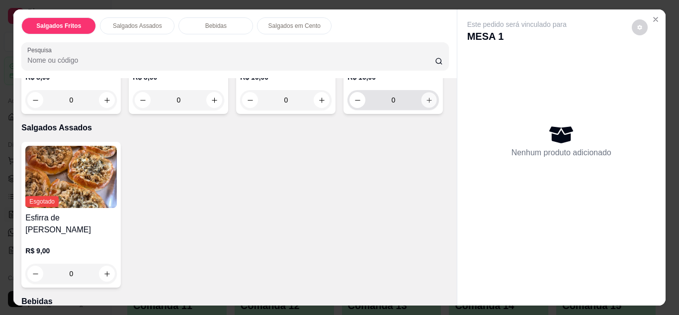
click at [426, 104] on icon "increase-product-quantity" at bounding box center [429, 99] width 7 height 7
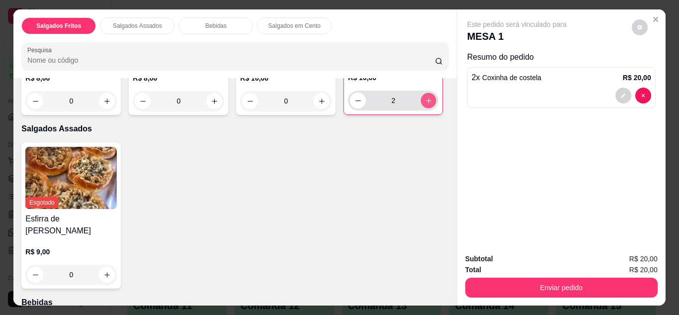
click at [425, 104] on icon "increase-product-quantity" at bounding box center [428, 100] width 7 height 7
type input "4"
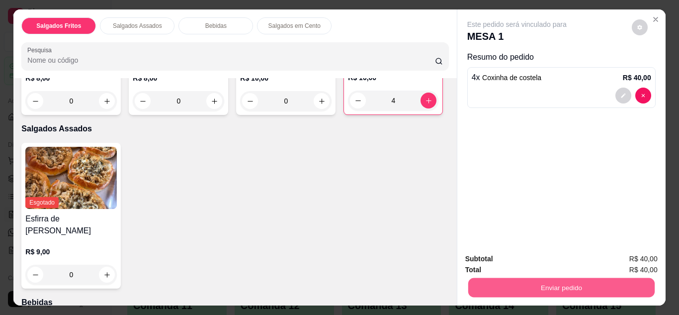
click at [507, 286] on button "Enviar pedido" at bounding box center [561, 287] width 186 height 19
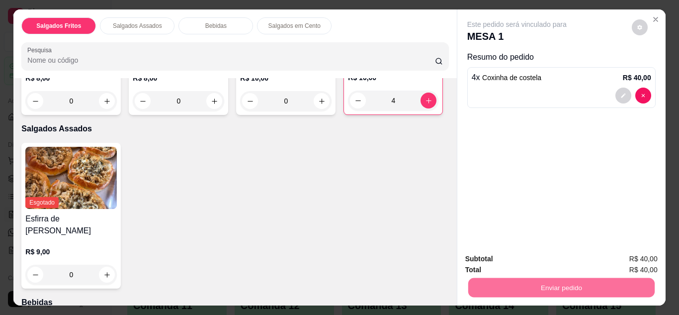
click at [493, 258] on button "Não registrar e enviar pedido" at bounding box center [528, 259] width 100 height 18
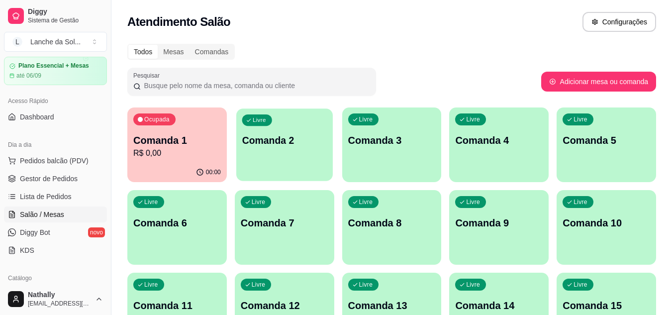
click at [292, 141] on p "Comanda 2" at bounding box center [284, 140] width 85 height 13
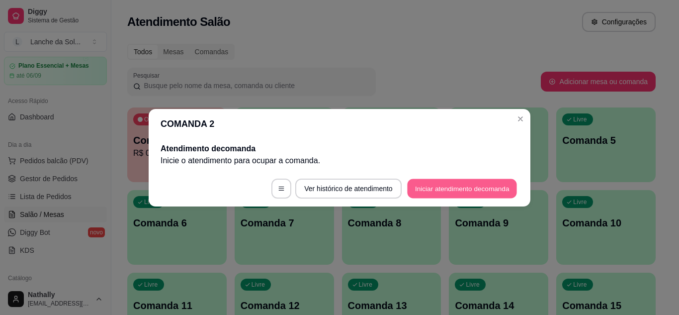
click at [462, 185] on button "Iniciar atendimento de comanda" at bounding box center [462, 187] width 110 height 19
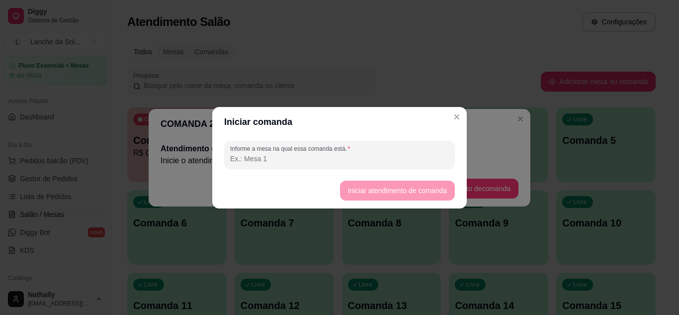
click at [311, 162] on input "Informe a mesa na qual essa comanda está." at bounding box center [339, 159] width 219 height 10
type input "homem azul"
click at [362, 186] on button "Iniciar atendimento de comanda" at bounding box center [397, 189] width 111 height 19
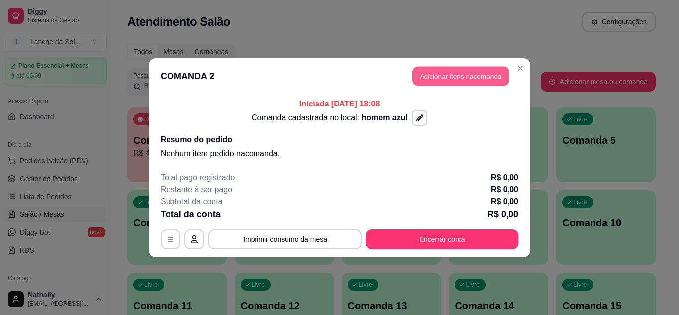
click at [483, 67] on button "Adicionar itens na comanda" at bounding box center [460, 75] width 97 height 19
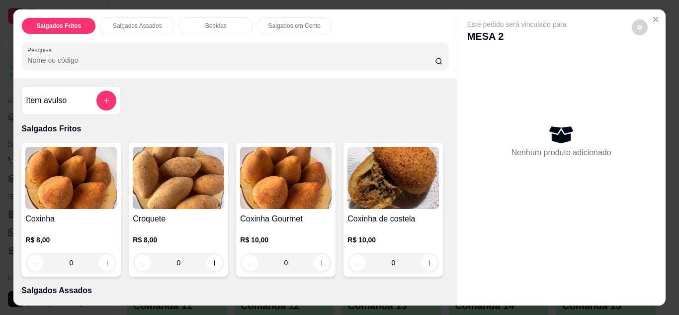
scroll to position [114, 0]
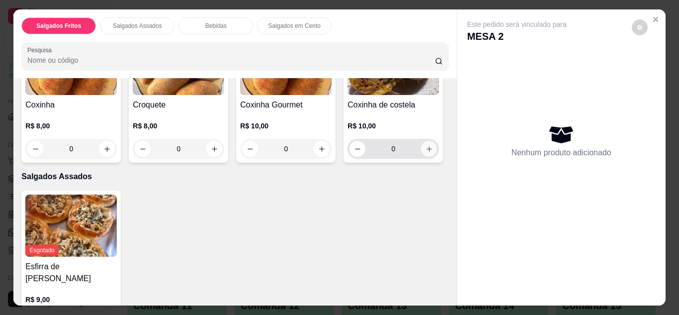
click at [426, 153] on icon "increase-product-quantity" at bounding box center [429, 148] width 7 height 7
type input "1"
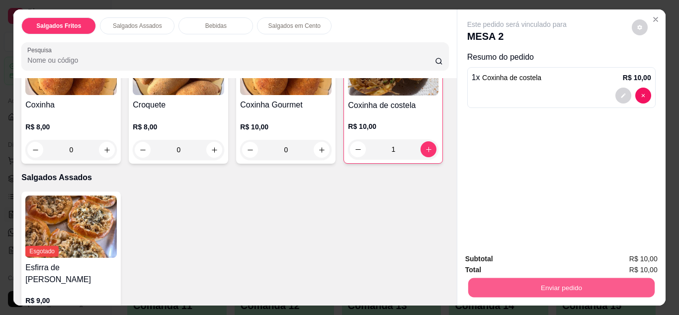
click at [606, 284] on button "Enviar pedido" at bounding box center [561, 287] width 186 height 19
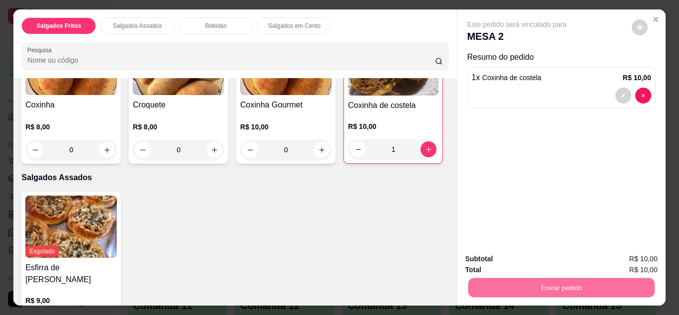
click at [520, 260] on button "Não registrar e enviar pedido" at bounding box center [528, 259] width 100 height 18
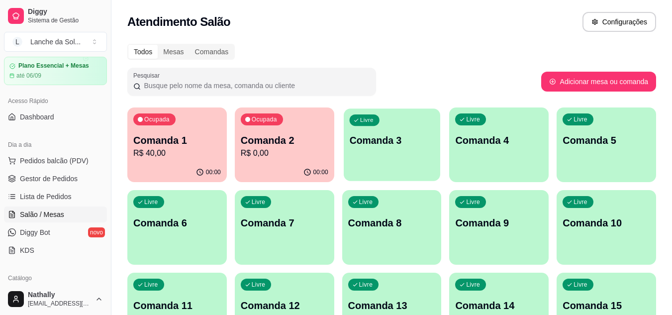
click at [349, 119] on div "Livre" at bounding box center [364, 119] width 30 height 11
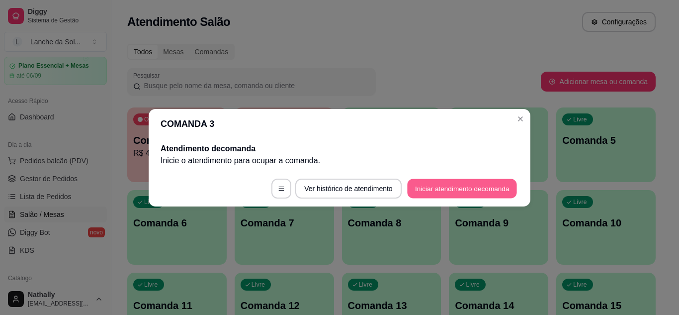
click at [458, 187] on button "Iniciar atendimento de comanda" at bounding box center [462, 187] width 110 height 19
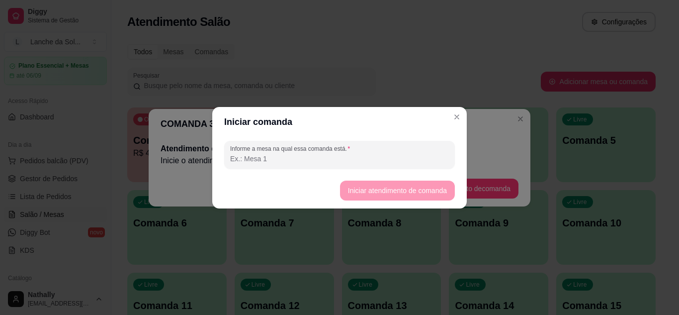
click at [335, 155] on input "Informe a mesa na qual essa comanda está." at bounding box center [339, 159] width 219 height 10
type input "rayan"
click at [369, 186] on button "Iniciar atendimento de comanda" at bounding box center [397, 189] width 111 height 19
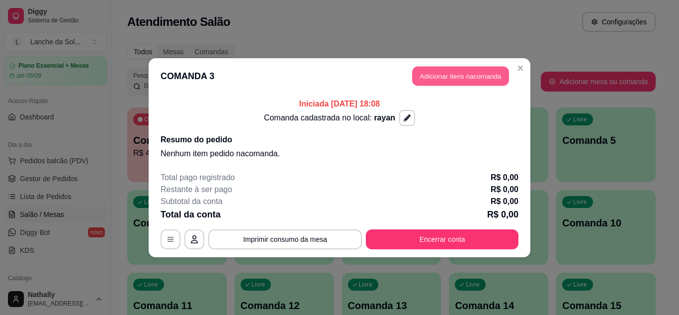
click at [451, 76] on button "Adicionar itens na comanda" at bounding box center [460, 75] width 97 height 19
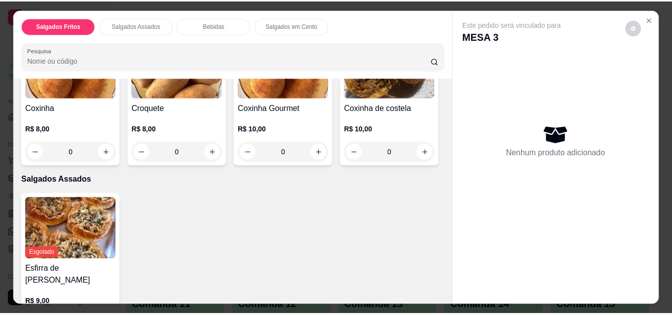
scroll to position [178, 0]
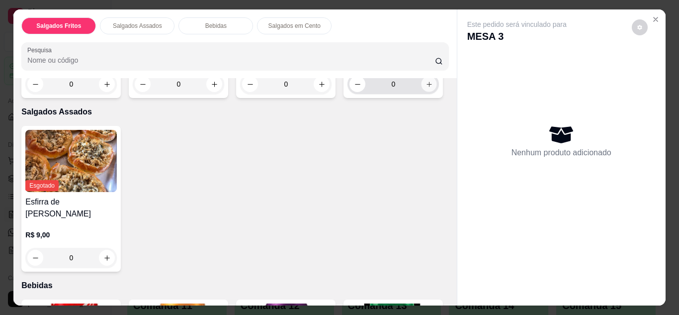
click at [426, 88] on icon "increase-product-quantity" at bounding box center [429, 84] width 7 height 7
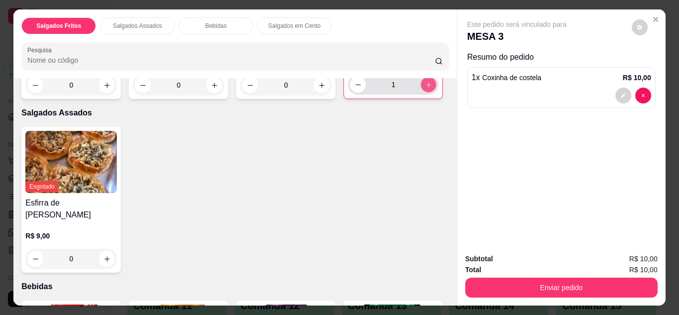
click at [425, 88] on icon "increase-product-quantity" at bounding box center [428, 84] width 7 height 7
type input "2"
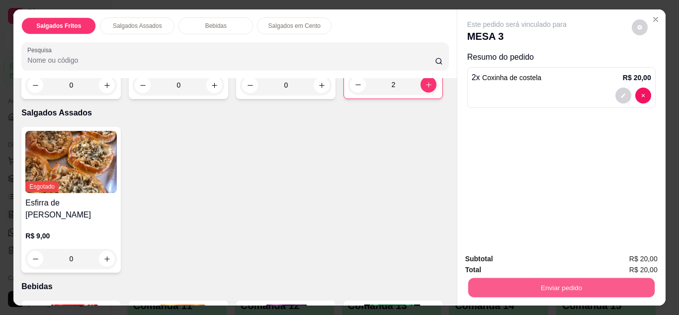
click at [508, 281] on button "Enviar pedido" at bounding box center [561, 287] width 186 height 19
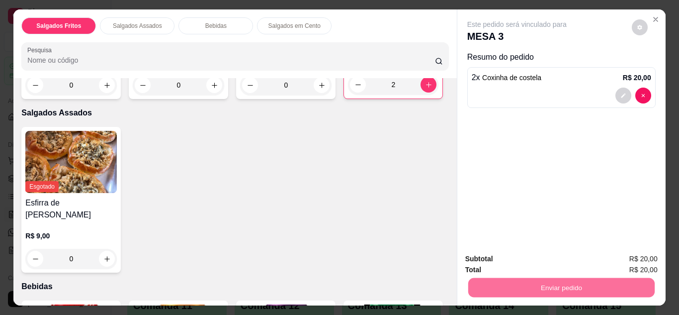
click at [548, 256] on button "Não registrar e enviar pedido" at bounding box center [528, 259] width 100 height 18
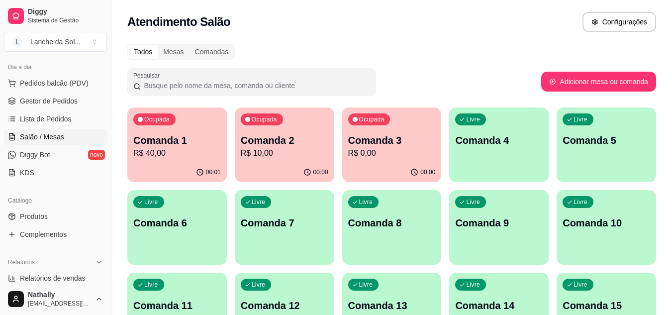
scroll to position [111, 0]
click at [46, 208] on link "Produtos" at bounding box center [55, 215] width 103 height 16
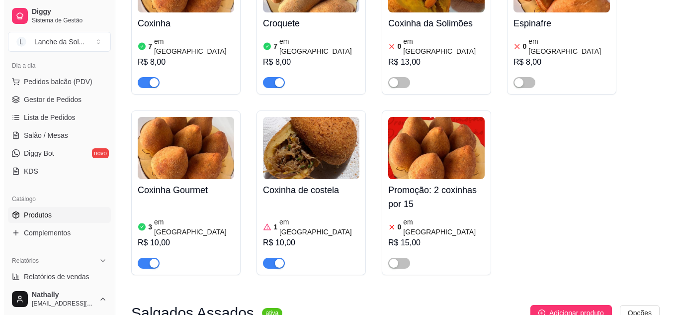
scroll to position [189, 0]
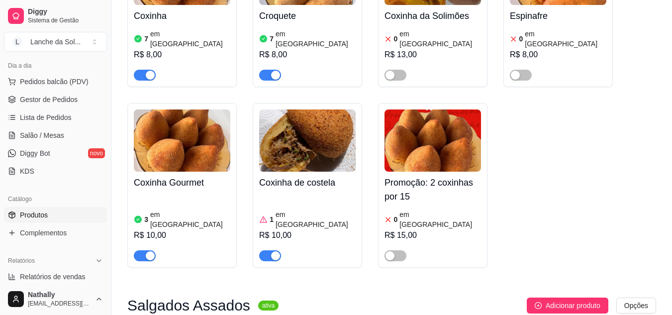
click at [274, 193] on div "1 em estoque R$ 10,00" at bounding box center [307, 227] width 96 height 68
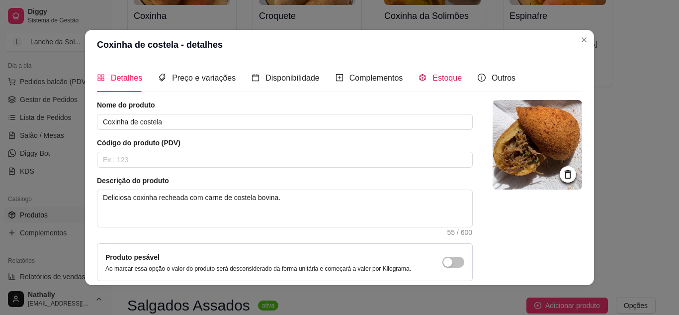
click at [443, 82] on span "Estoque" at bounding box center [447, 78] width 29 height 8
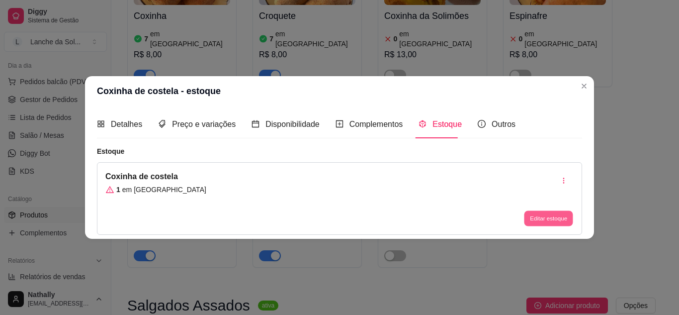
click at [552, 212] on button "Editar estoque" at bounding box center [548, 218] width 49 height 15
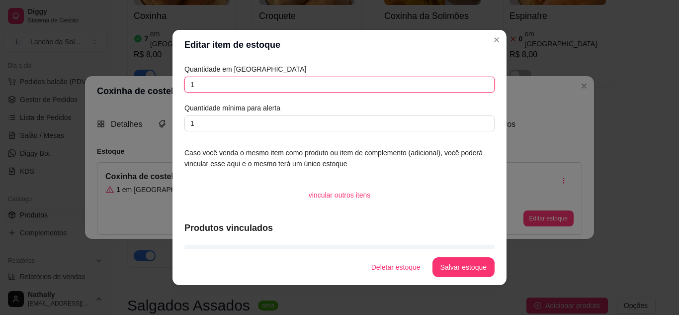
click at [268, 78] on input "1" at bounding box center [339, 85] width 310 height 16
type input "0"
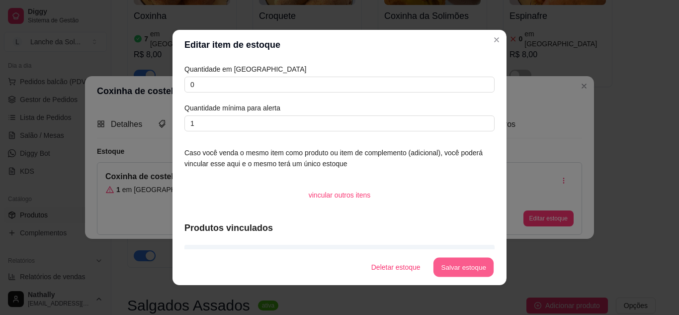
click at [457, 259] on button "Salvar estoque" at bounding box center [463, 267] width 61 height 19
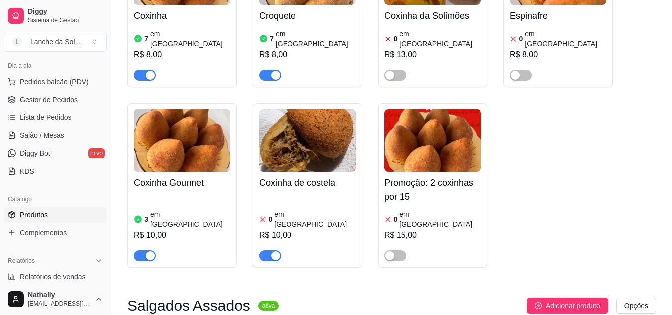
click at [195, 229] on div "R$ 10,00" at bounding box center [182, 235] width 96 height 12
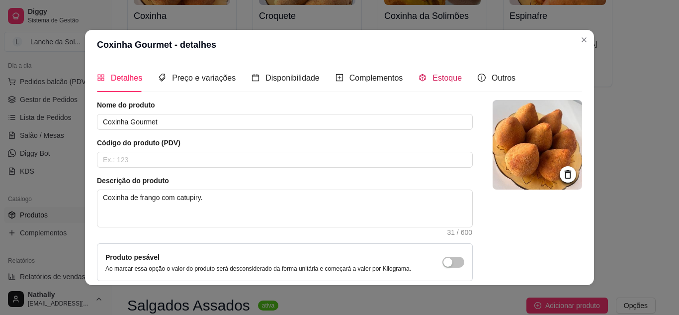
click at [419, 77] on icon "code-sandbox" at bounding box center [423, 78] width 8 height 8
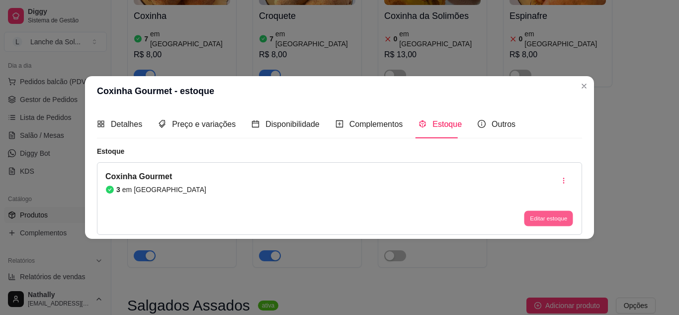
click at [563, 218] on button "Editar estoque" at bounding box center [548, 218] width 49 height 15
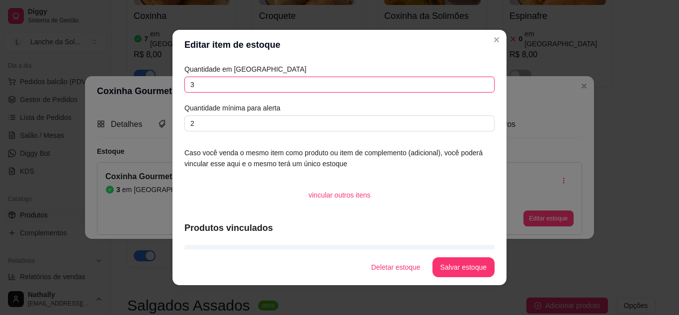
click at [203, 88] on input "3" at bounding box center [339, 85] width 310 height 16
type input "1"
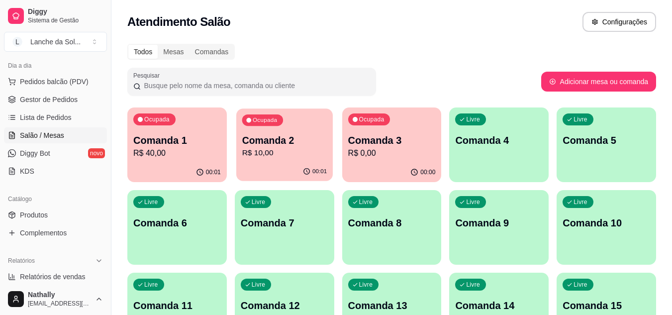
click at [288, 154] on p "R$ 10,00" at bounding box center [284, 152] width 85 height 11
click at [42, 216] on span "Produtos" at bounding box center [34, 215] width 28 height 10
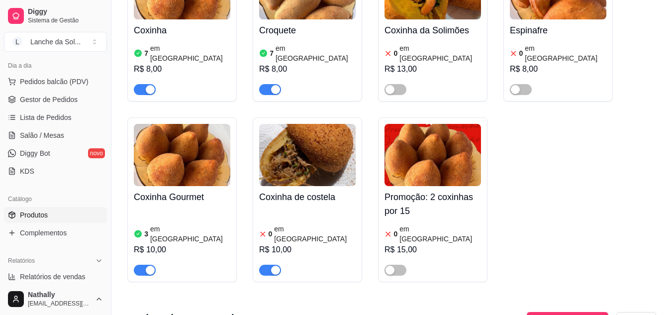
scroll to position [218, 0]
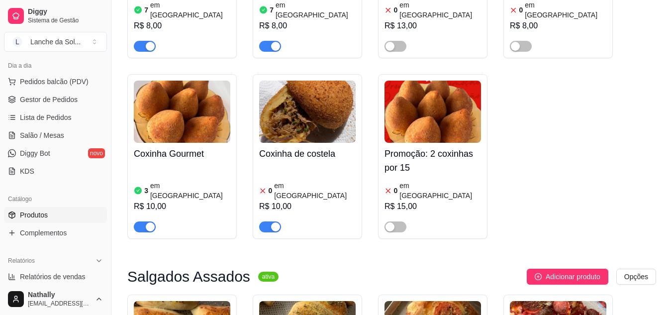
click at [187, 153] on div "Coxinha Gourmet 3 em estoque R$ 10,00" at bounding box center [182, 187] width 96 height 89
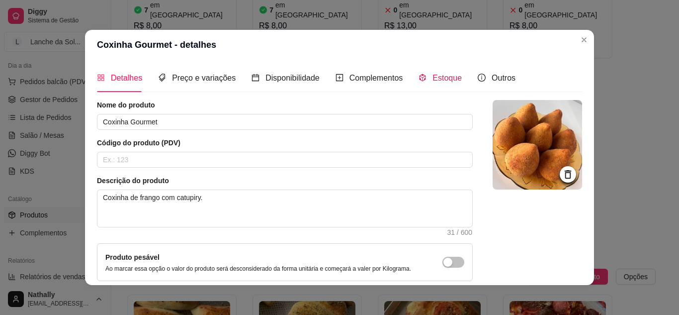
click at [425, 79] on div "Estoque" at bounding box center [440, 78] width 43 height 12
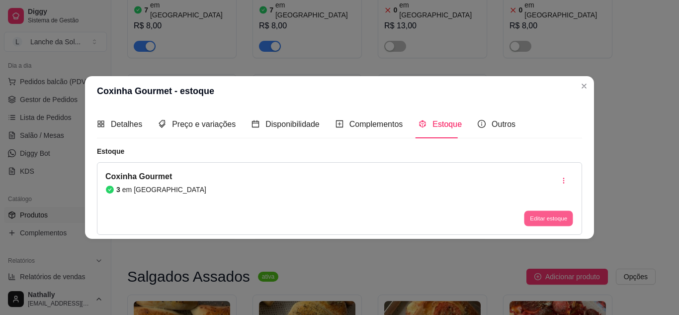
click at [551, 221] on button "Editar estoque" at bounding box center [548, 218] width 49 height 15
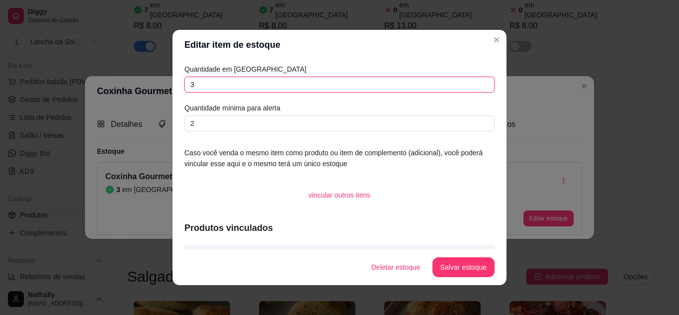
click at [225, 86] on input "3" at bounding box center [339, 85] width 310 height 16
type input "1"
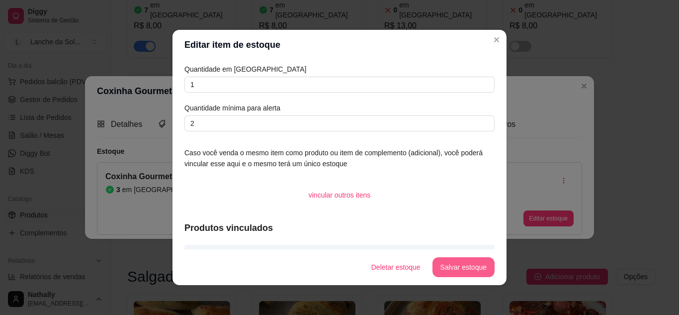
click at [456, 267] on button "Salvar estoque" at bounding box center [464, 267] width 62 height 20
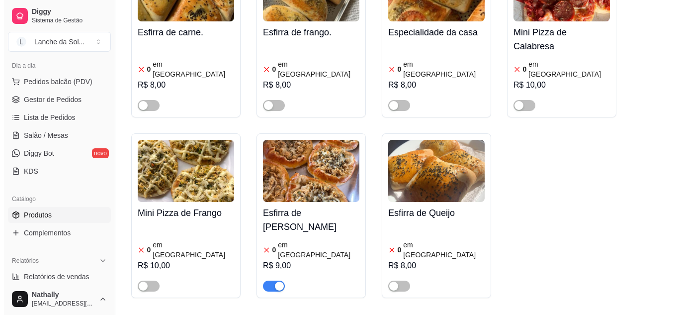
scroll to position [0, 0]
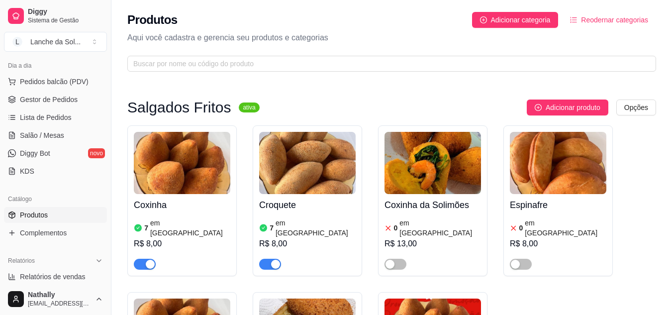
click at [46, 140] on span "Salão / Mesas" at bounding box center [42, 135] width 44 height 10
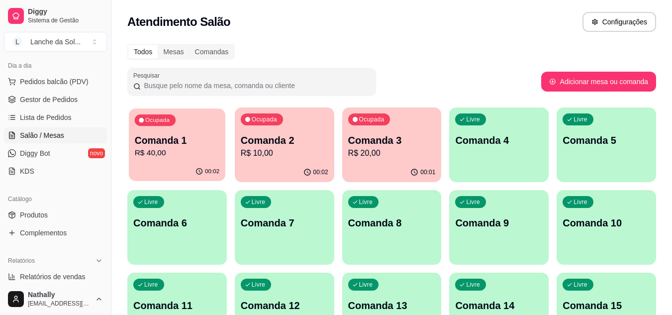
click at [188, 153] on p "R$ 40,00" at bounding box center [177, 152] width 85 height 11
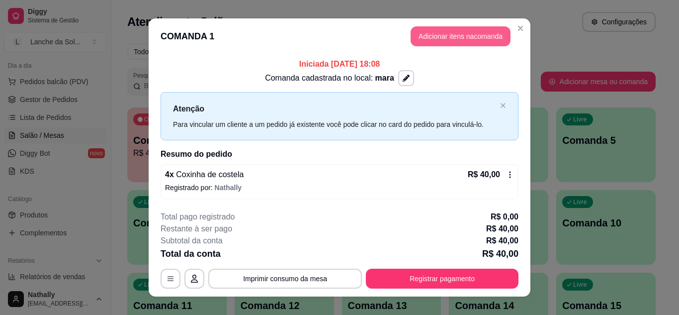
click at [455, 44] on button "Adicionar itens na comanda" at bounding box center [461, 36] width 100 height 20
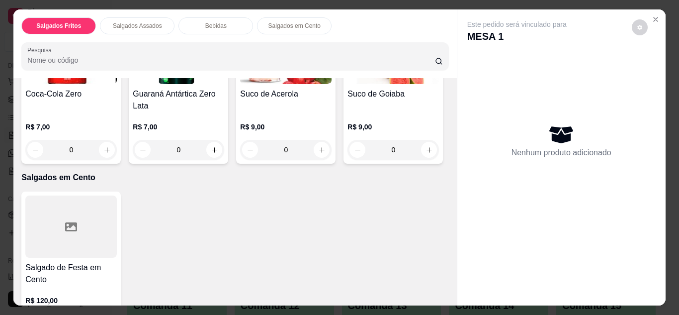
scroll to position [656, 0]
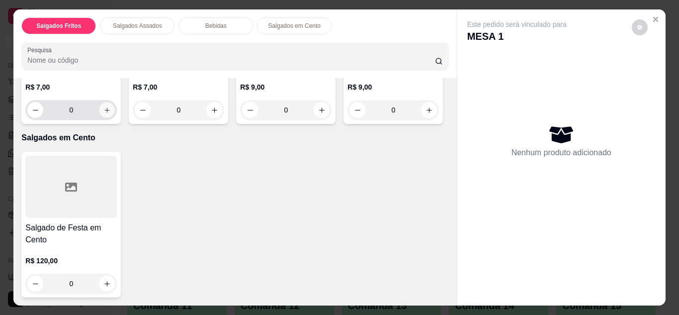
click at [111, 114] on icon "increase-product-quantity" at bounding box center [106, 109] width 7 height 7
type input "1"
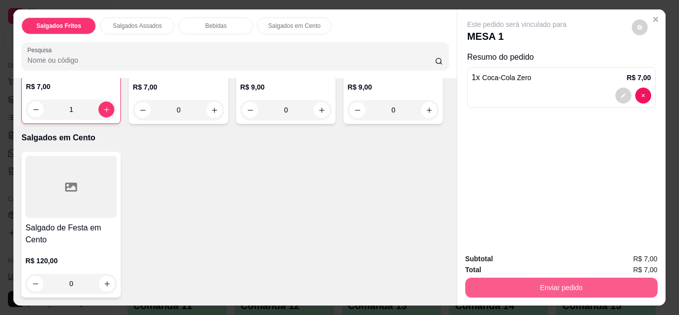
click at [610, 277] on button "Enviar pedido" at bounding box center [561, 287] width 192 height 20
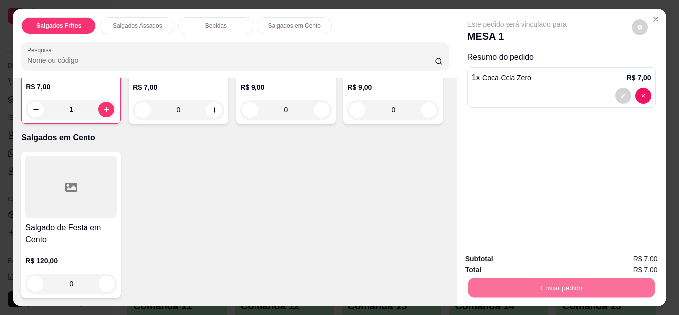
click at [535, 255] on button "Não registrar e enviar pedido" at bounding box center [528, 259] width 100 height 18
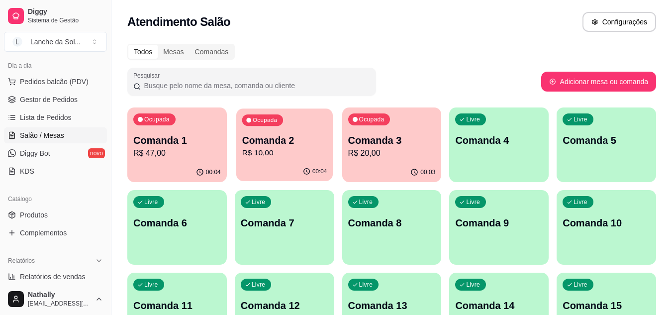
click at [307, 163] on div "00:04" at bounding box center [284, 171] width 96 height 19
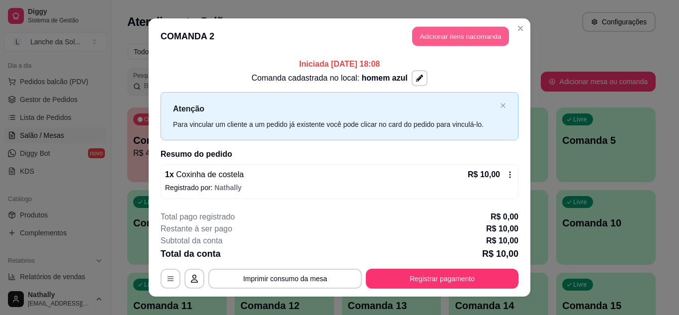
click at [466, 38] on button "Adicionar itens na comanda" at bounding box center [460, 36] width 97 height 19
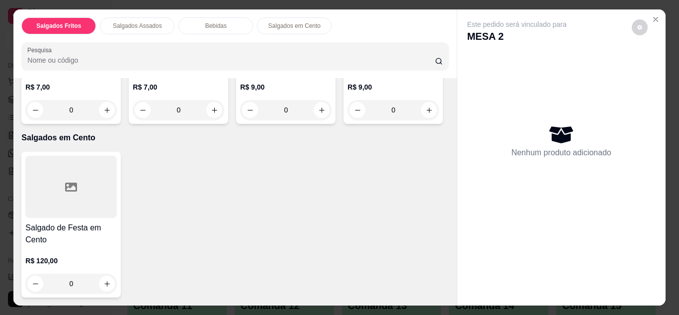
scroll to position [818, 0]
click at [318, 114] on icon "increase-product-quantity" at bounding box center [321, 109] width 7 height 7
type input "1"
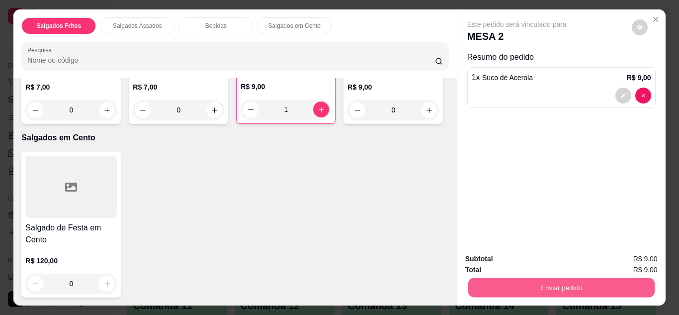
click at [513, 292] on button "Enviar pedido" at bounding box center [561, 287] width 186 height 19
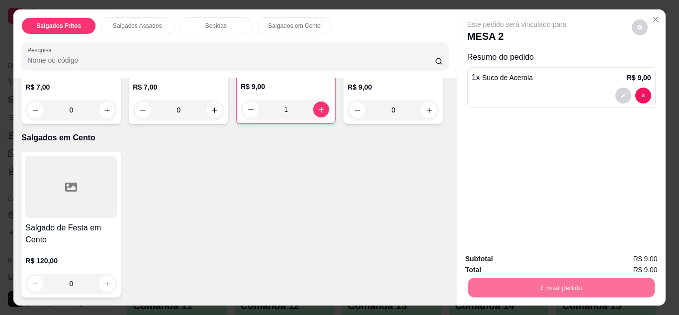
click at [533, 254] on button "Não registrar e enviar pedido" at bounding box center [528, 259] width 100 height 18
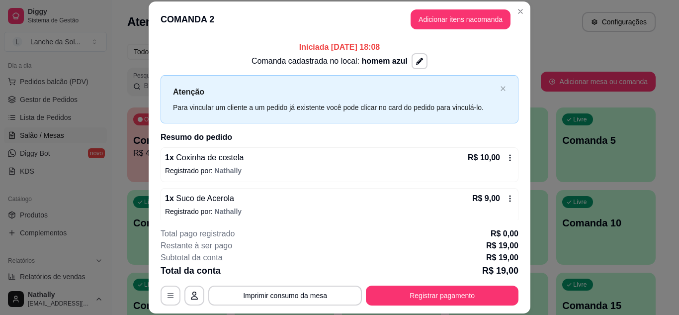
scroll to position [7, 0]
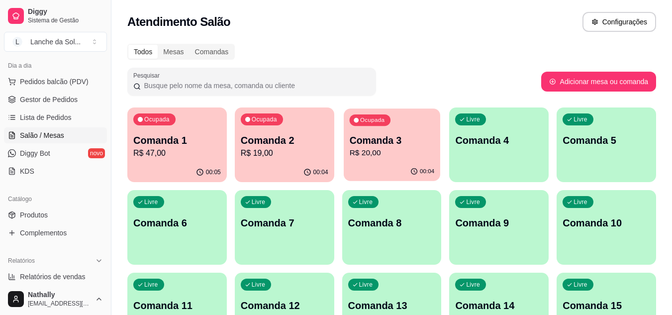
click at [368, 152] on p "R$ 20,00" at bounding box center [391, 152] width 85 height 11
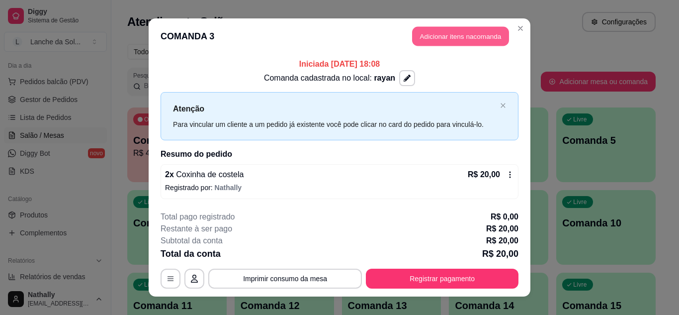
click at [475, 36] on button "Adicionar itens na comanda" at bounding box center [460, 36] width 97 height 19
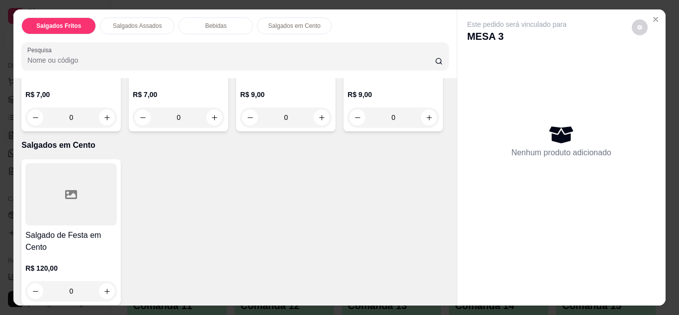
scroll to position [642, 0]
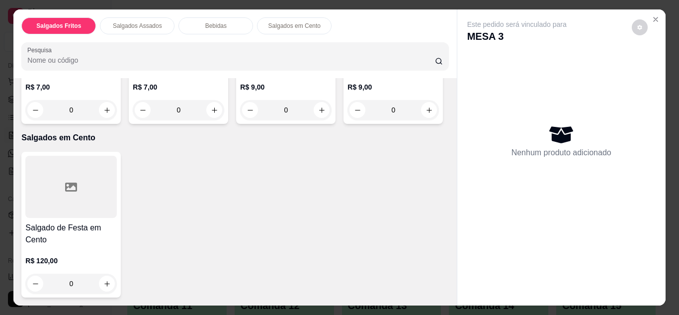
type input "1"
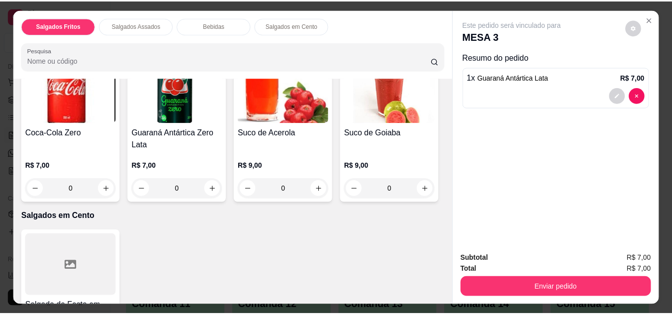
scroll to position [550, 0]
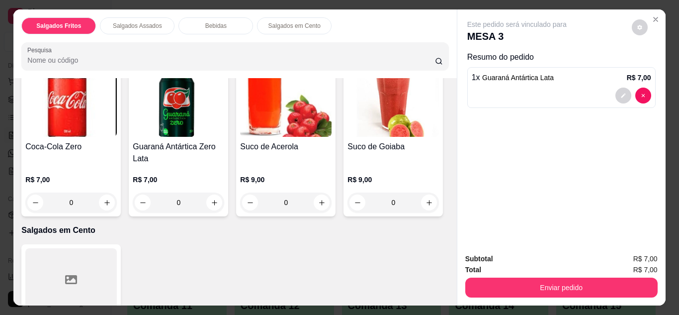
click at [213, 53] on icon "increase-product-quantity" at bounding box center [214, 48] width 7 height 7
type input "1"
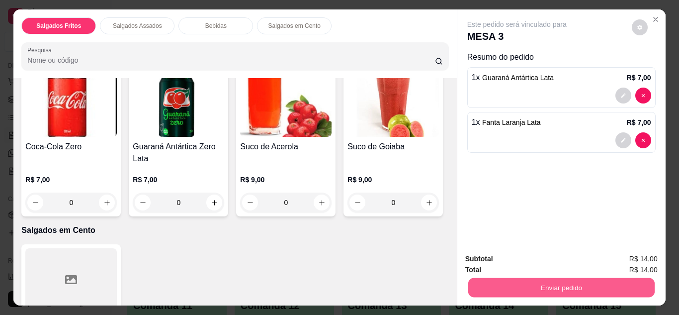
click at [598, 290] on button "Enviar pedido" at bounding box center [561, 287] width 186 height 19
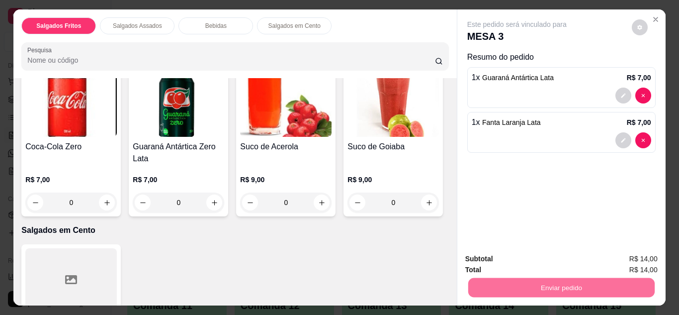
click at [538, 268] on button "Não registrar e enviar pedido" at bounding box center [528, 259] width 103 height 19
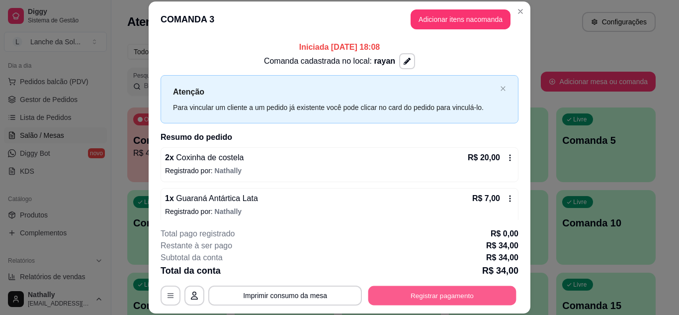
click at [458, 293] on button "Registrar pagamento" at bounding box center [442, 294] width 148 height 19
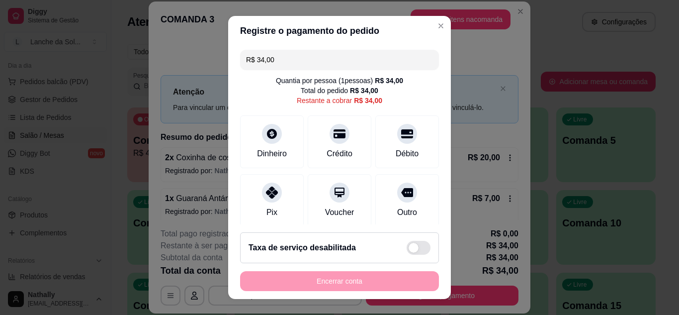
click at [276, 201] on div "Pix" at bounding box center [272, 200] width 64 height 53
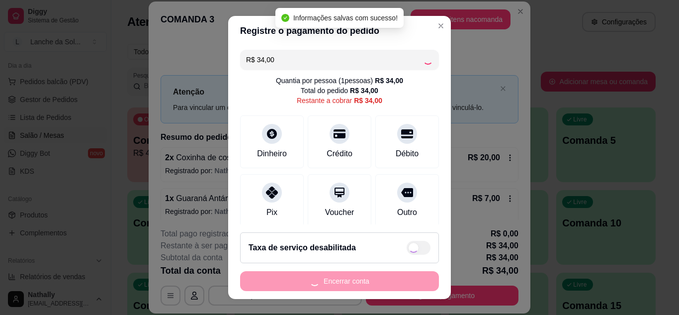
type input "R$ 0,00"
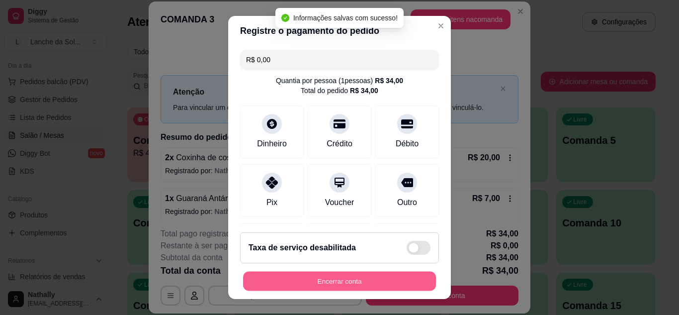
click at [388, 288] on button "Encerrar conta" at bounding box center [339, 280] width 193 height 19
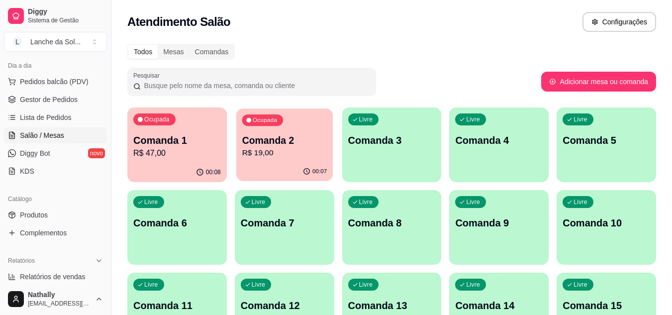
click at [291, 154] on p "R$ 19,00" at bounding box center [284, 152] width 85 height 11
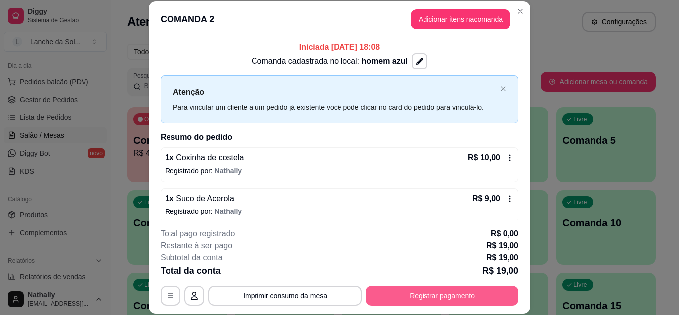
click at [436, 299] on button "Registrar pagamento" at bounding box center [442, 295] width 153 height 20
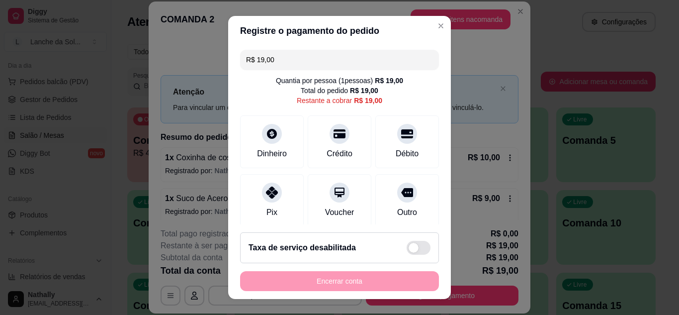
click at [252, 199] on div "Pix" at bounding box center [272, 200] width 64 height 53
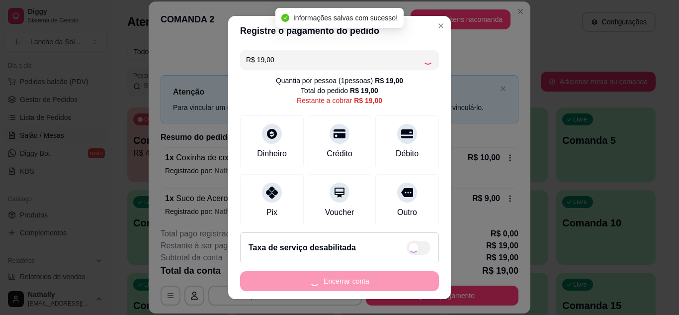
type input "R$ 0,00"
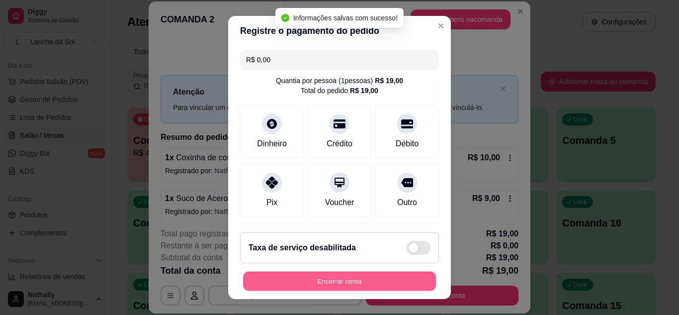
click at [338, 276] on button "Encerrar conta" at bounding box center [339, 280] width 193 height 19
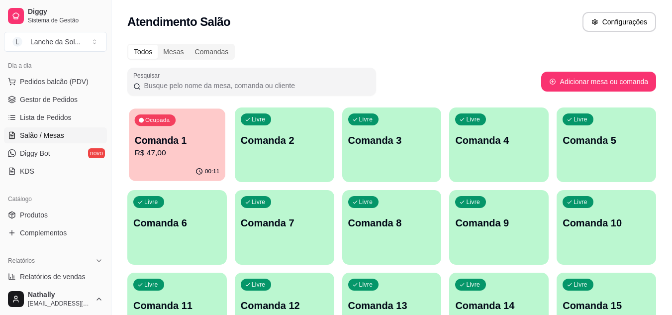
click at [185, 141] on p "Comanda 1" at bounding box center [177, 140] width 85 height 13
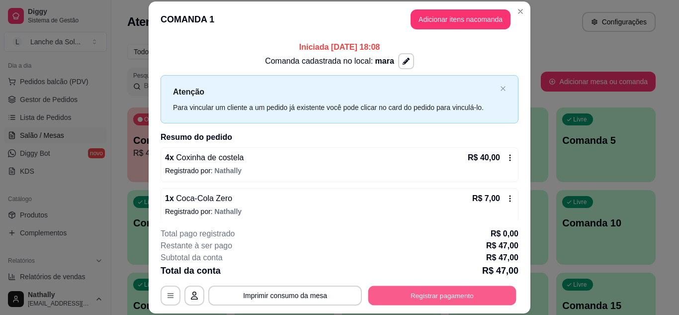
click at [455, 295] on button "Registrar pagamento" at bounding box center [442, 294] width 148 height 19
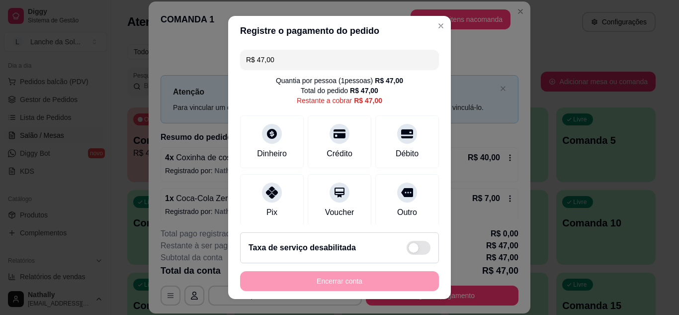
click at [273, 186] on div at bounding box center [272, 192] width 20 height 20
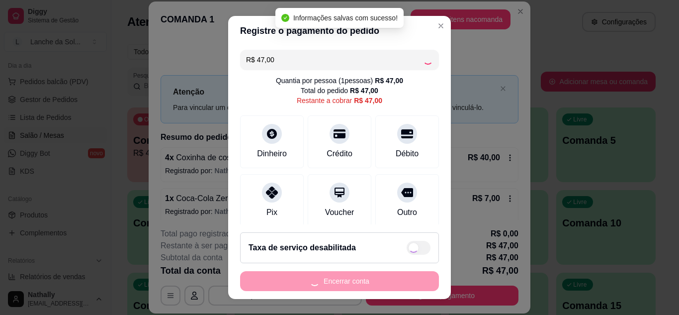
type input "R$ 0,00"
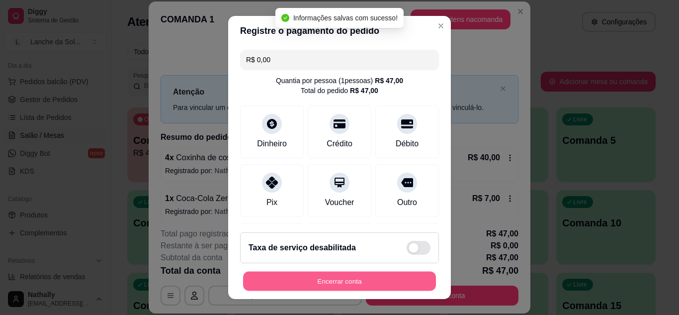
click at [365, 280] on button "Encerrar conta" at bounding box center [339, 280] width 193 height 19
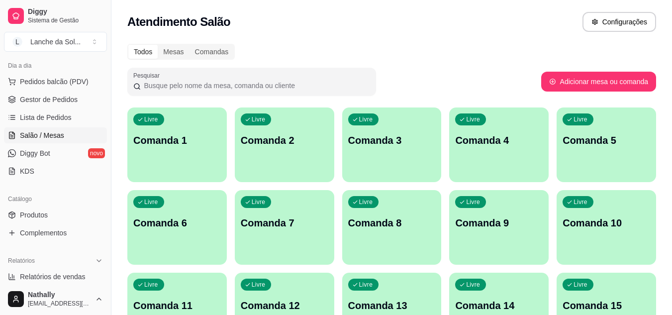
drag, startPoint x: 107, startPoint y: 113, endPoint x: 98, endPoint y: 44, distance: 69.7
click at [98, 44] on div "Diggy Sistema de Gestão L Lanche da Sol ... Loja aberta Plano Essencial + Mesas…" at bounding box center [55, 157] width 111 height 315
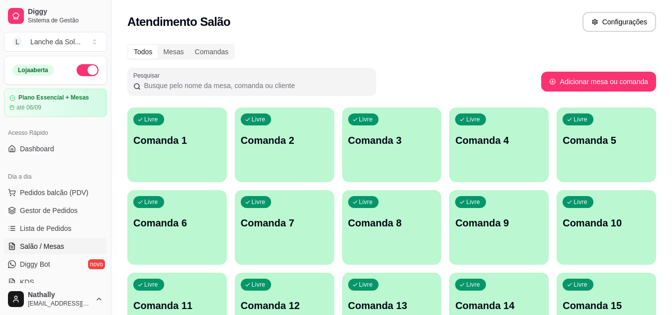
click at [80, 69] on button "button" at bounding box center [88, 70] width 22 height 12
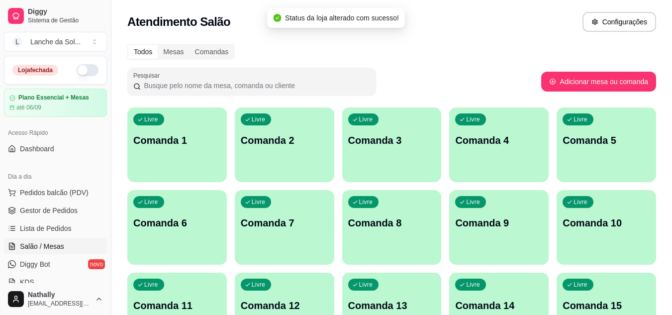
click at [85, 38] on button "L Lanche da Sol ..." at bounding box center [55, 42] width 103 height 20
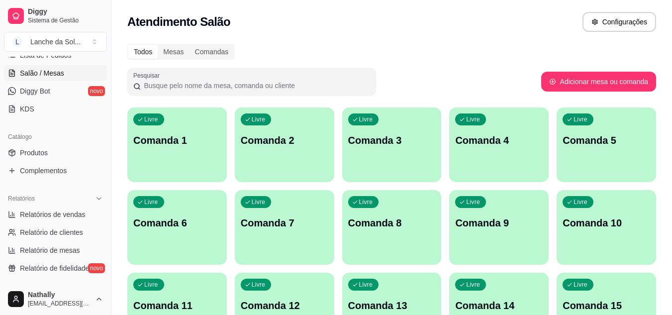
scroll to position [176, 0]
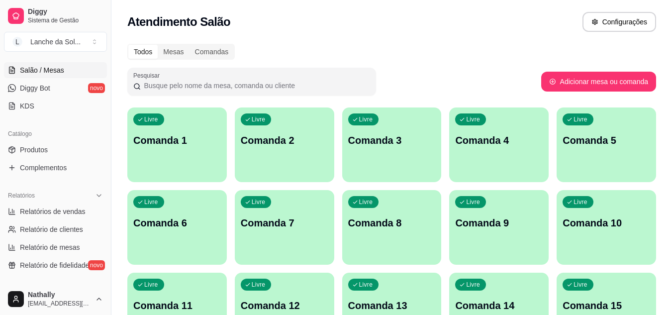
click at [72, 206] on span "Relatórios de vendas" at bounding box center [53, 211] width 66 height 10
select select "ALL"
select select "0"
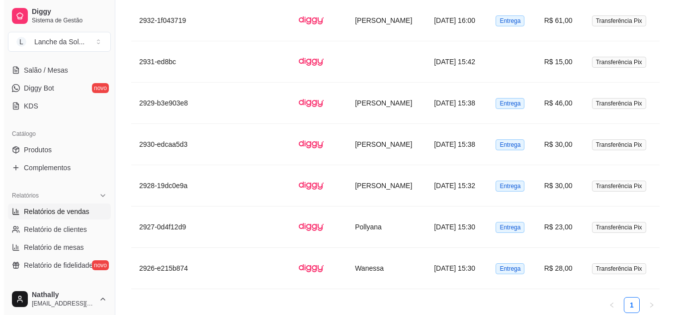
scroll to position [1257, 0]
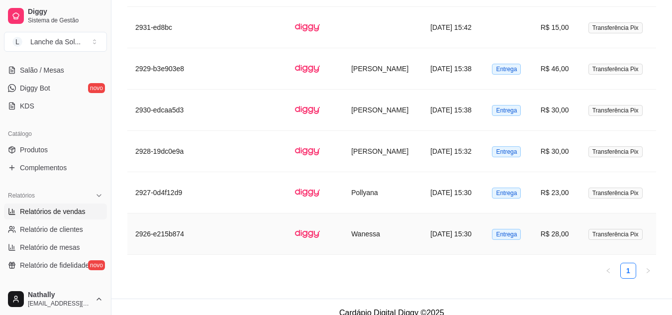
click at [441, 232] on td "[DATE] 15:30" at bounding box center [453, 233] width 62 height 41
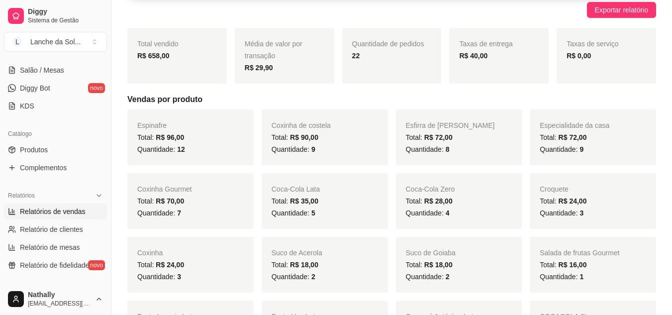
scroll to position [66, 0]
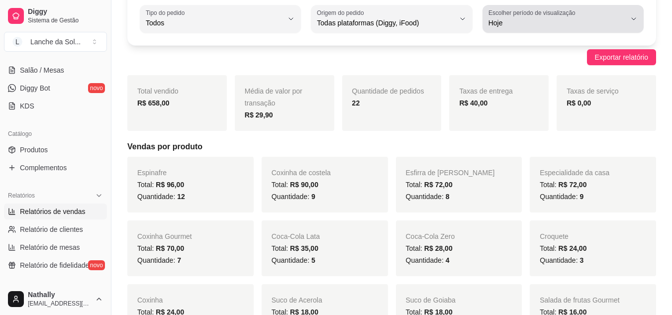
click at [565, 22] on span "Hoje" at bounding box center [556, 23] width 137 height 10
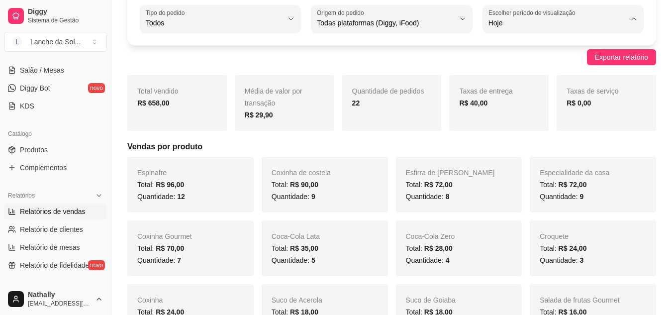
click at [506, 149] on span "Customizado" at bounding box center [558, 143] width 130 height 9
type input "-1"
select select "-1"
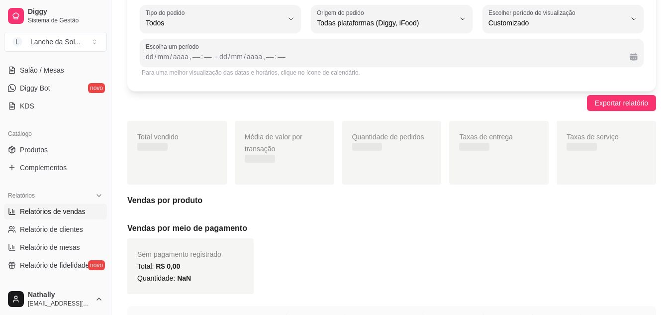
scroll to position [9, 0]
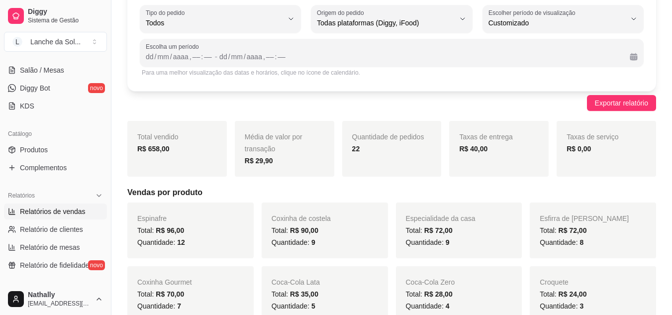
click at [625, 57] on button "Calendário" at bounding box center [633, 57] width 16 height 16
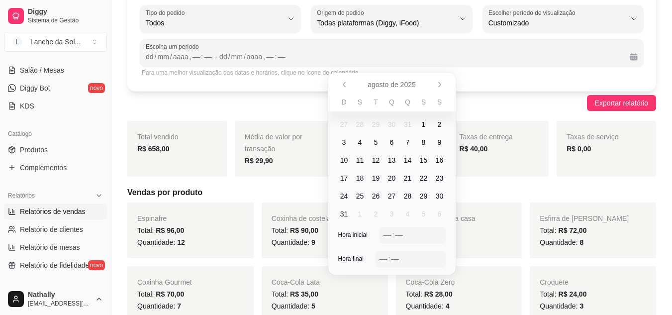
click at [405, 159] on span "14" at bounding box center [408, 160] width 8 height 10
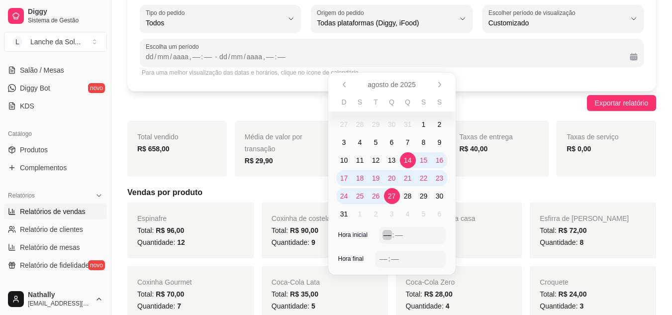
click at [387, 236] on div "––" at bounding box center [387, 235] width 10 height 10
click at [406, 157] on span "14" at bounding box center [408, 160] width 8 height 10
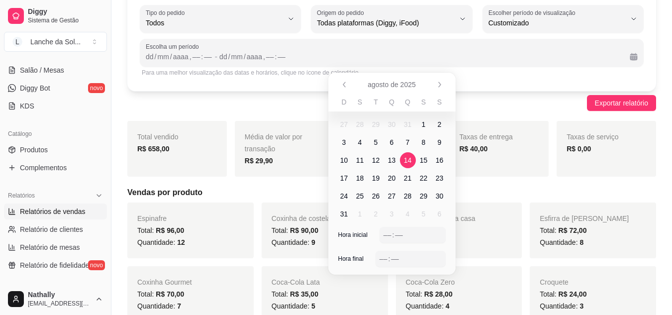
click at [407, 164] on span "14" at bounding box center [408, 160] width 8 height 10
click at [153, 54] on div "dd" at bounding box center [150, 57] width 10 height 10
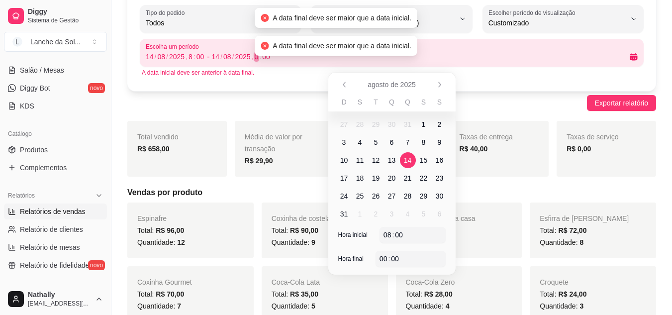
click at [260, 60] on div ":" at bounding box center [260, 57] width 4 height 10
click at [254, 58] on div "0" at bounding box center [257, 57] width 6 height 10
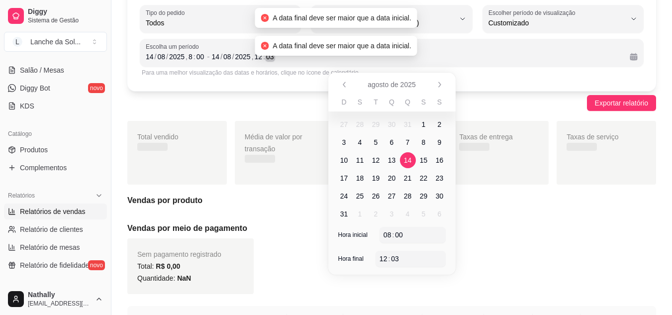
scroll to position [26, 0]
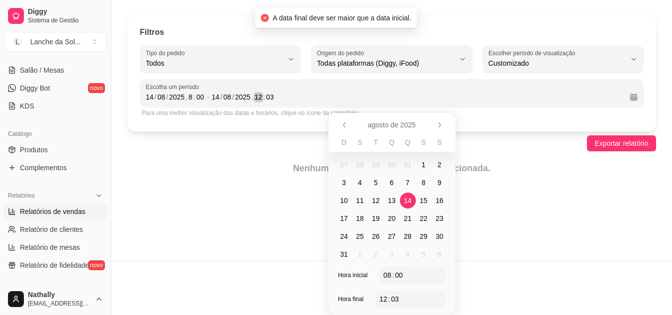
click at [256, 97] on div "12" at bounding box center [259, 97] width 10 height 10
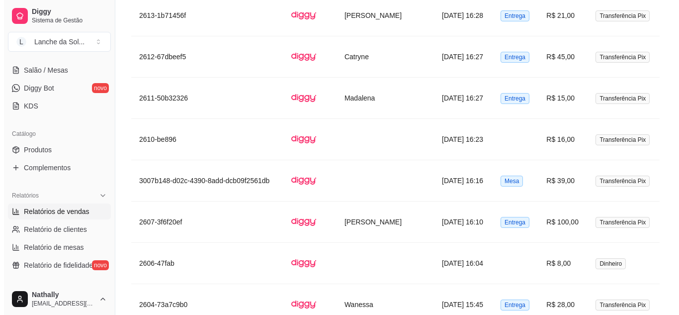
scroll to position [1400, 0]
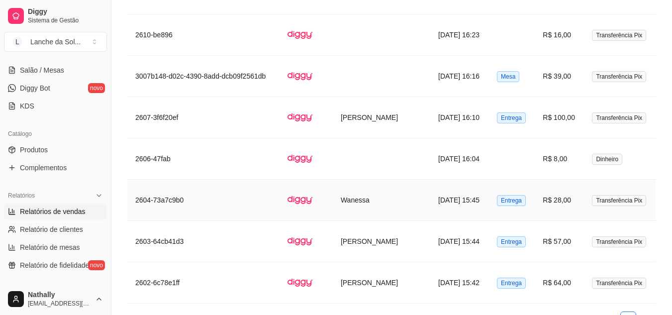
click at [567, 198] on td "R$ 28,00" at bounding box center [558, 199] width 49 height 41
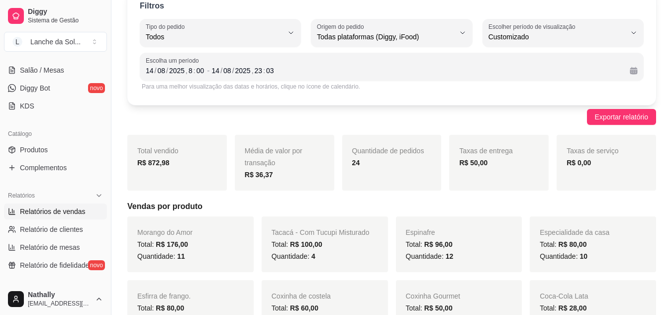
scroll to position [0, 0]
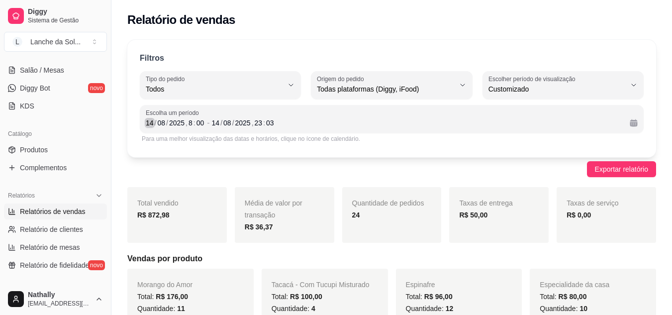
click at [147, 122] on div "14" at bounding box center [150, 123] width 10 height 10
click at [218, 120] on div "14" at bounding box center [216, 123] width 10 height 10
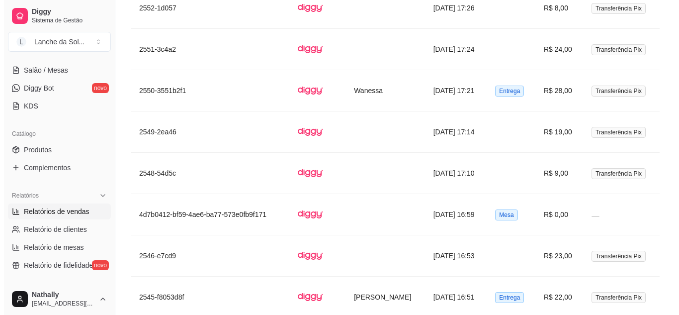
scroll to position [1047, 0]
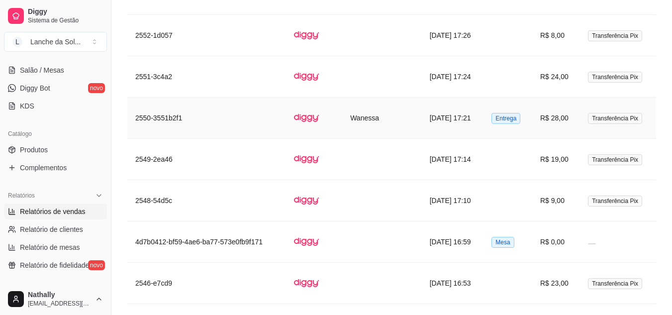
click at [516, 121] on span "Entrega" at bounding box center [505, 118] width 29 height 11
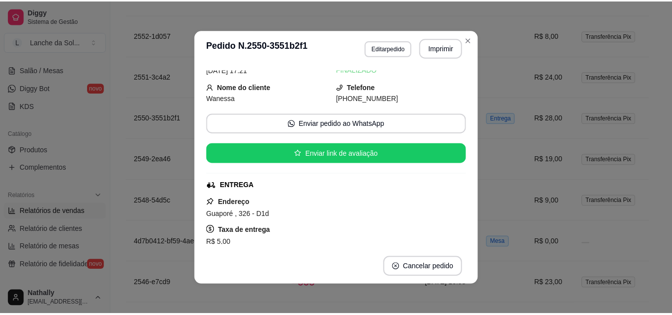
scroll to position [0, 0]
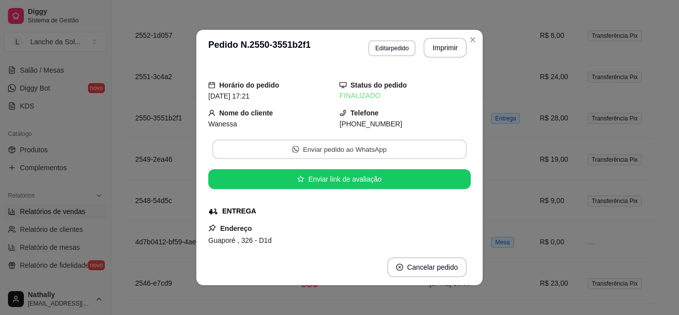
click at [351, 146] on button "Enviar pedido ao WhatsApp" at bounding box center [339, 149] width 255 height 19
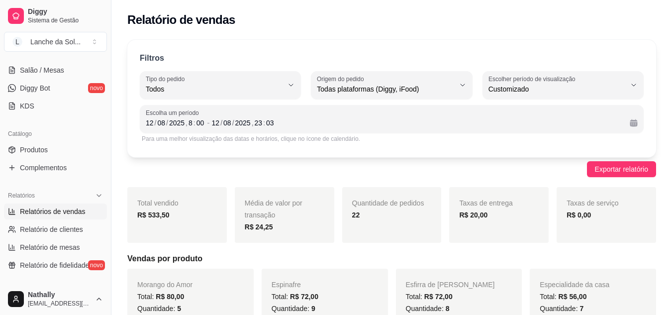
click at [340, 115] on span "Escolha um período" at bounding box center [392, 113] width 492 height 8
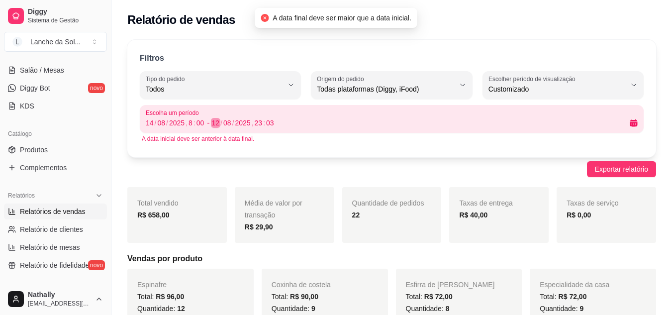
click at [214, 125] on div "12" at bounding box center [216, 123] width 10 height 10
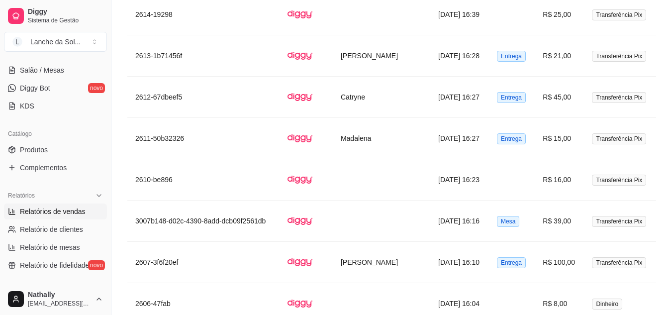
scroll to position [1295, 0]
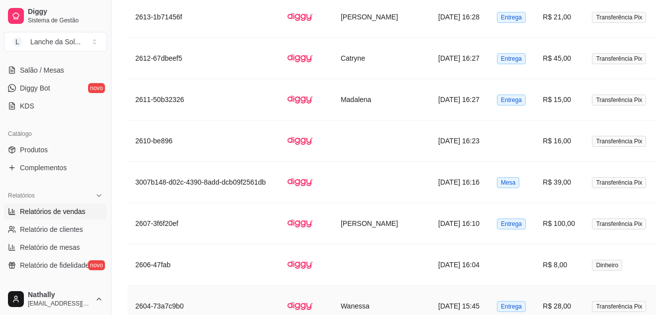
click at [592, 299] on td "Transferência Pix" at bounding box center [620, 305] width 72 height 41
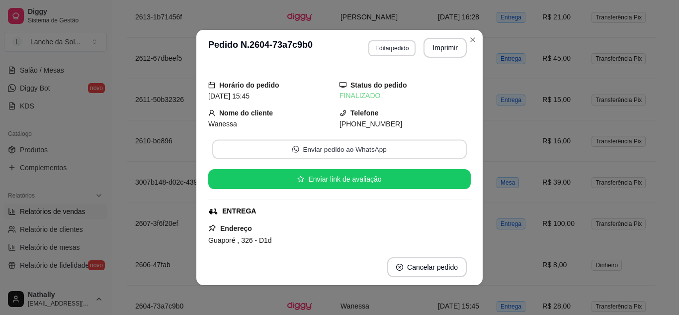
click at [317, 149] on button "Enviar pedido ao WhatsApp" at bounding box center [339, 149] width 255 height 19
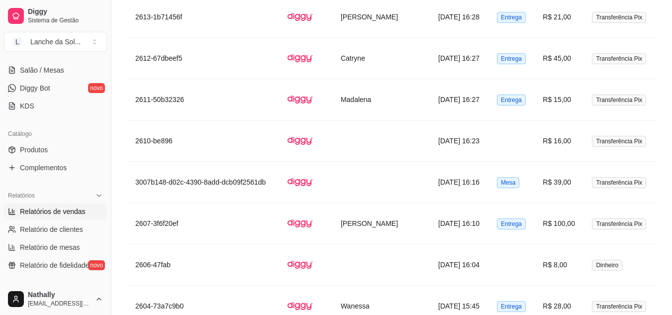
click at [86, 50] on button "L Lanche da Sol ..." at bounding box center [55, 42] width 103 height 20
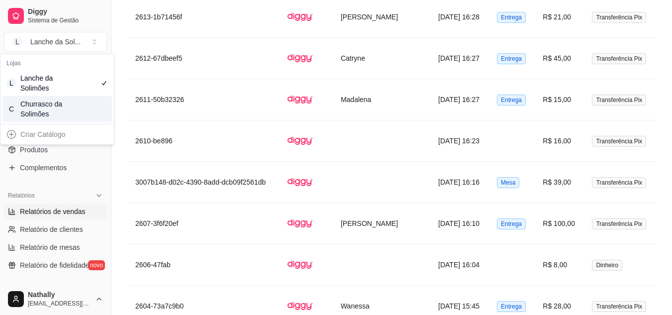
click at [69, 108] on div "C Churrasco da Solimões" at bounding box center [56, 109] width 109 height 26
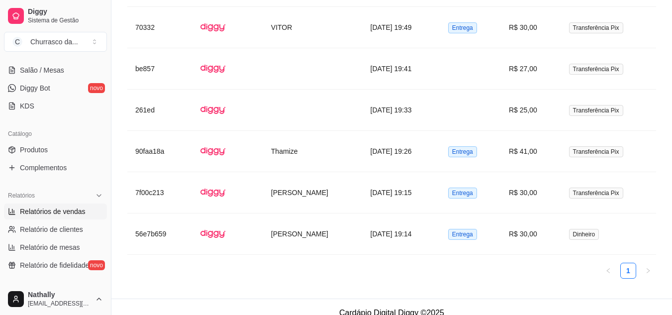
scroll to position [0, 0]
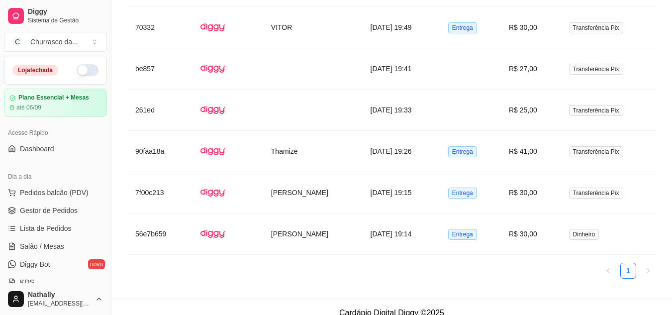
click at [90, 70] on button "button" at bounding box center [88, 70] width 22 height 12
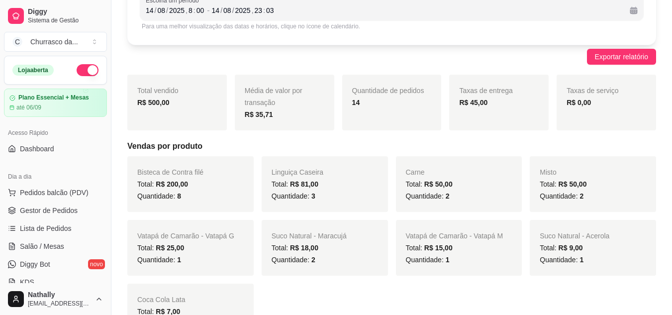
scroll to position [106, 0]
